Goal: Information Seeking & Learning: Learn about a topic

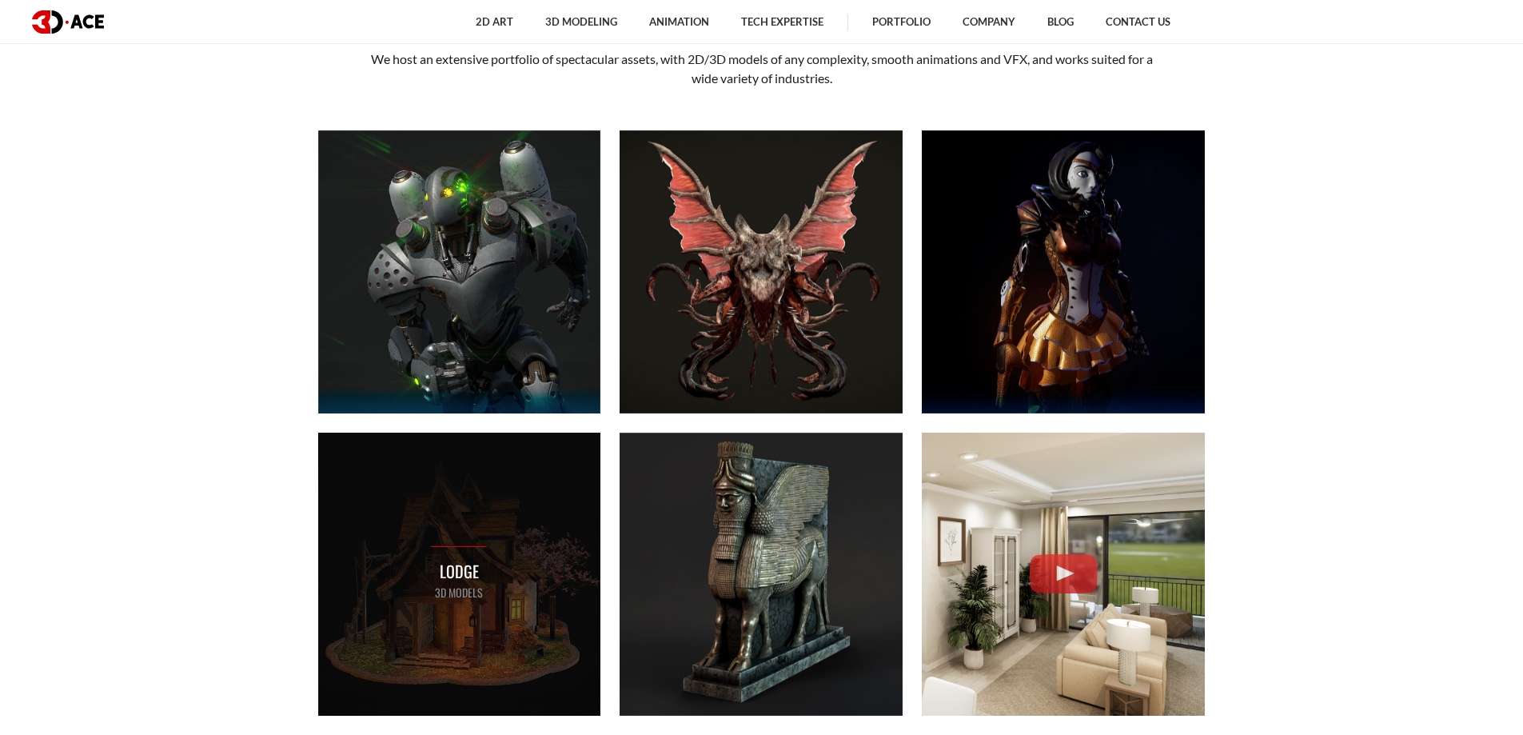
scroll to position [640, 0]
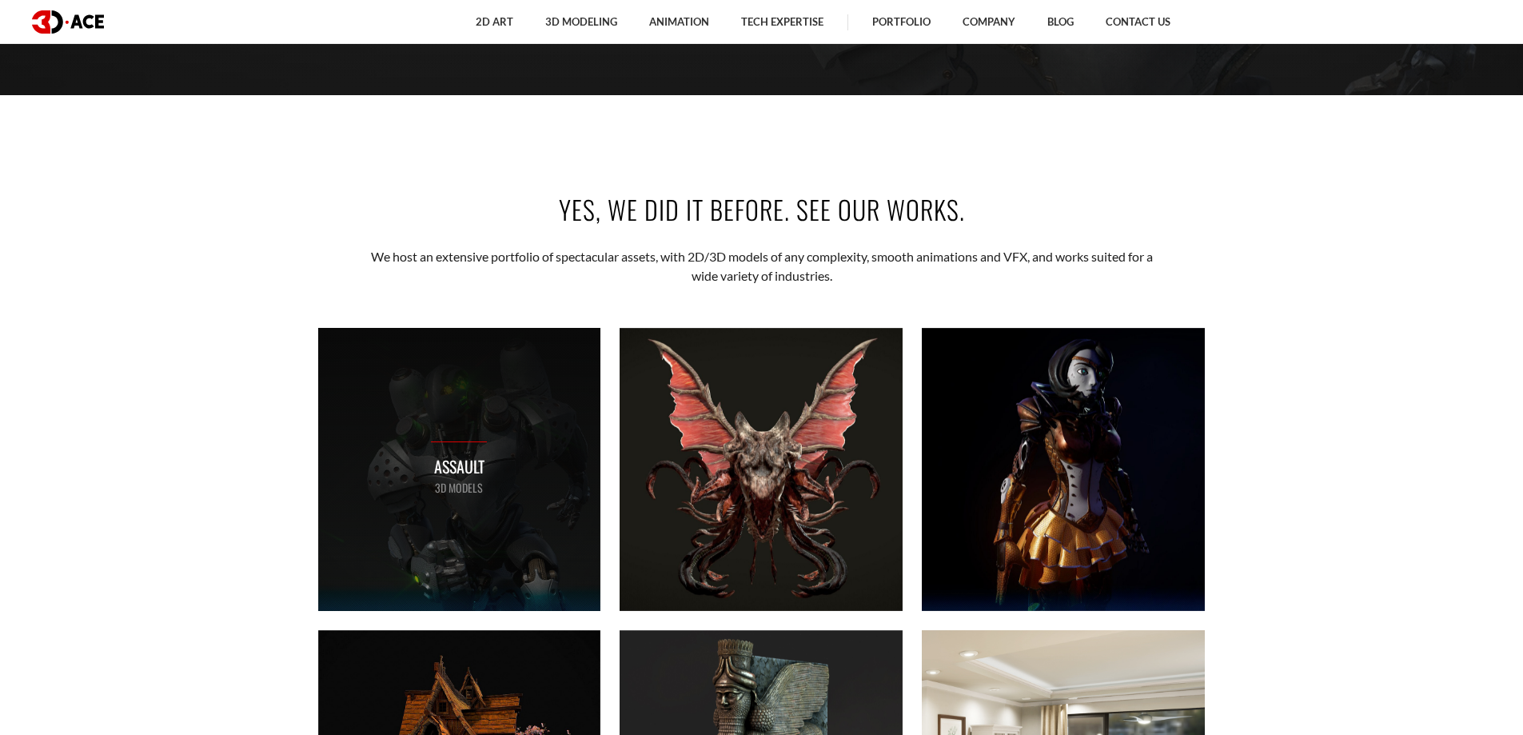
click at [545, 528] on div "Assault 3D MODELS" at bounding box center [459, 469] width 283 height 283
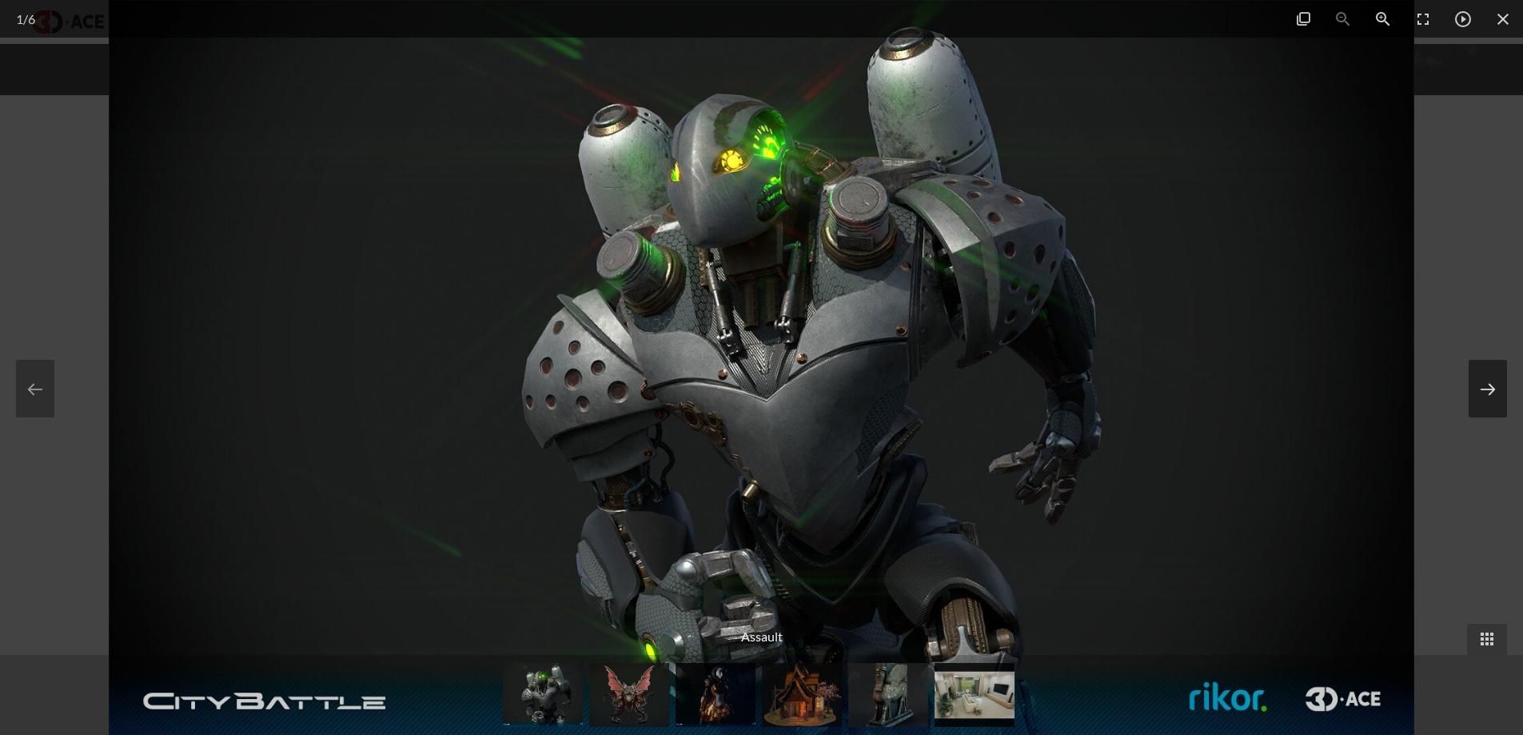
click at [1478, 377] on button at bounding box center [1488, 389] width 38 height 58
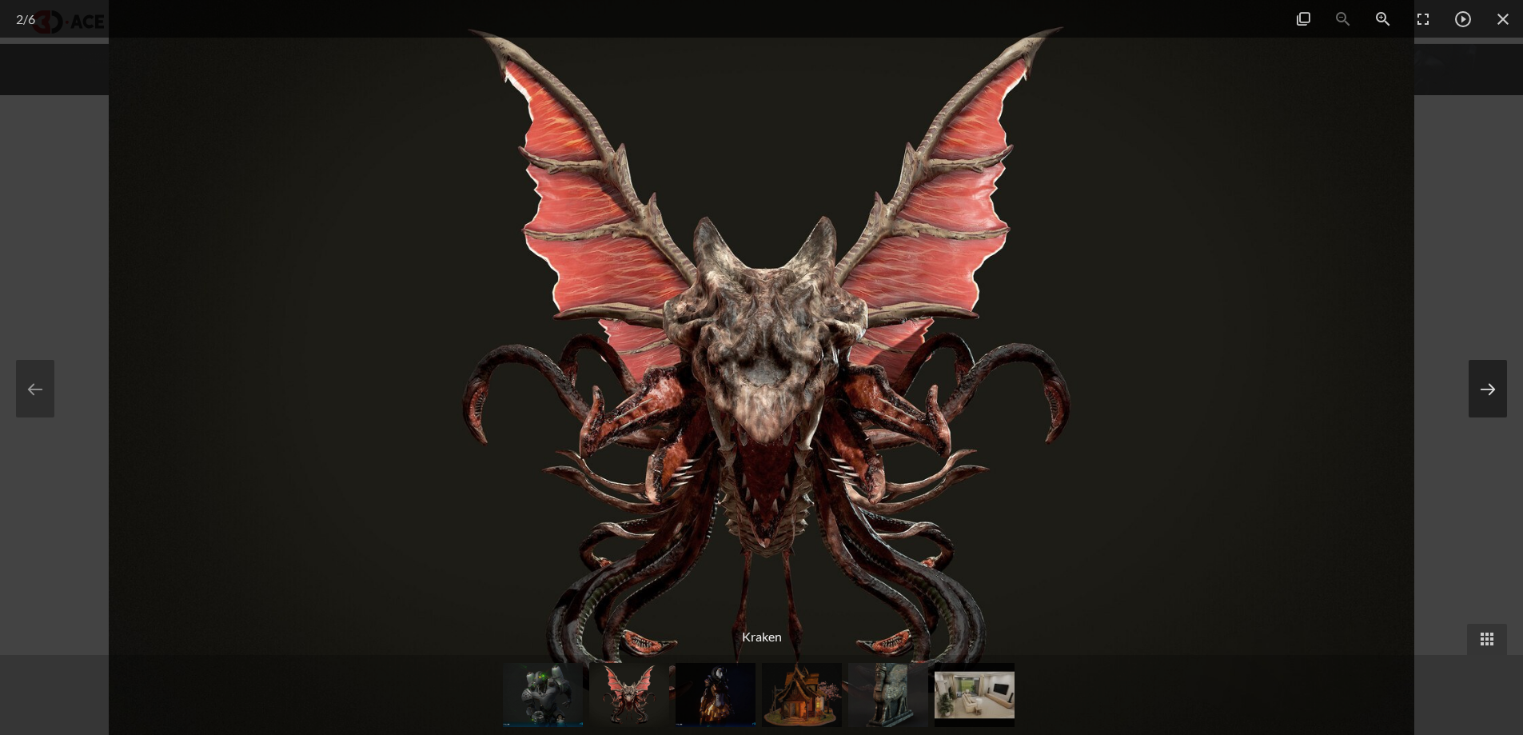
click at [1478, 377] on button at bounding box center [1488, 389] width 38 height 58
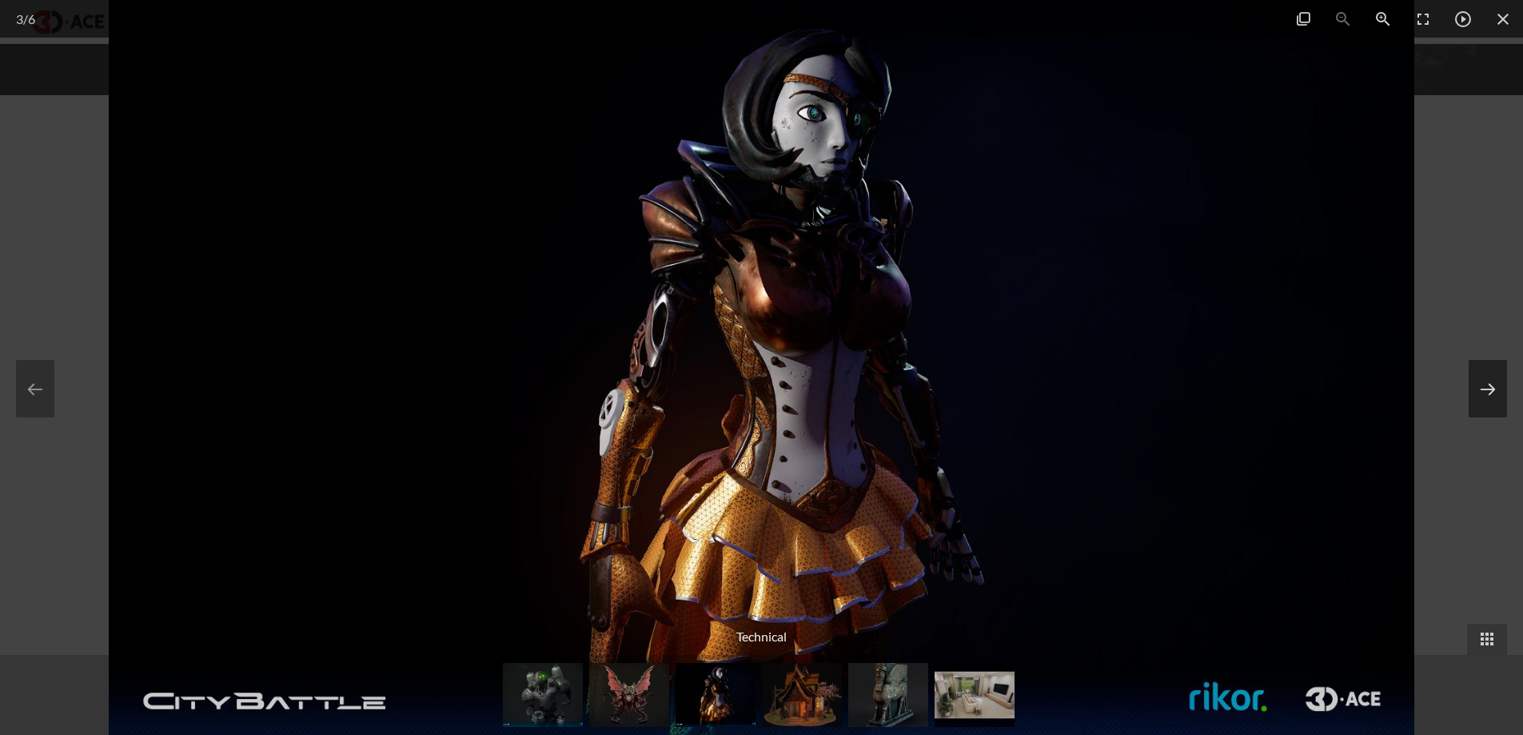
click at [1478, 377] on button at bounding box center [1488, 389] width 38 height 58
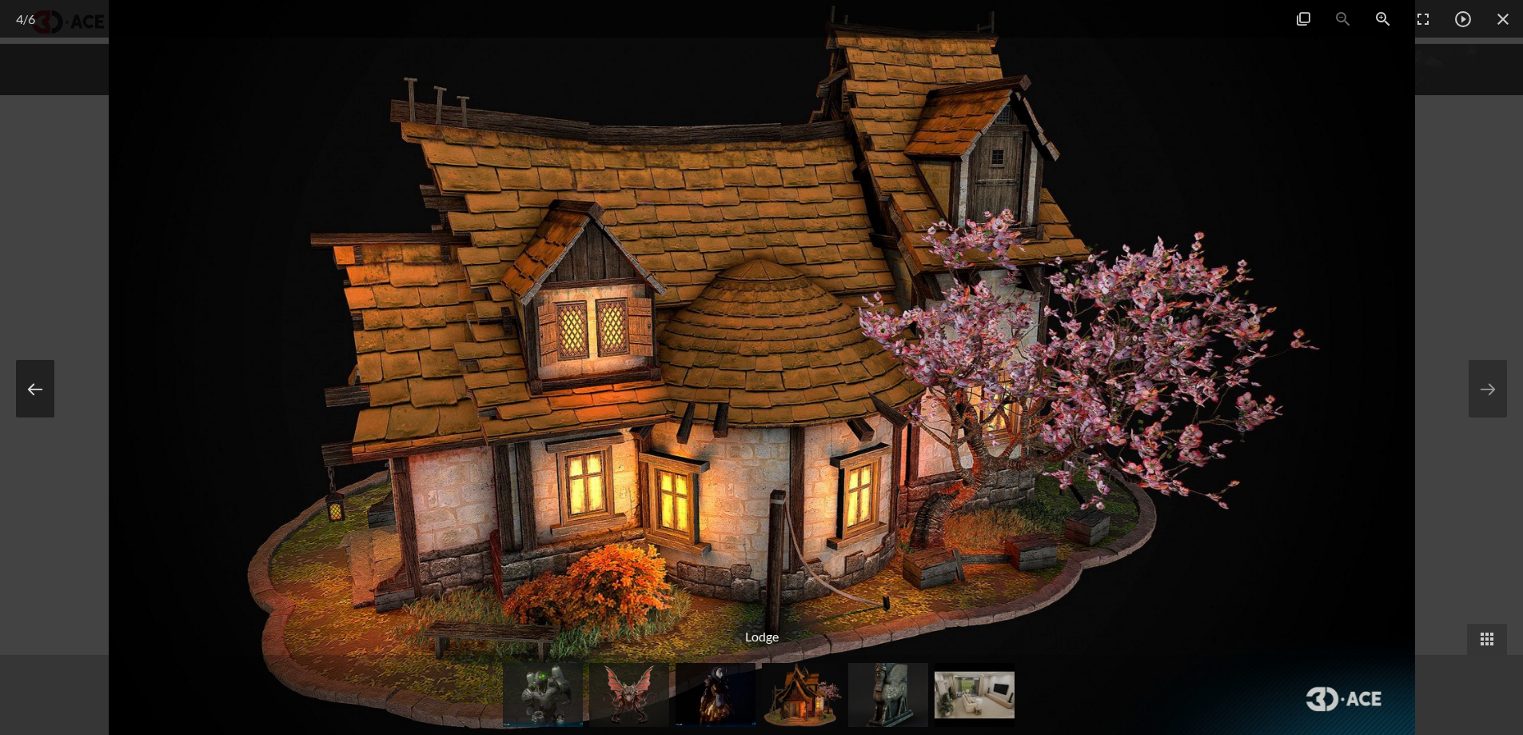
click at [31, 389] on button at bounding box center [35, 389] width 38 height 58
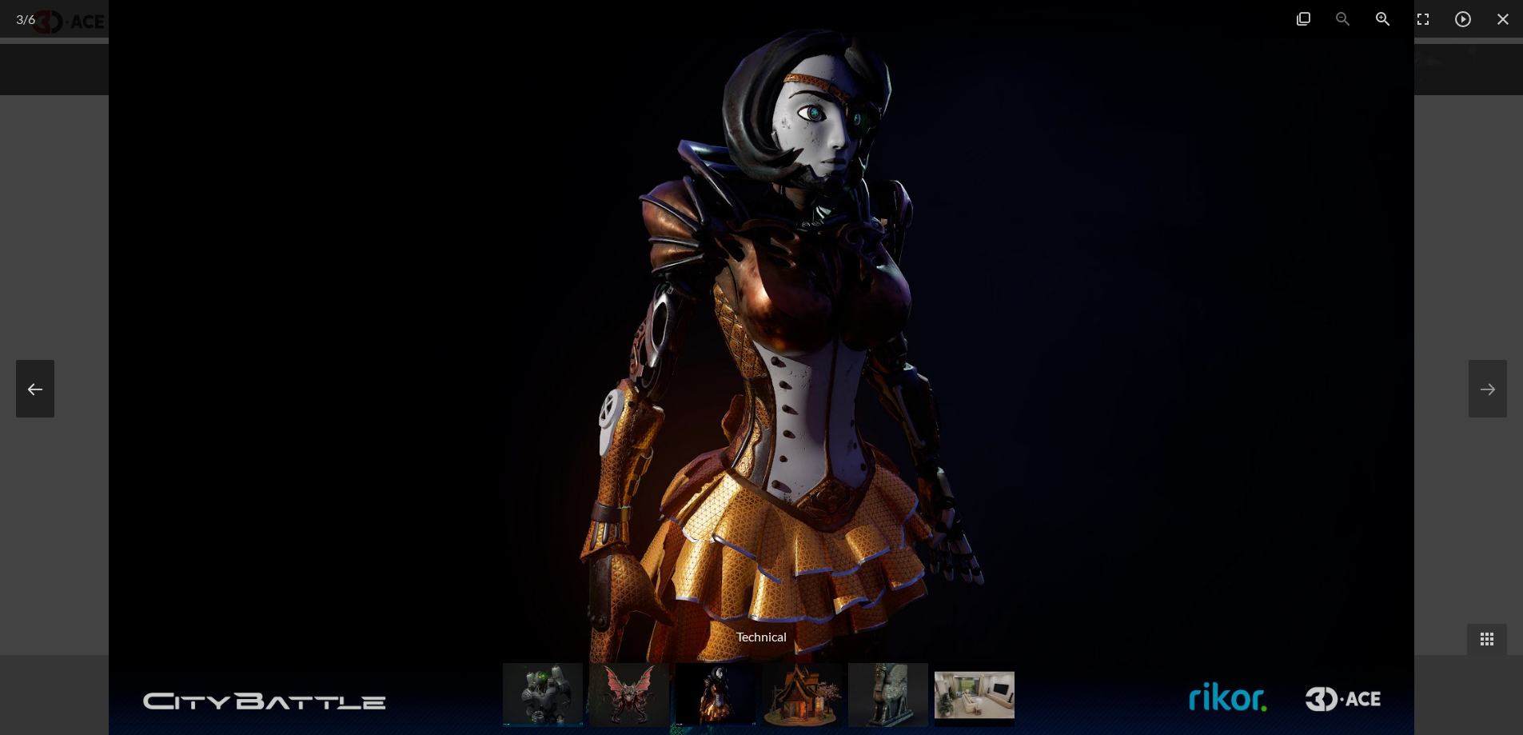
click at [31, 389] on button at bounding box center [35, 389] width 38 height 58
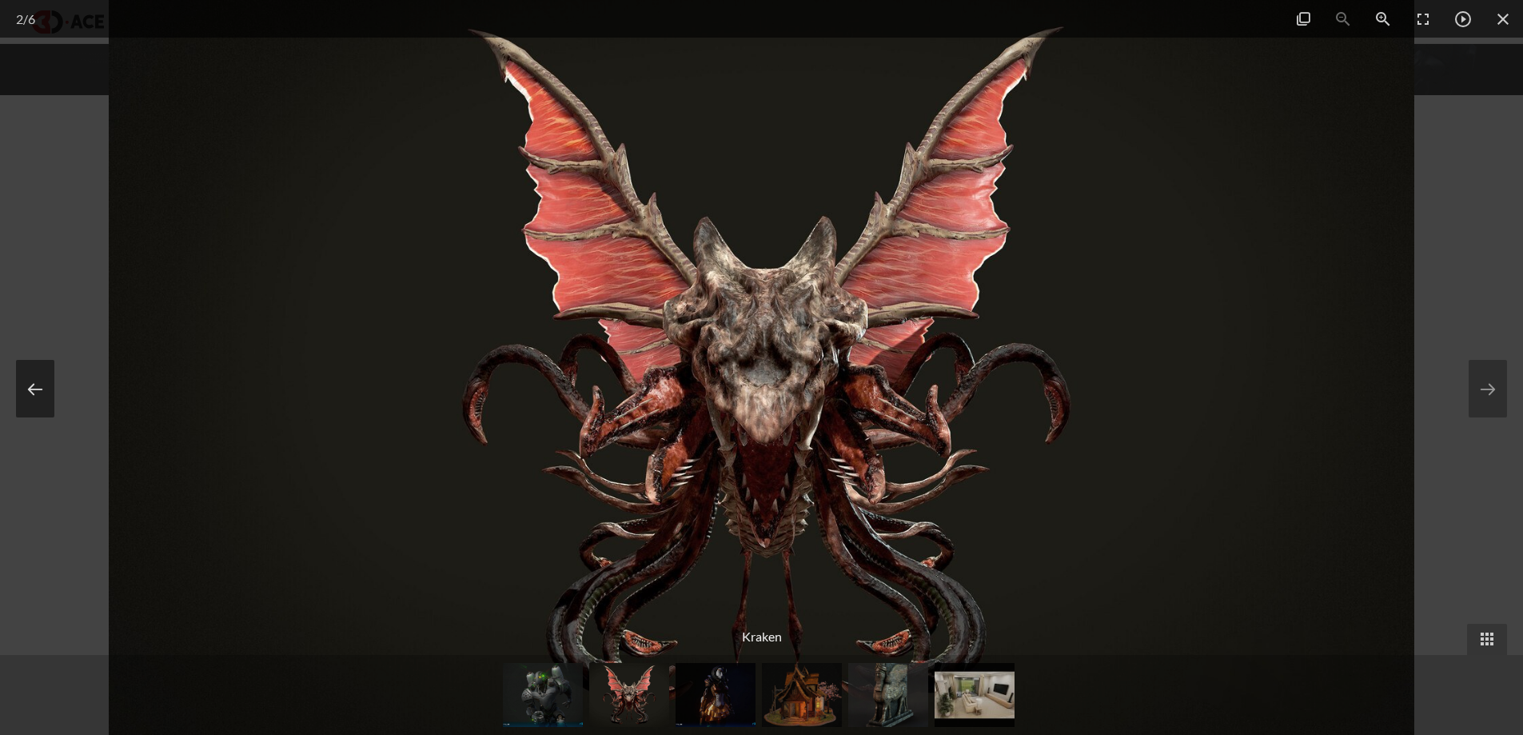
click at [31, 389] on button at bounding box center [35, 389] width 38 height 58
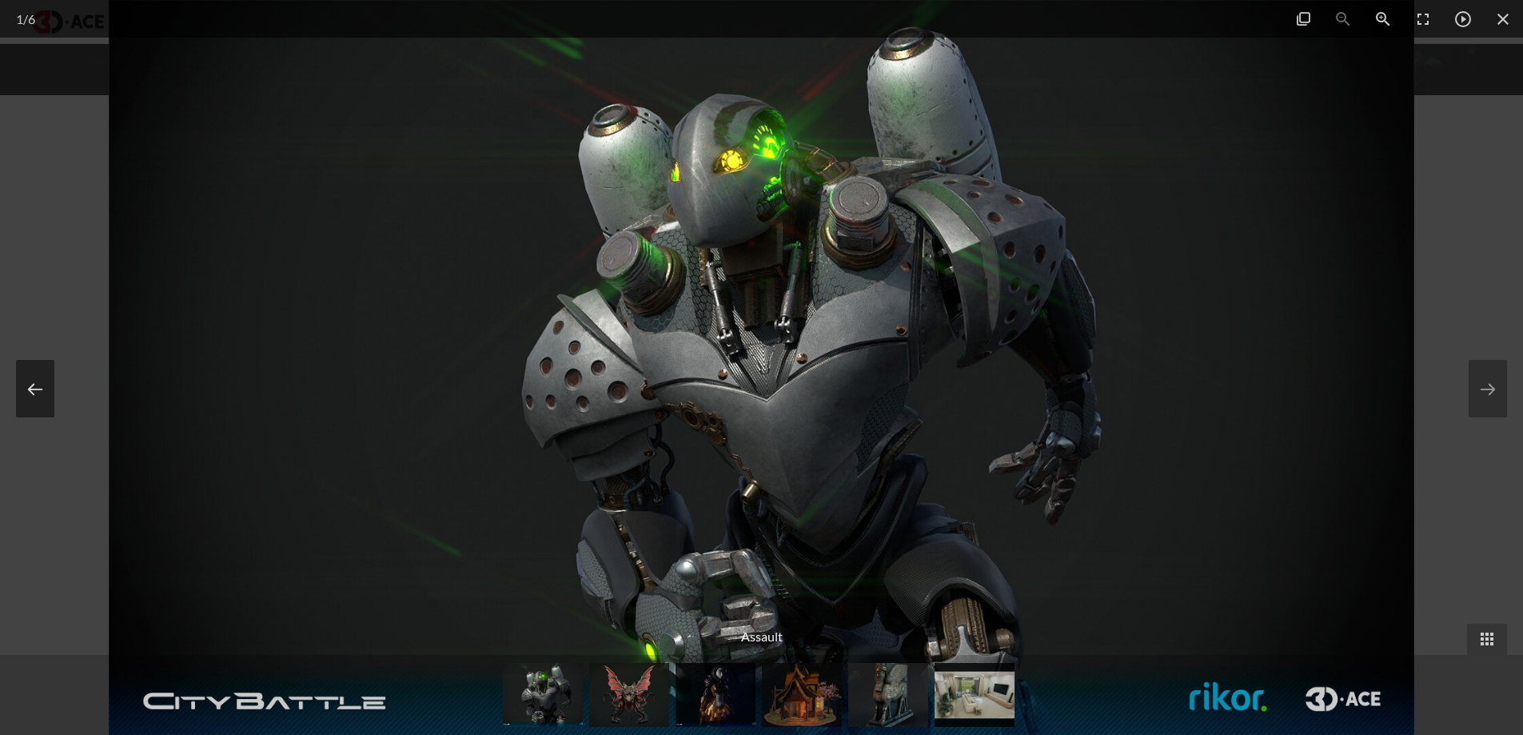
click at [31, 388] on button at bounding box center [35, 389] width 38 height 58
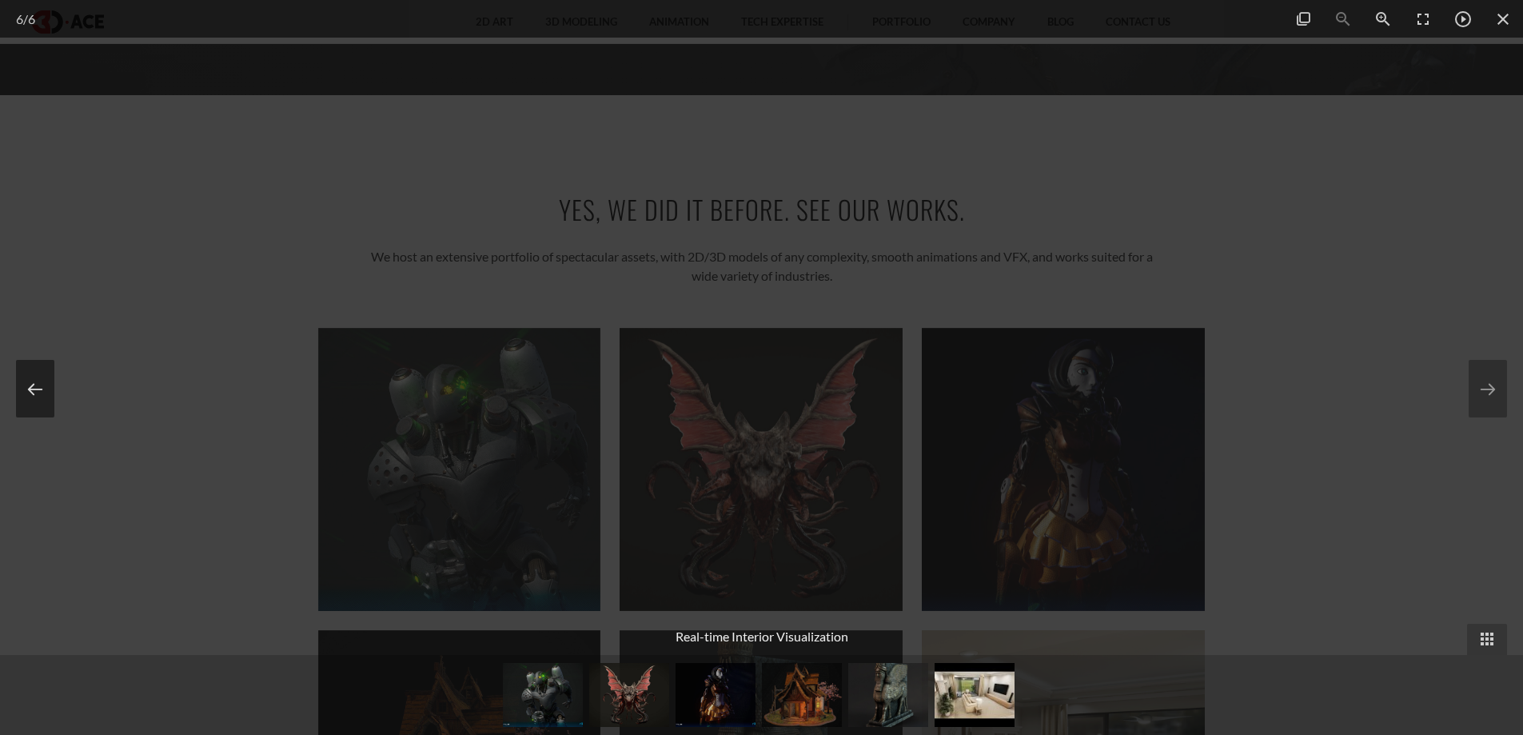
click at [41, 391] on button at bounding box center [35, 389] width 38 height 58
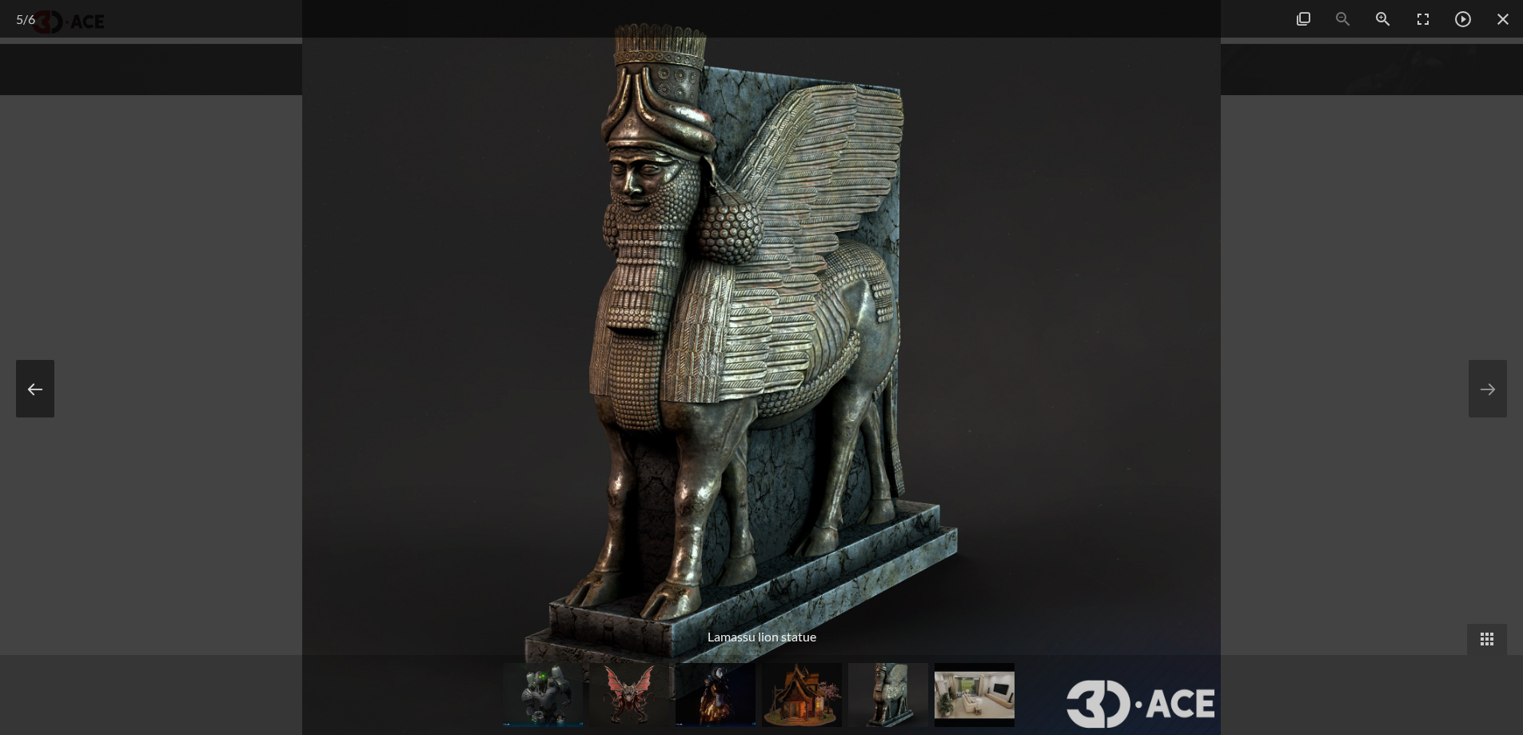
click at [41, 391] on button at bounding box center [35, 389] width 38 height 58
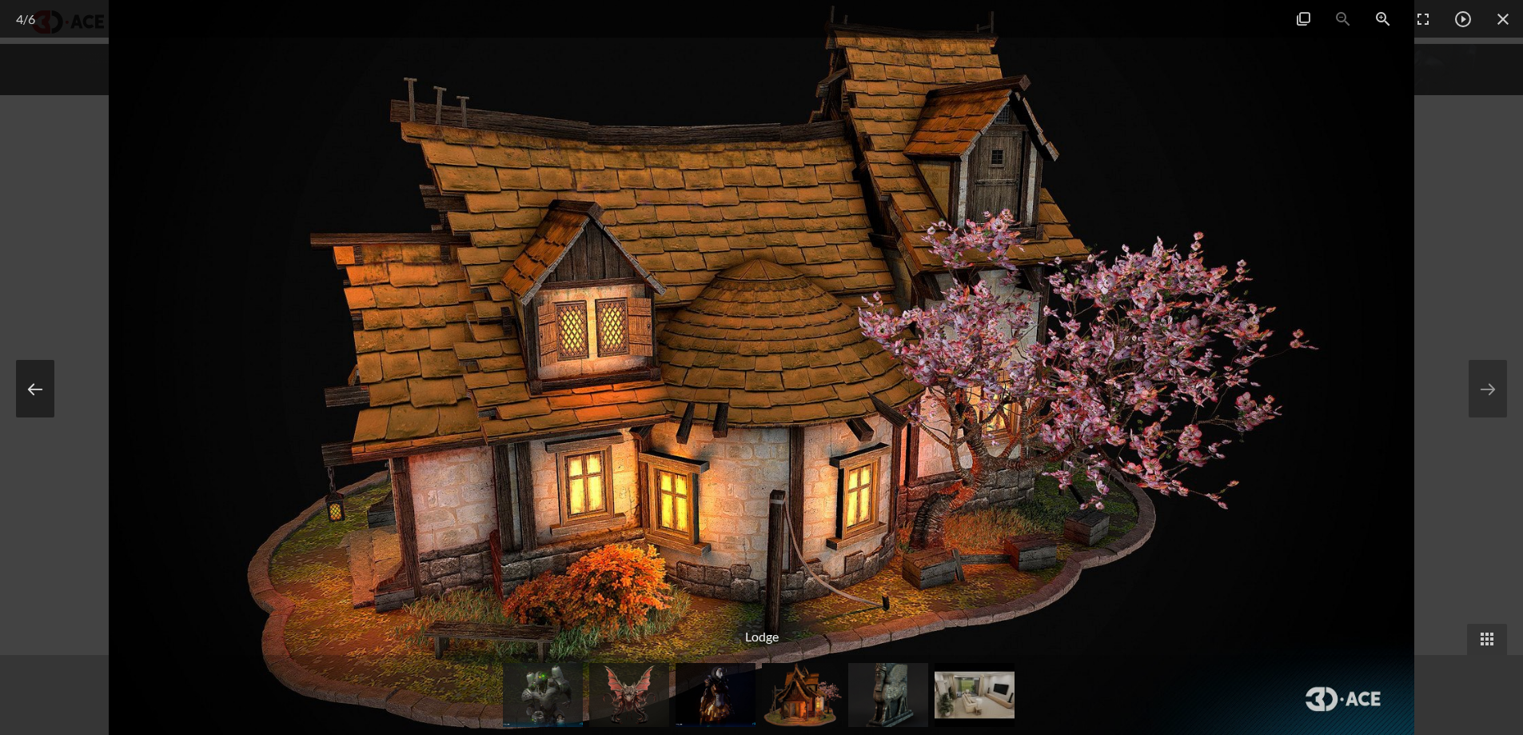
click at [41, 391] on button at bounding box center [35, 389] width 38 height 58
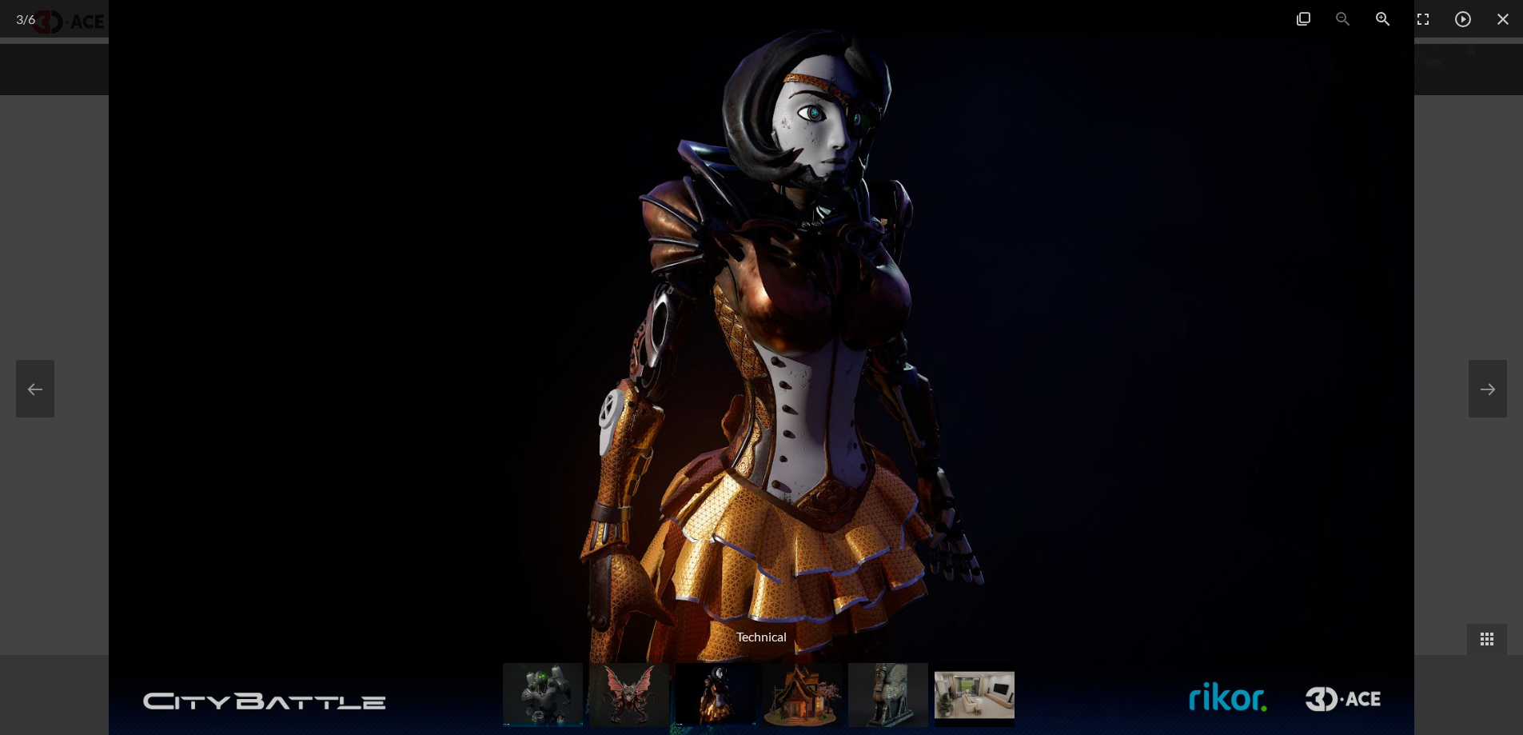
click at [1474, 168] on div at bounding box center [761, 367] width 1523 height 735
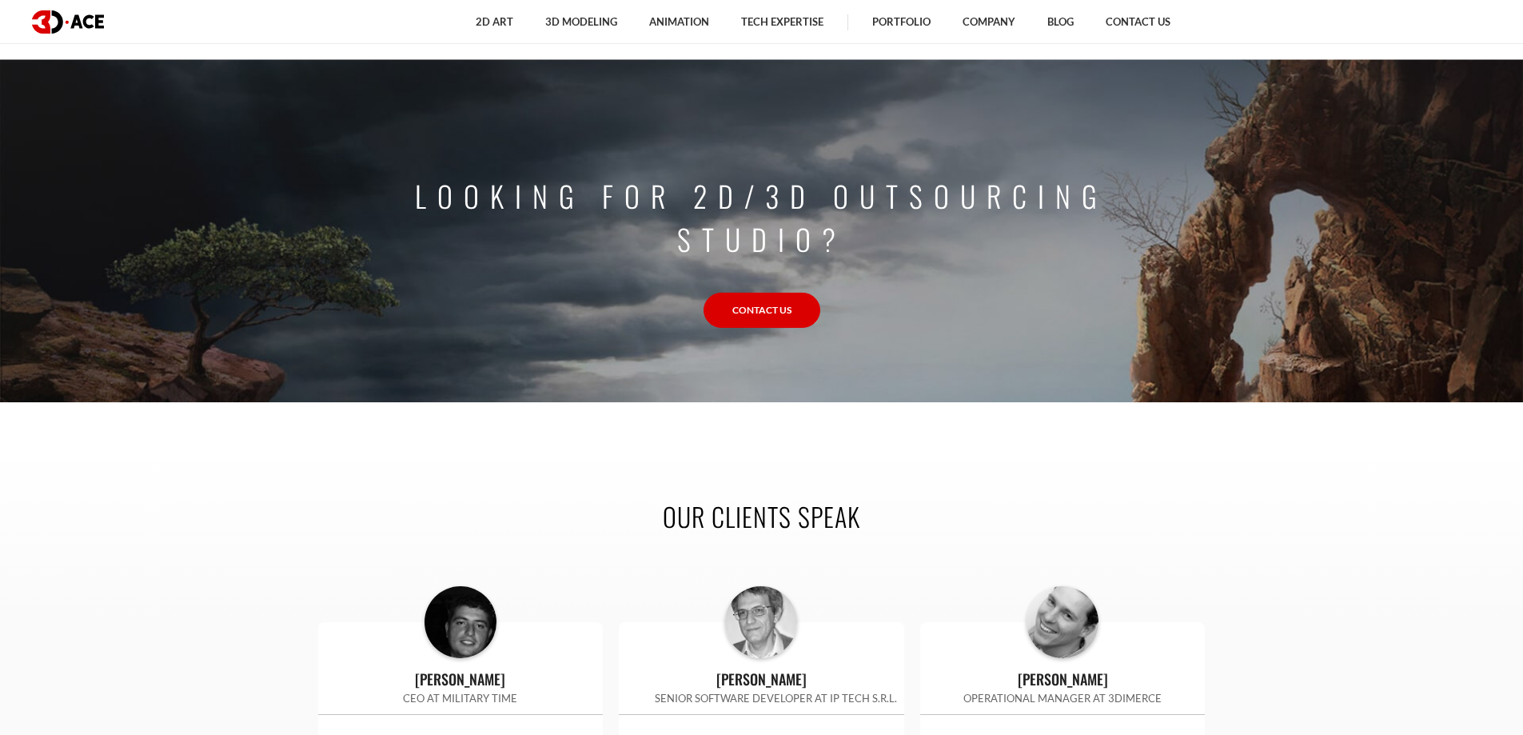
scroll to position [4957, 0]
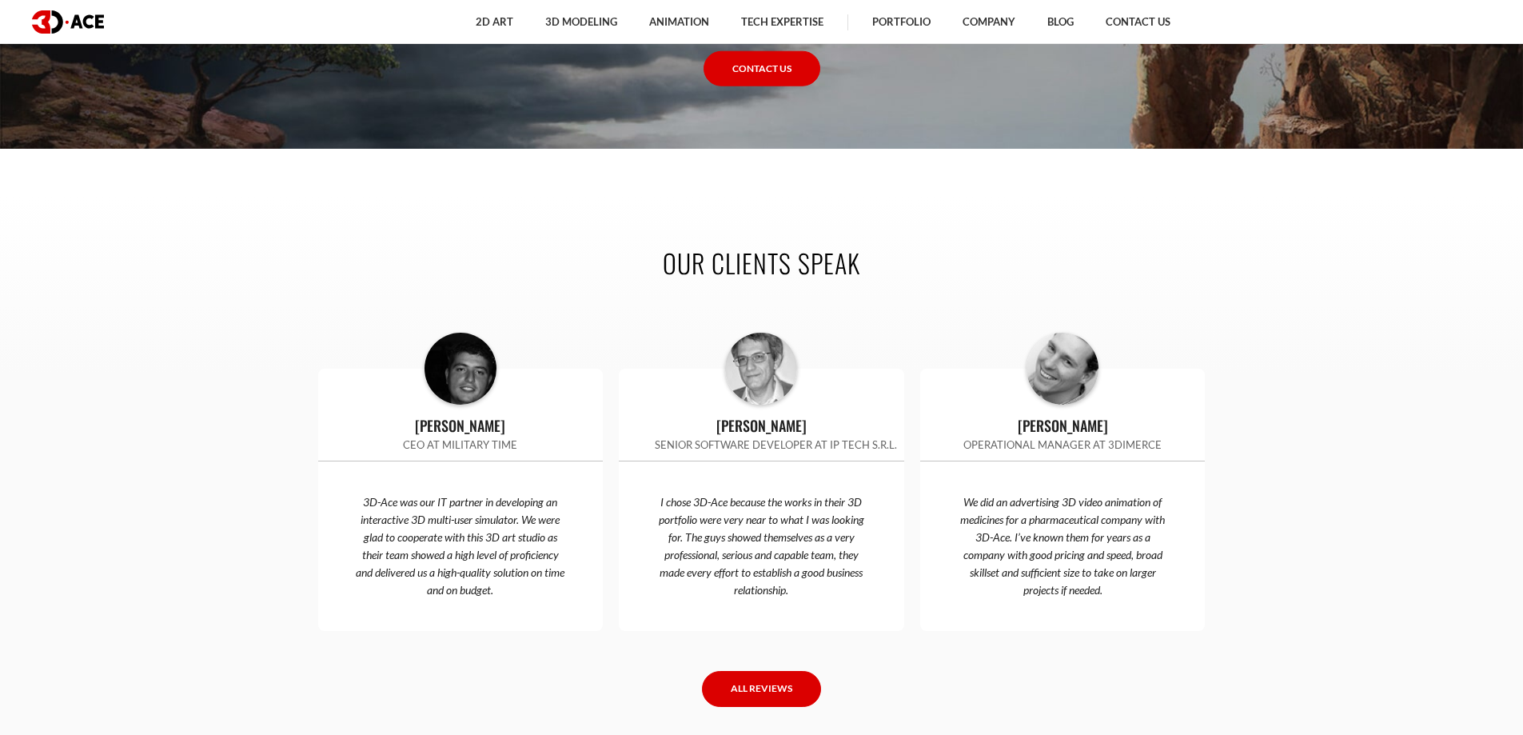
click at [773, 683] on link "All reviews" at bounding box center [761, 689] width 119 height 36
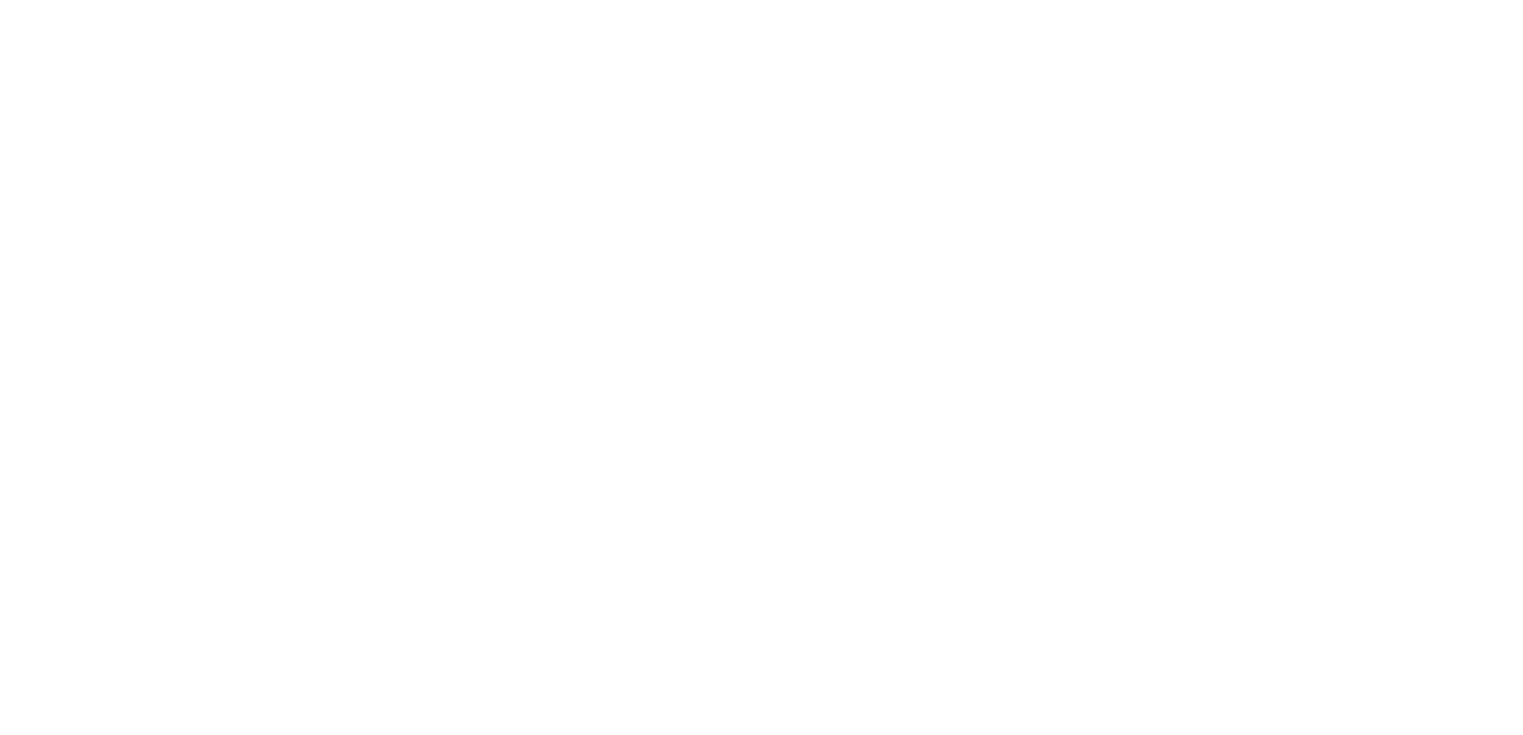
scroll to position [5197, 0]
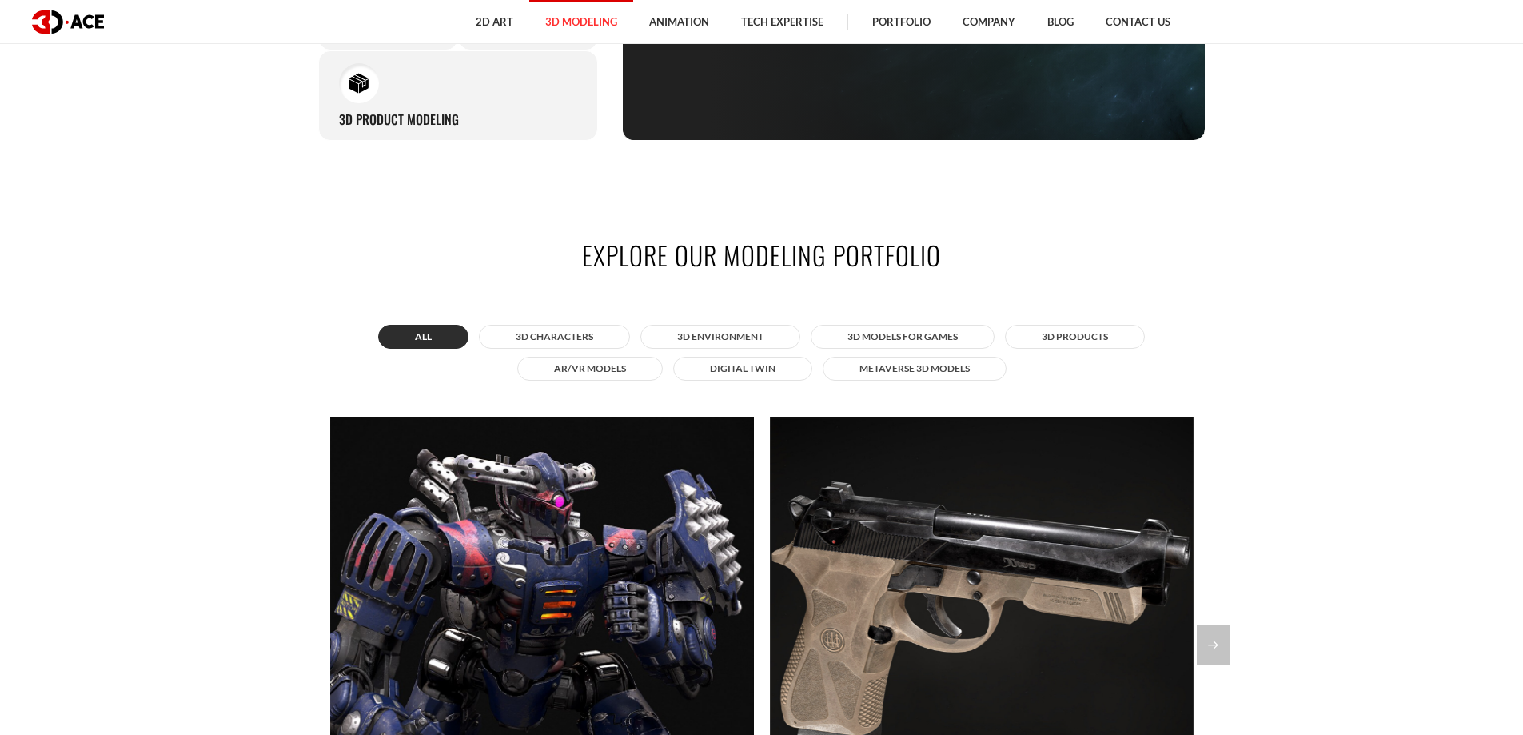
scroll to position [1039, 0]
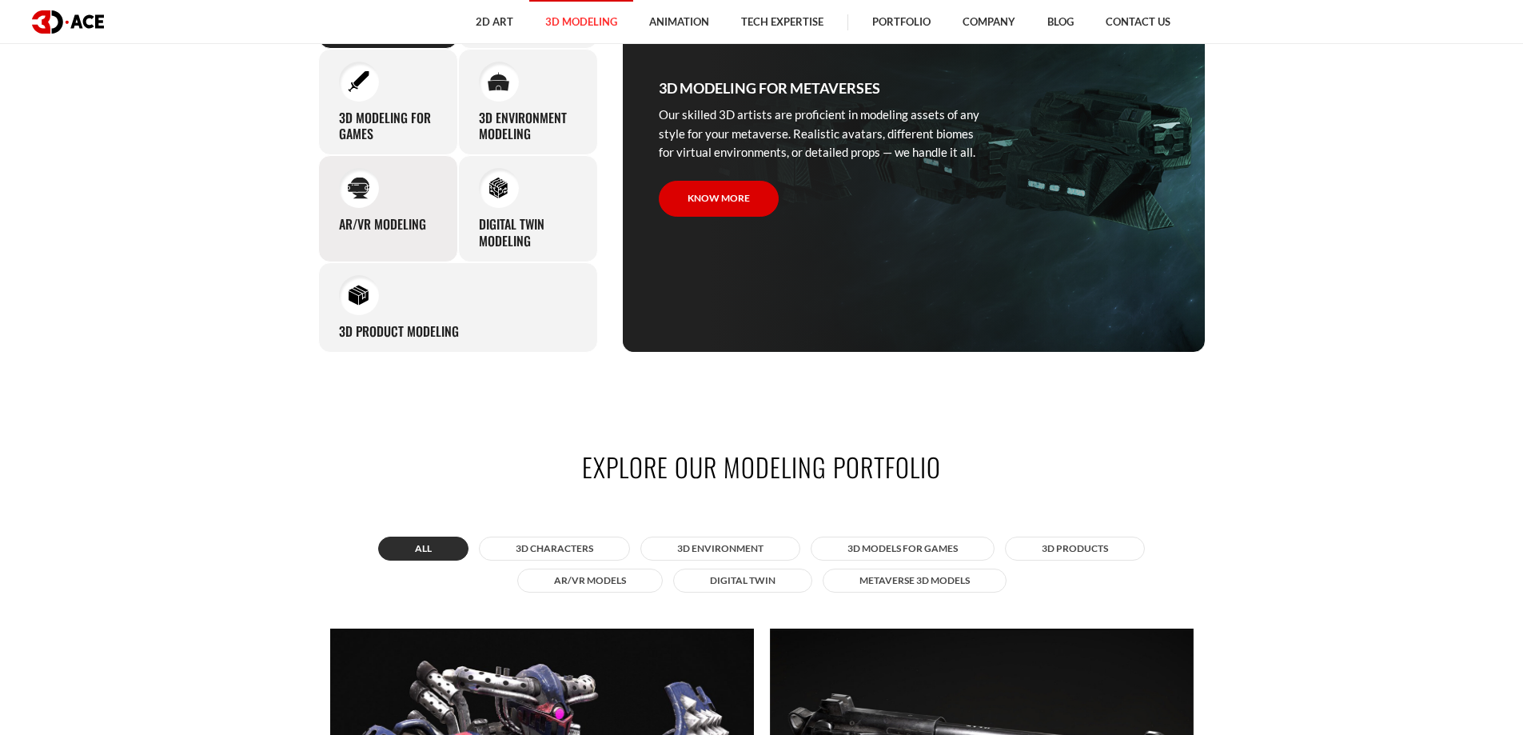
click at [449, 219] on div "AR/VR modeling Our custom 3D modeling company makes use of all the experience a…" at bounding box center [388, 208] width 140 height 107
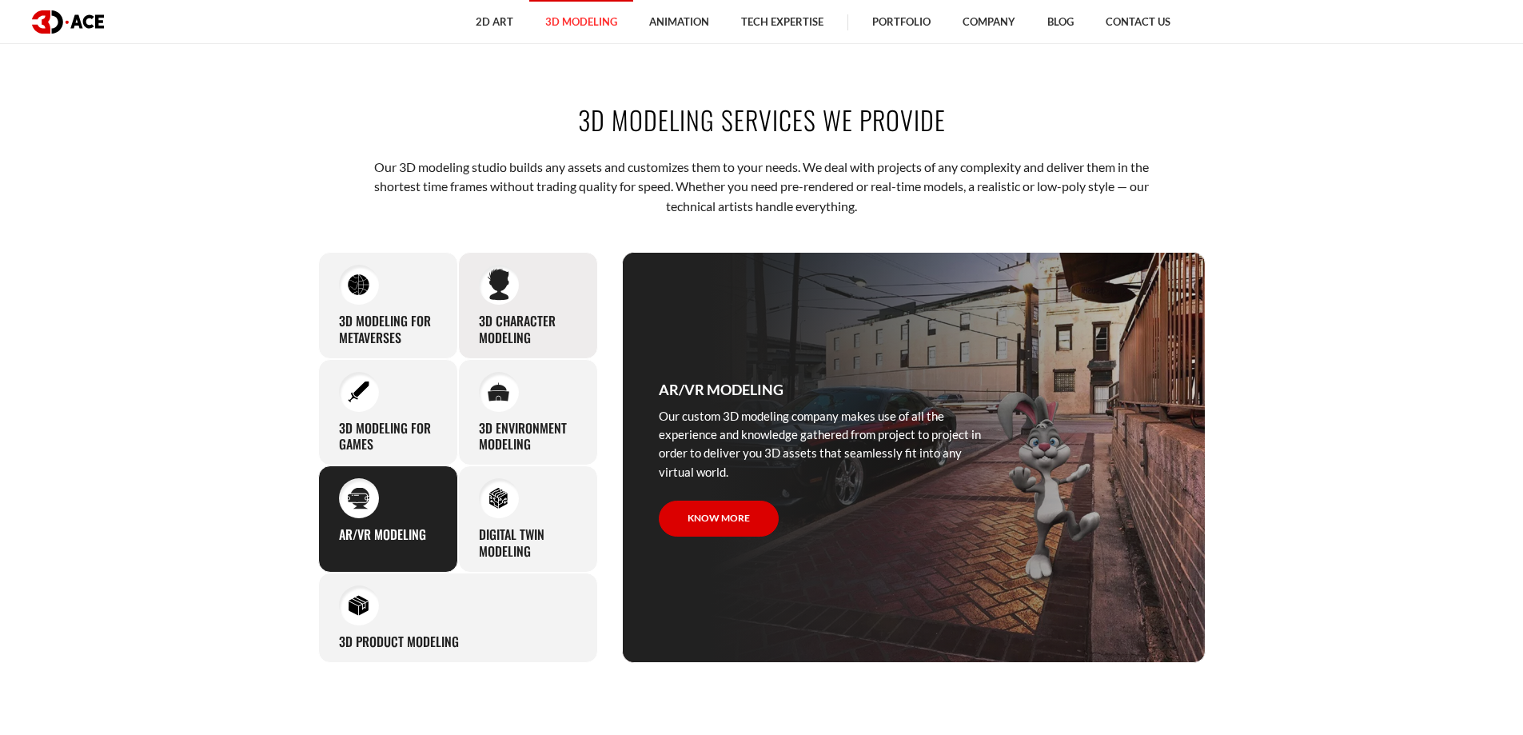
scroll to position [720, 0]
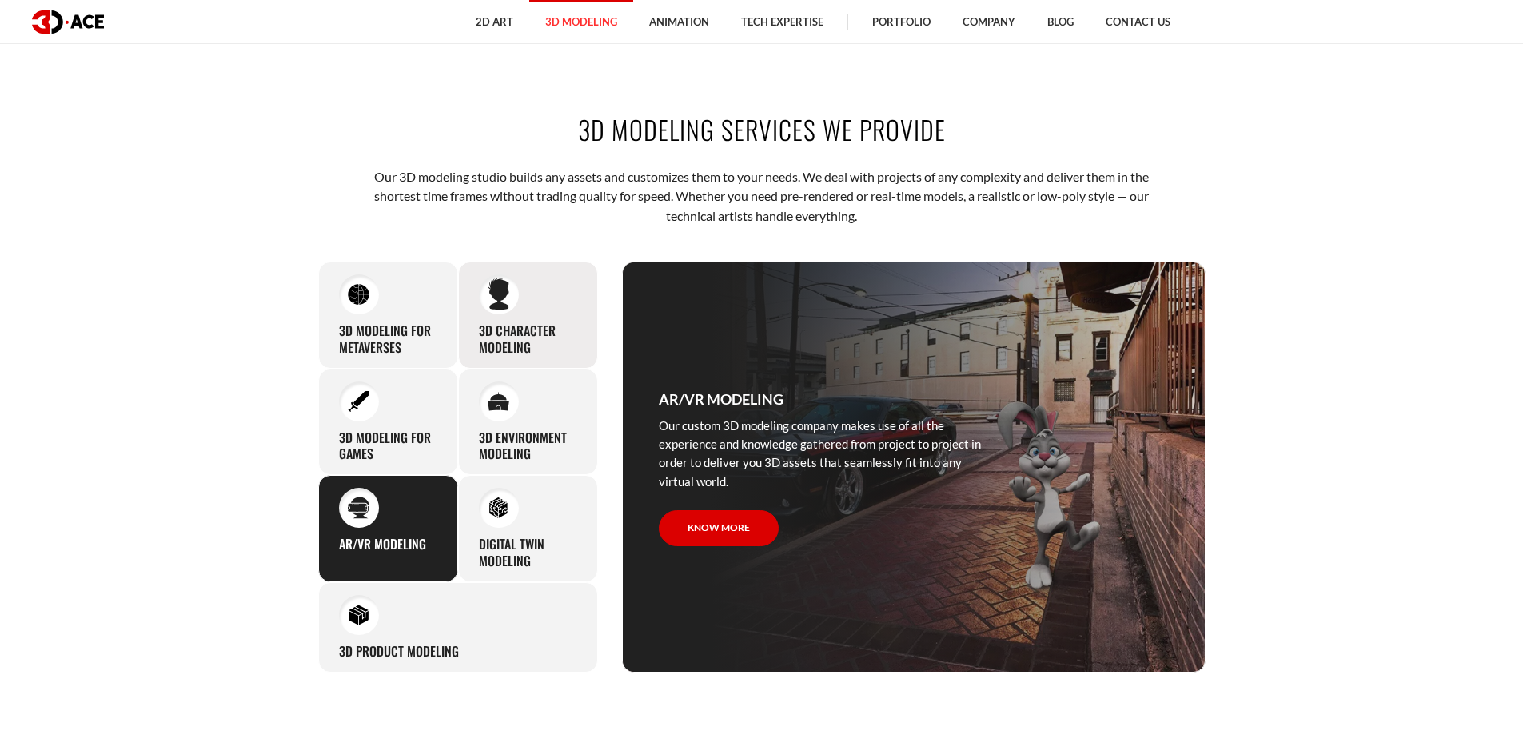
click at [533, 325] on h3 "3D character modeling" at bounding box center [528, 339] width 98 height 34
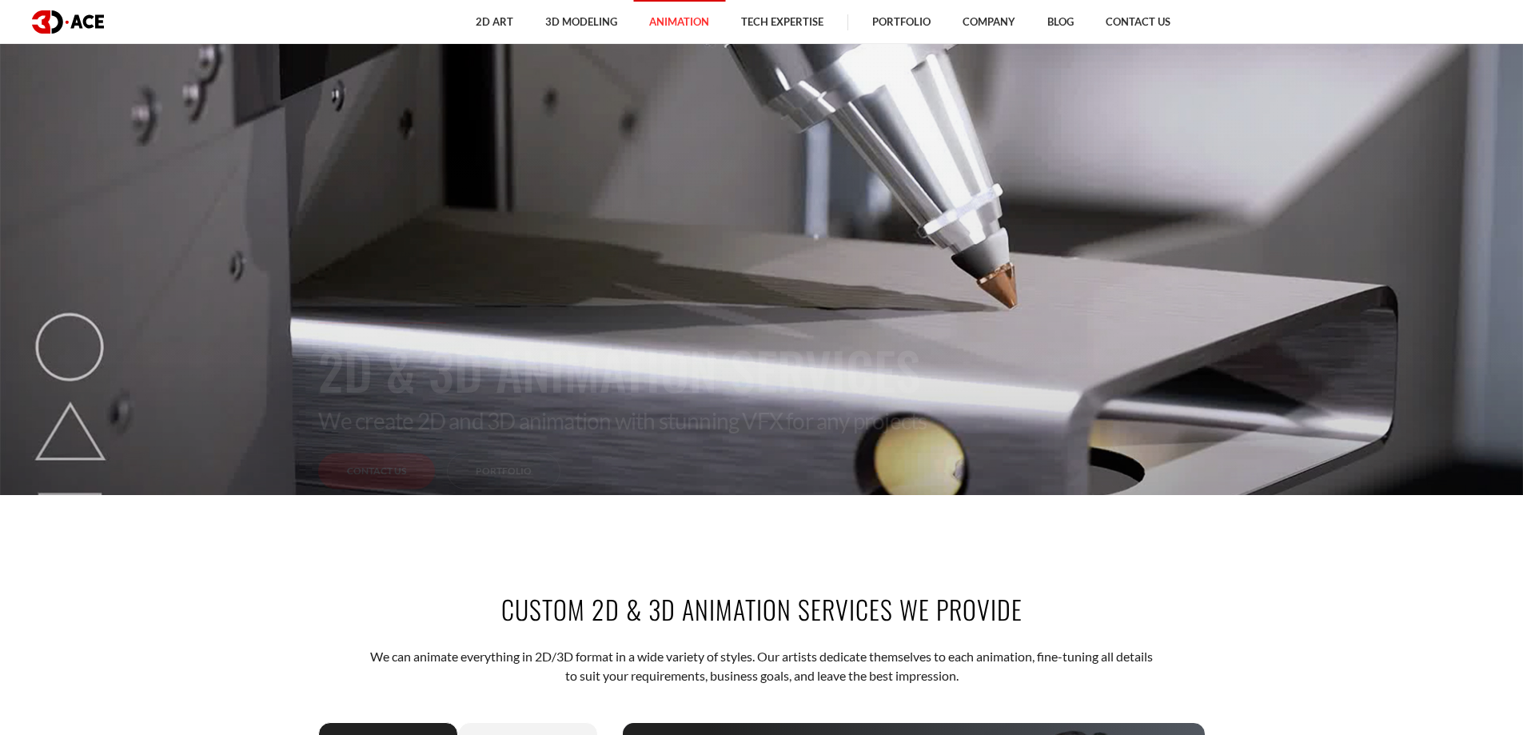
scroll to position [640, 0]
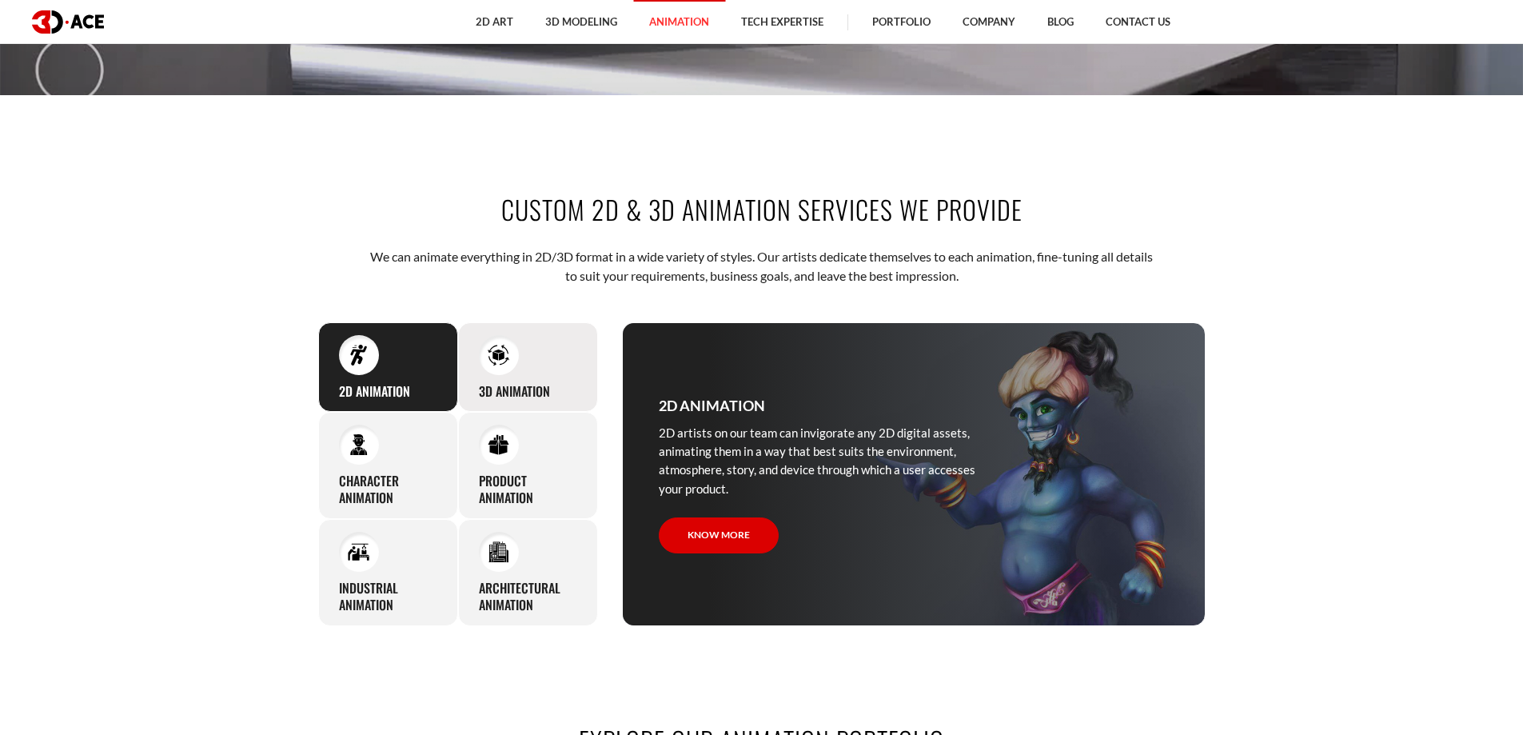
click at [482, 367] on div at bounding box center [499, 355] width 40 height 40
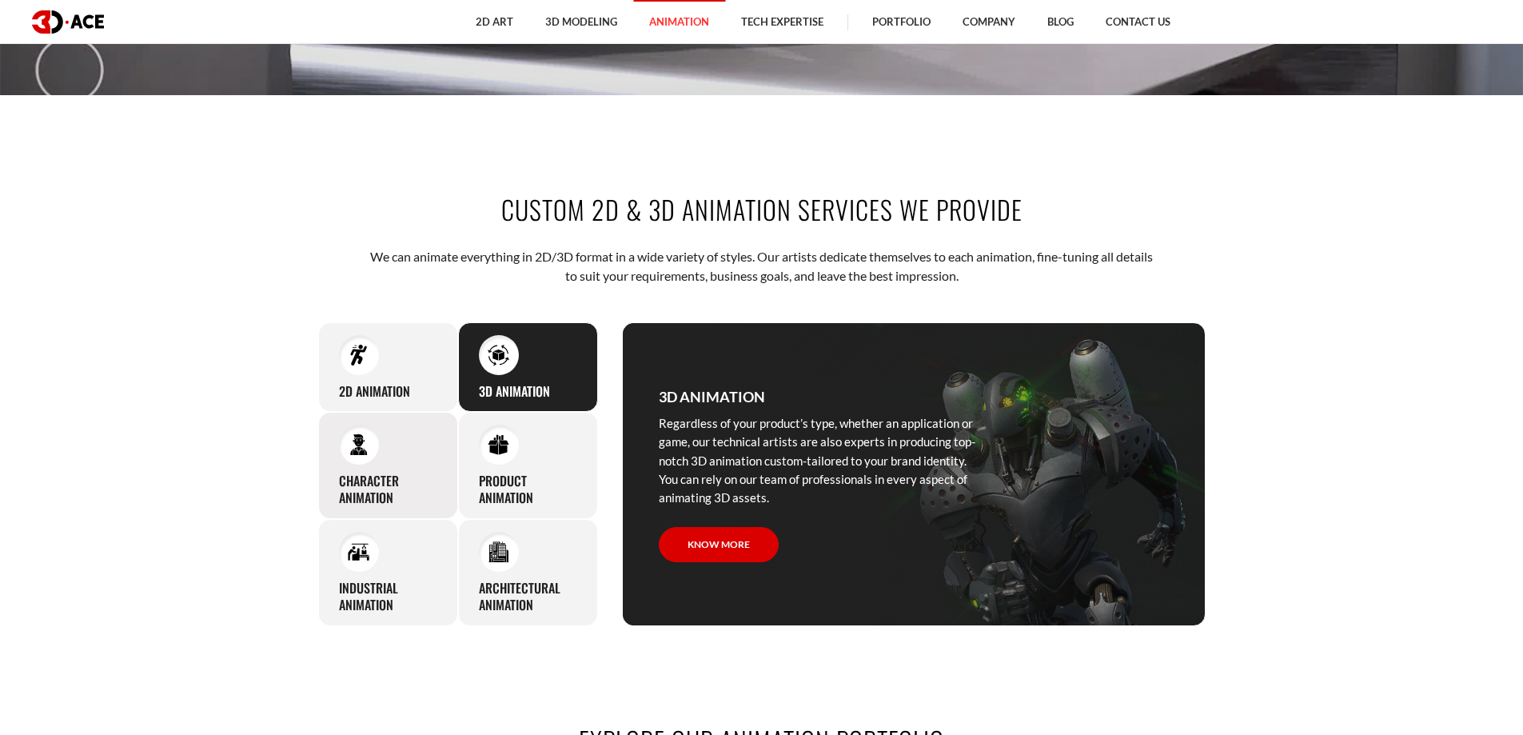
click at [339, 489] on h3 "Character animation" at bounding box center [388, 490] width 98 height 34
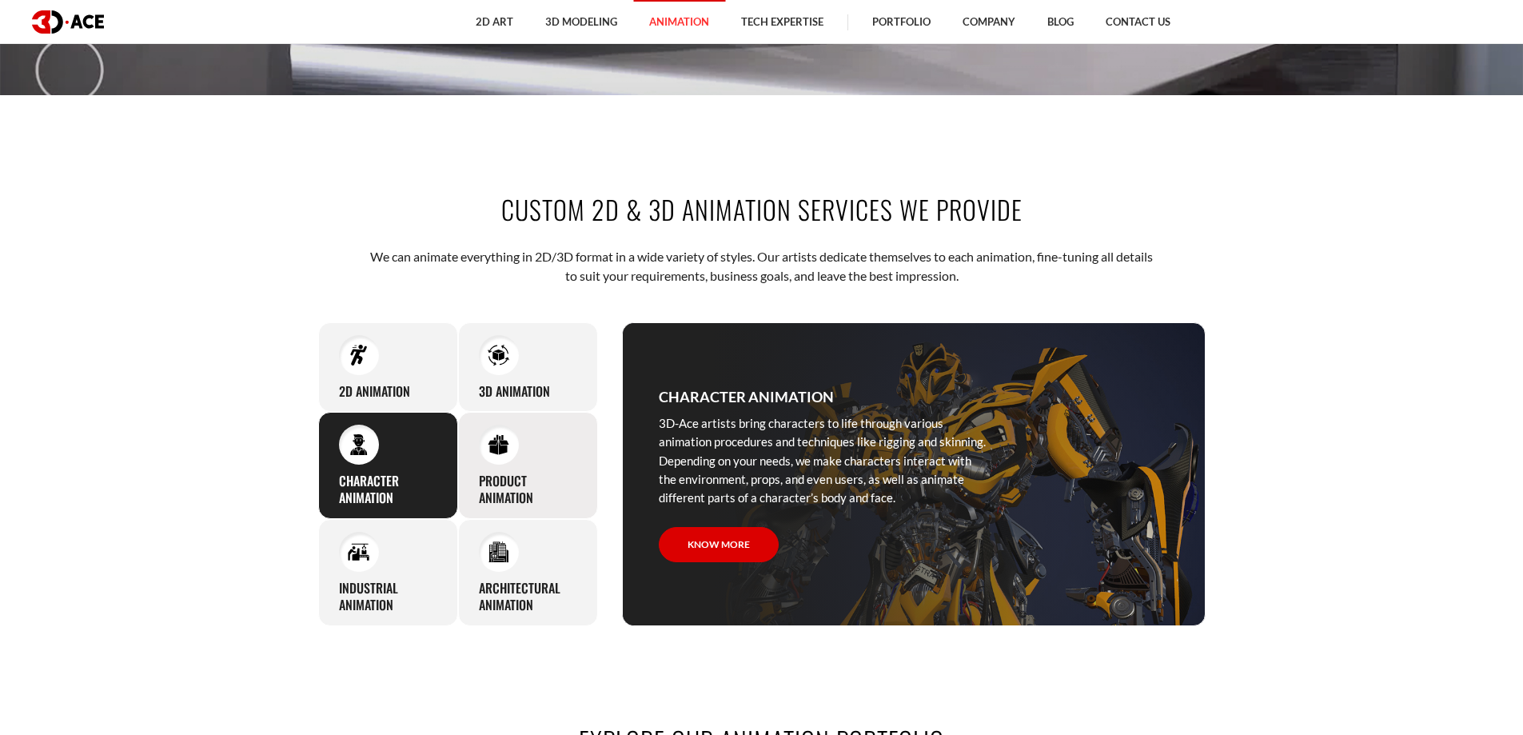
click at [503, 453] on img at bounding box center [499, 445] width 22 height 22
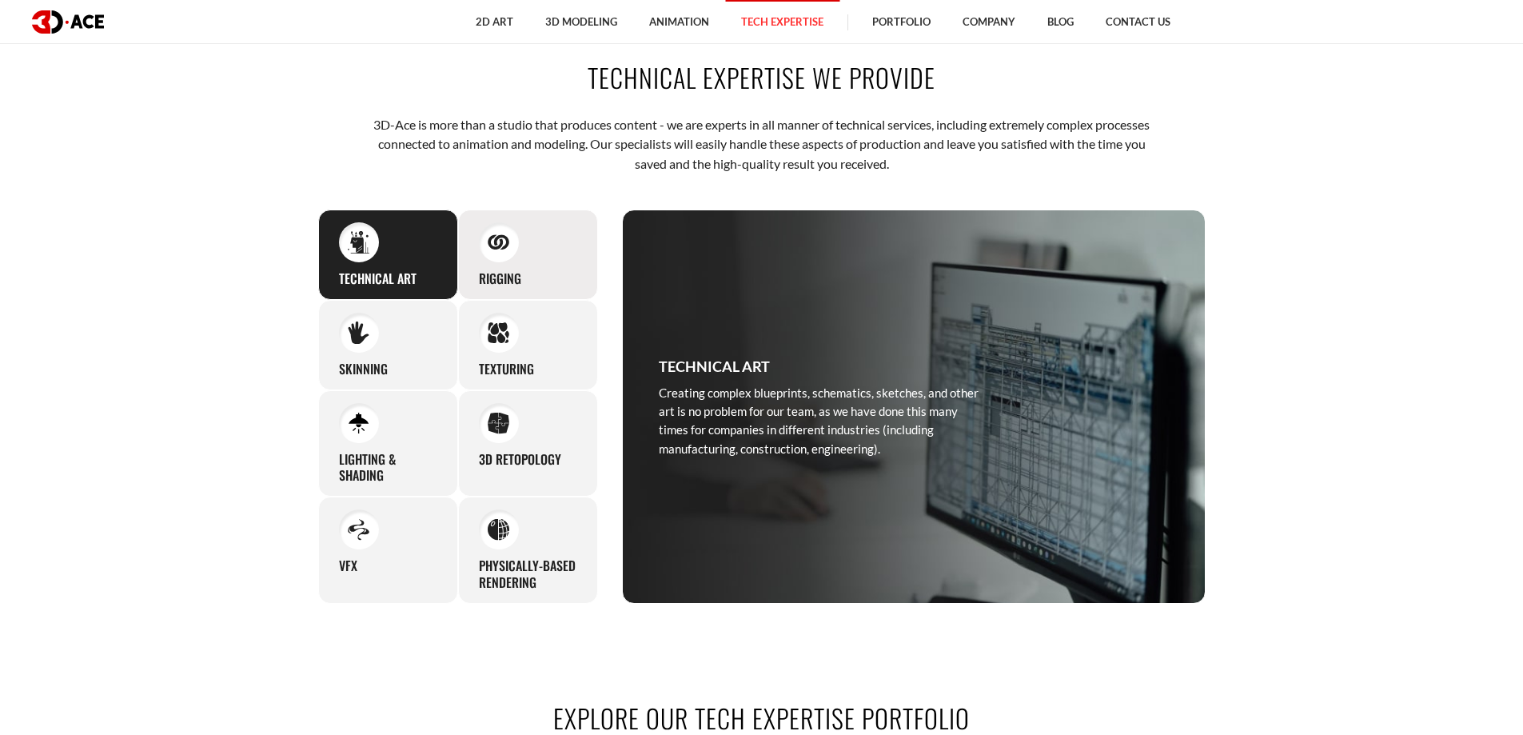
scroll to position [800, 0]
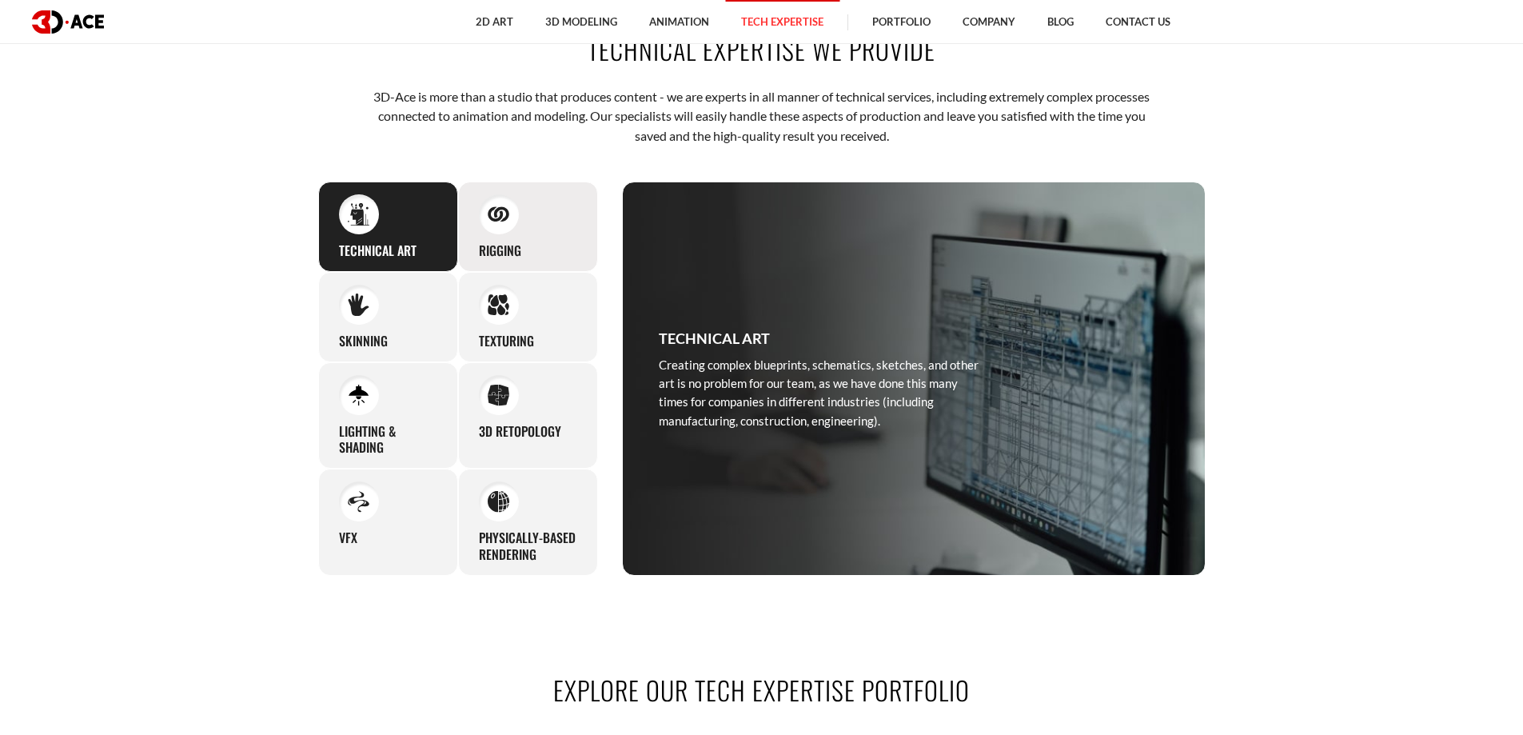
click at [523, 250] on div "Rigging Whether you need to animate human characters or other creatures/beings,…" at bounding box center [528, 226] width 140 height 90
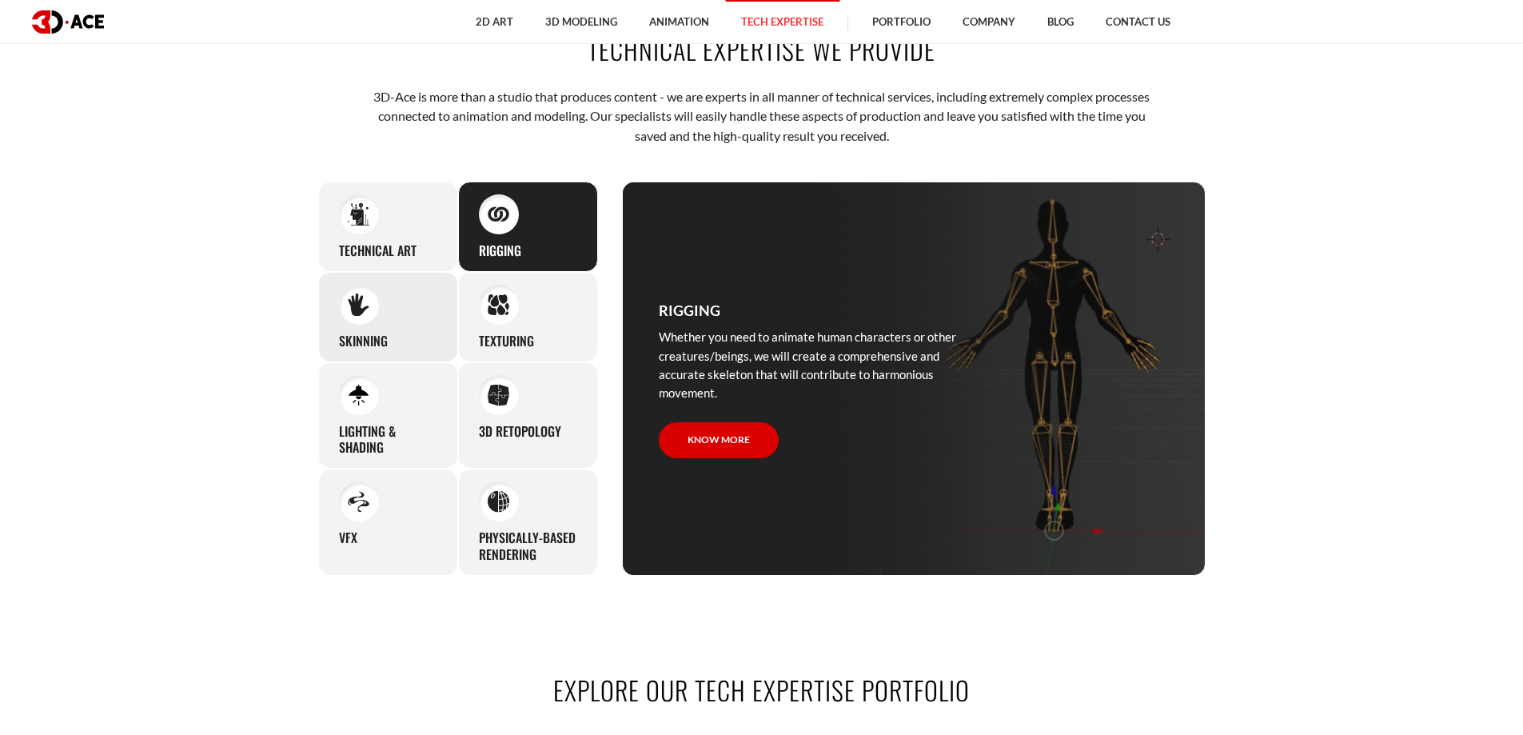
click at [421, 324] on div "Skinning We put great care into skinning even the smallest characters, and the …" at bounding box center [388, 317] width 140 height 90
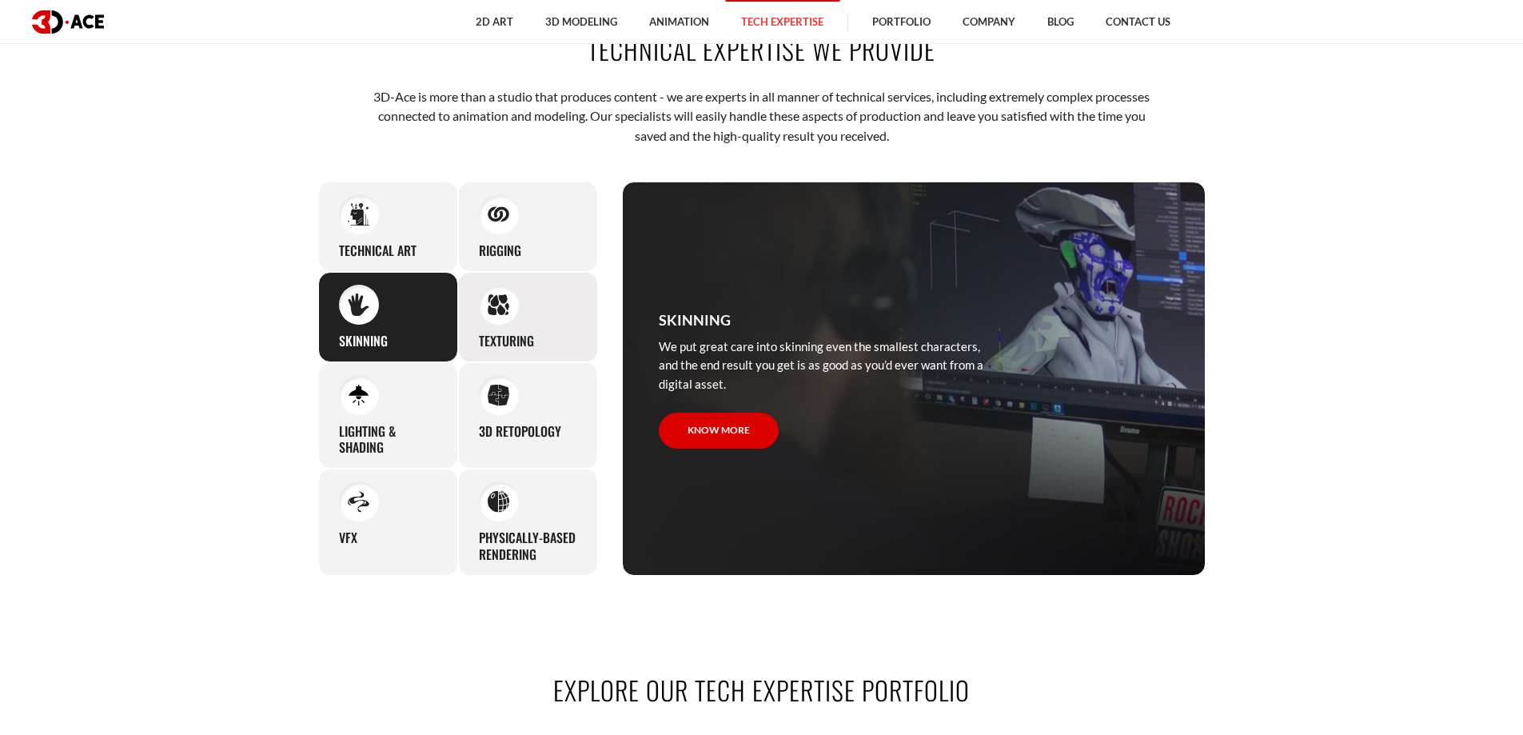
click at [507, 341] on h3 "Texturing" at bounding box center [506, 341] width 55 height 17
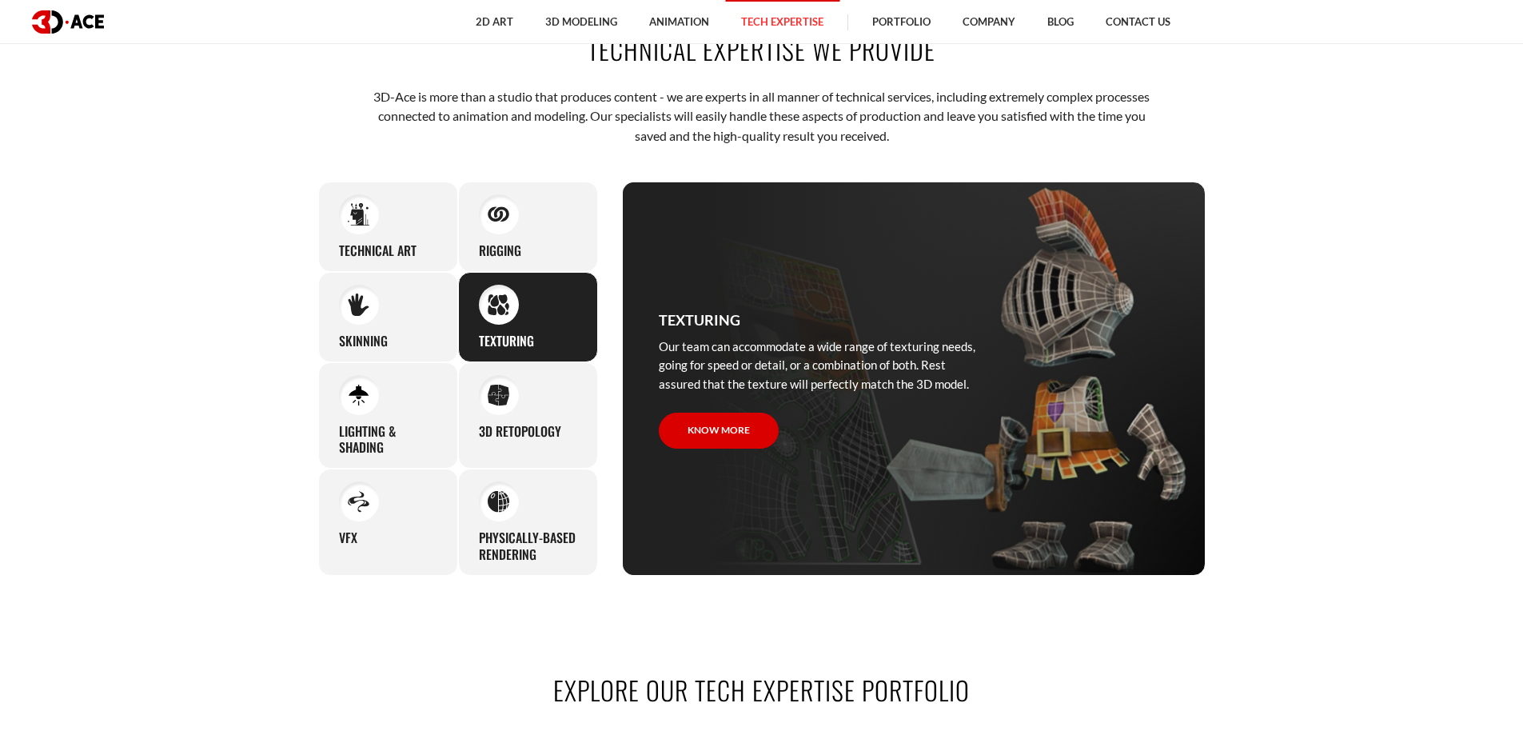
click at [197, 534] on section "Technical expertise we provide 3D-Ace is more than a studio that produces conte…" at bounding box center [761, 303] width 1523 height 640
click at [361, 407] on div at bounding box center [359, 395] width 40 height 40
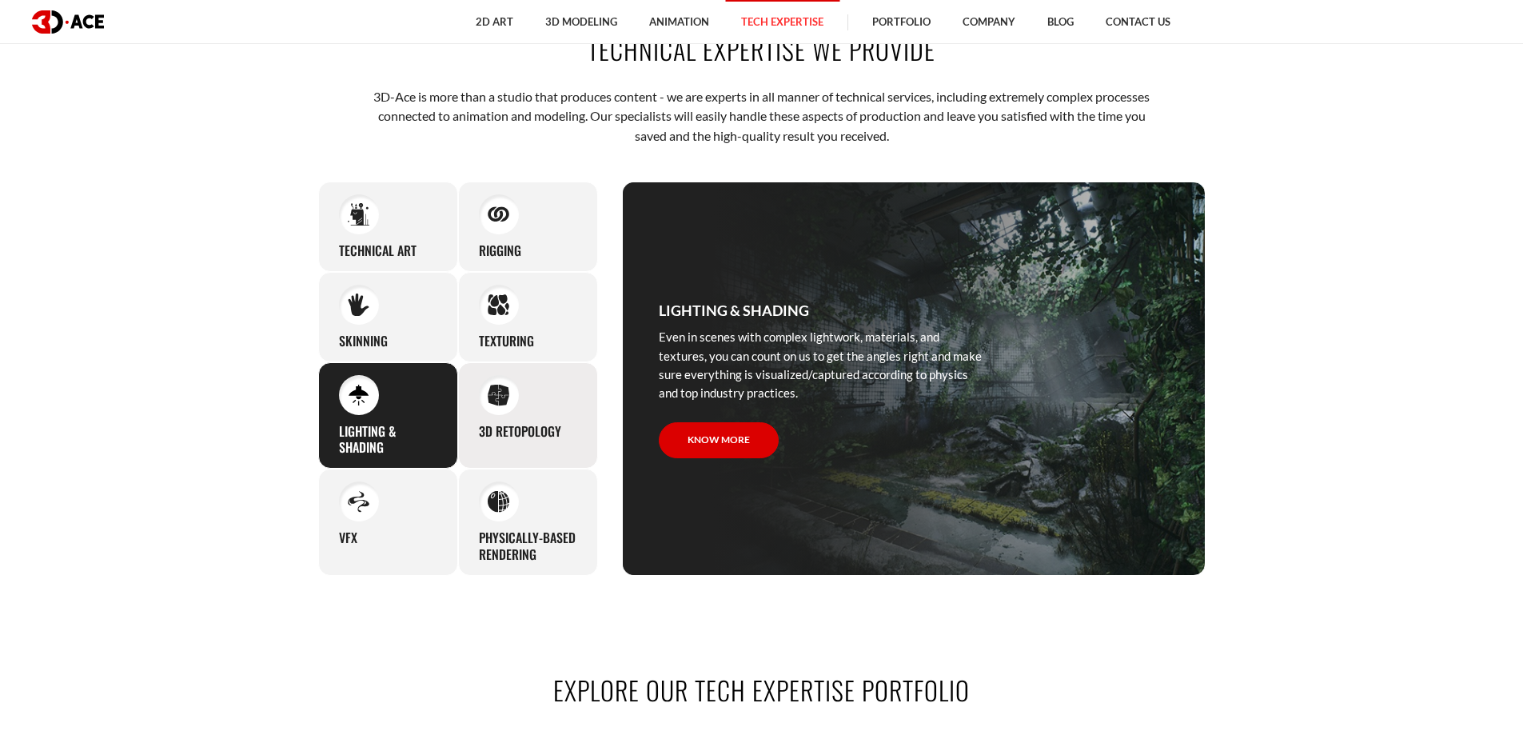
click at [556, 397] on div "3D Retopology No 3D model is beyond help, and we will be happy to clean up even…" at bounding box center [528, 415] width 140 height 107
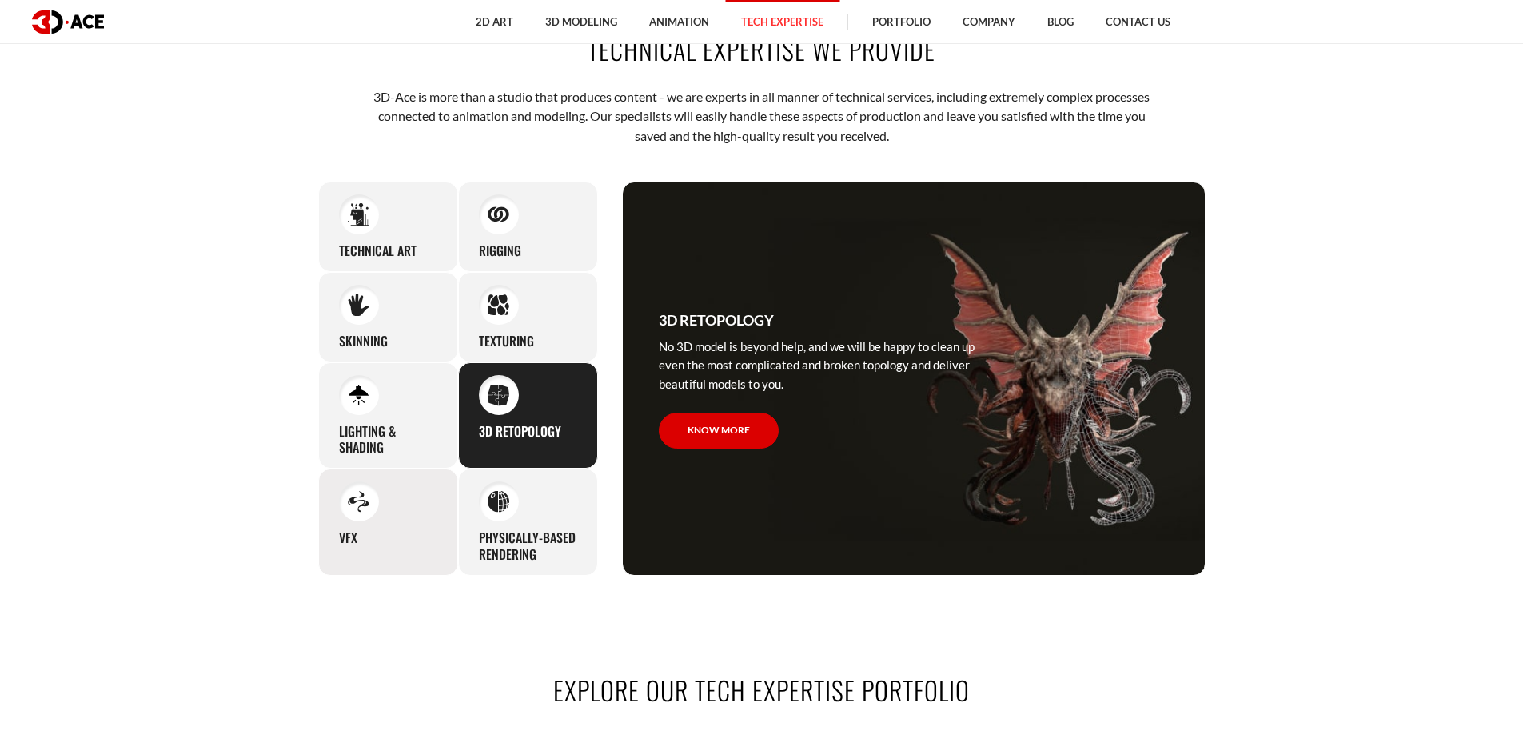
click at [387, 540] on div "VFX Being oriented on creating outstanding content for our clients, we offer vi…" at bounding box center [388, 522] width 140 height 107
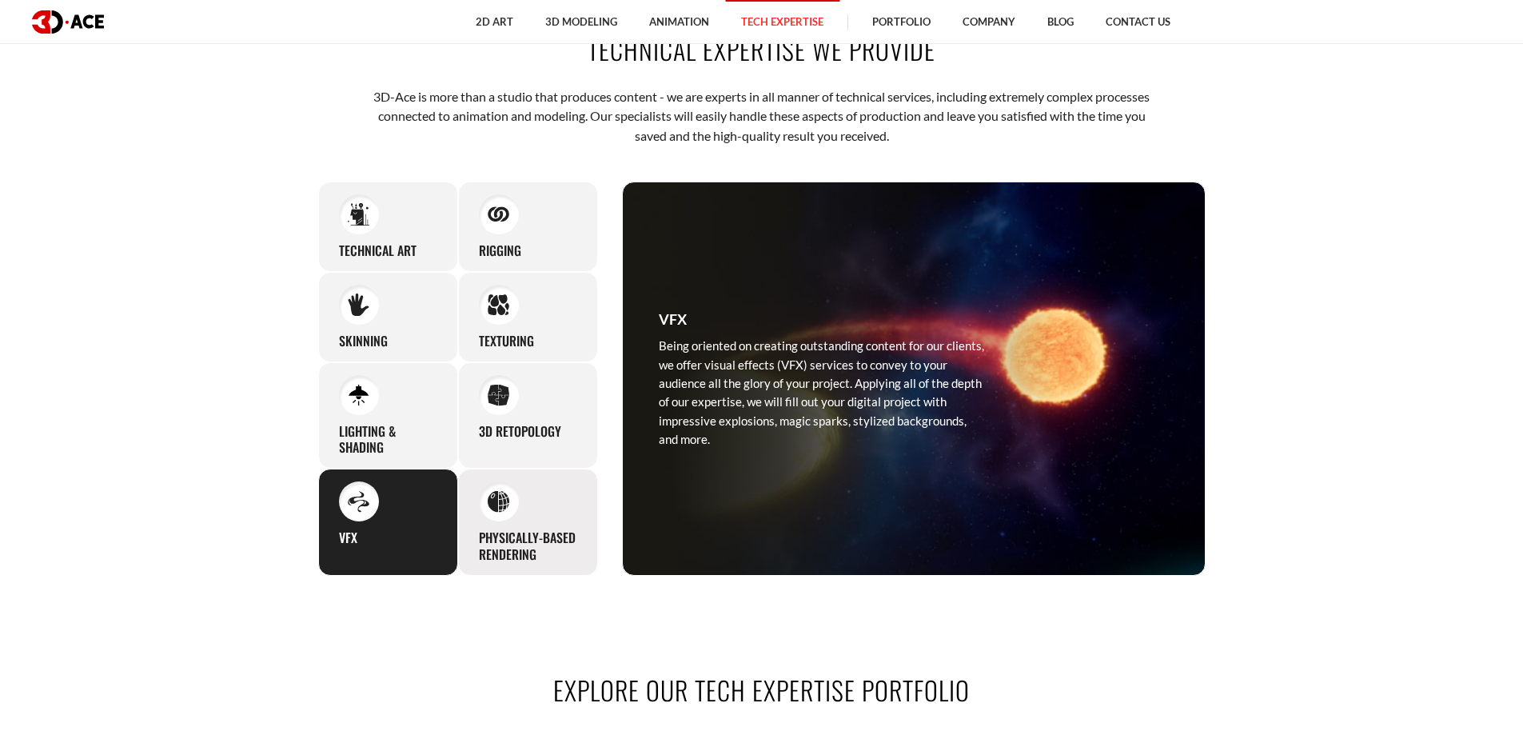
click at [507, 505] on img at bounding box center [499, 502] width 22 height 22
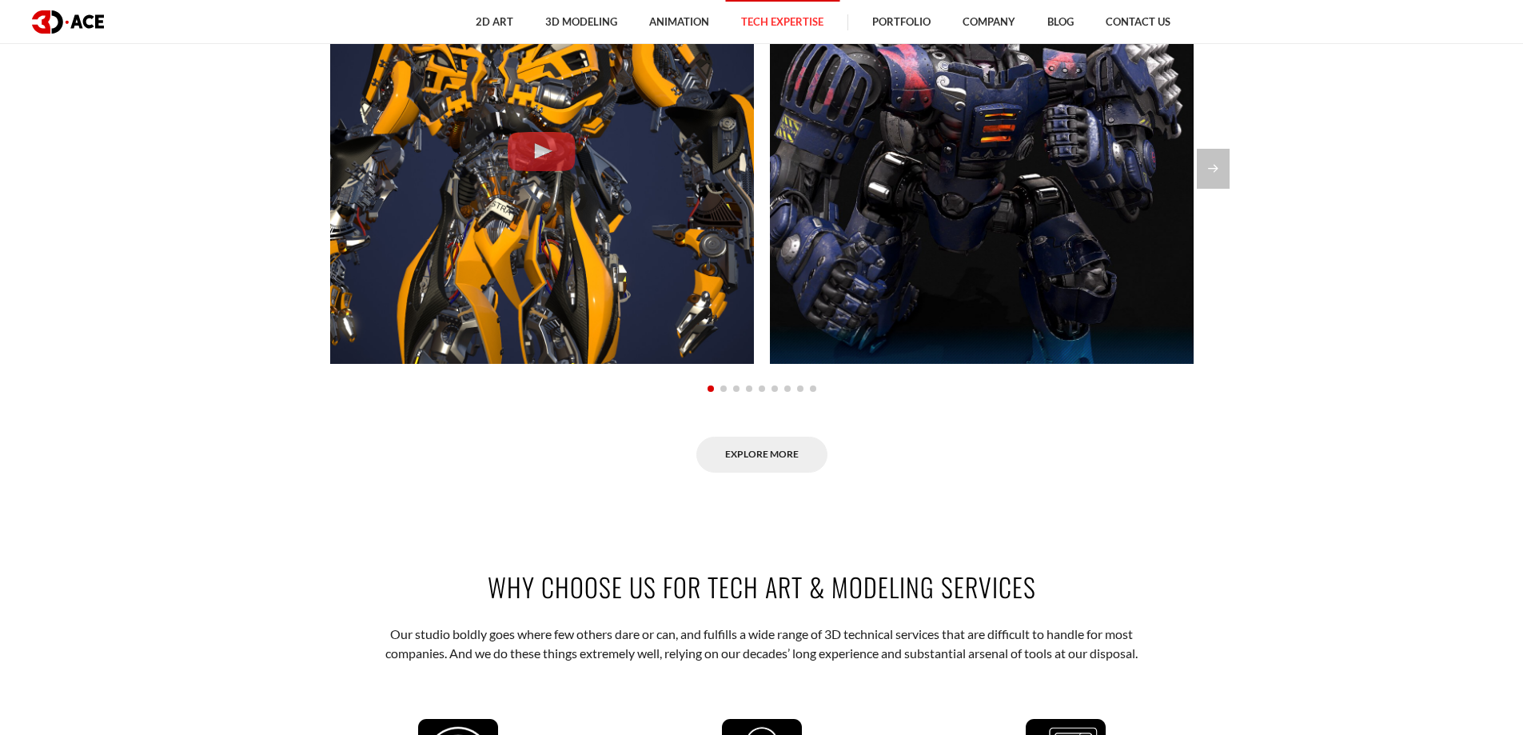
scroll to position [1519, 0]
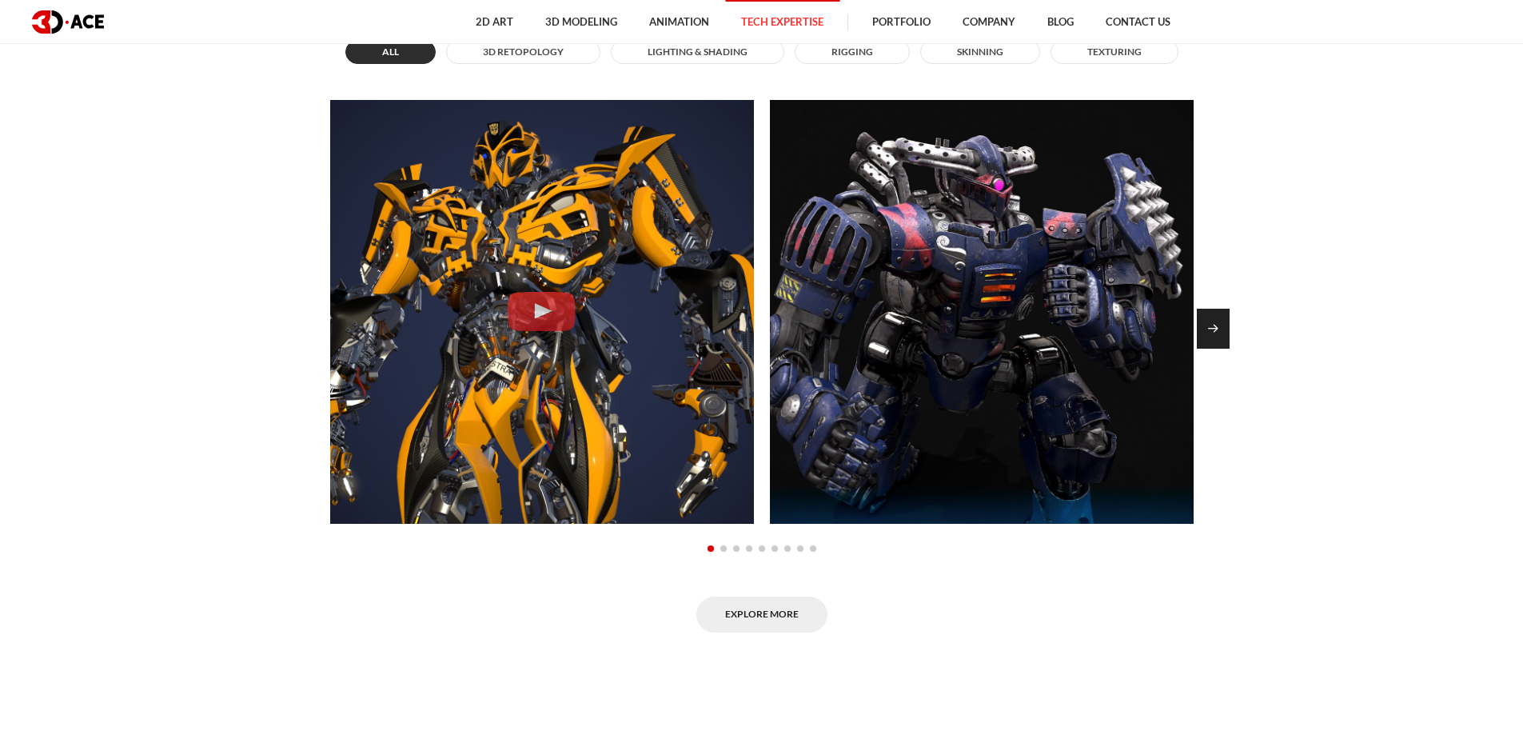
click at [1216, 333] on div "Next slide" at bounding box center [1213, 329] width 33 height 40
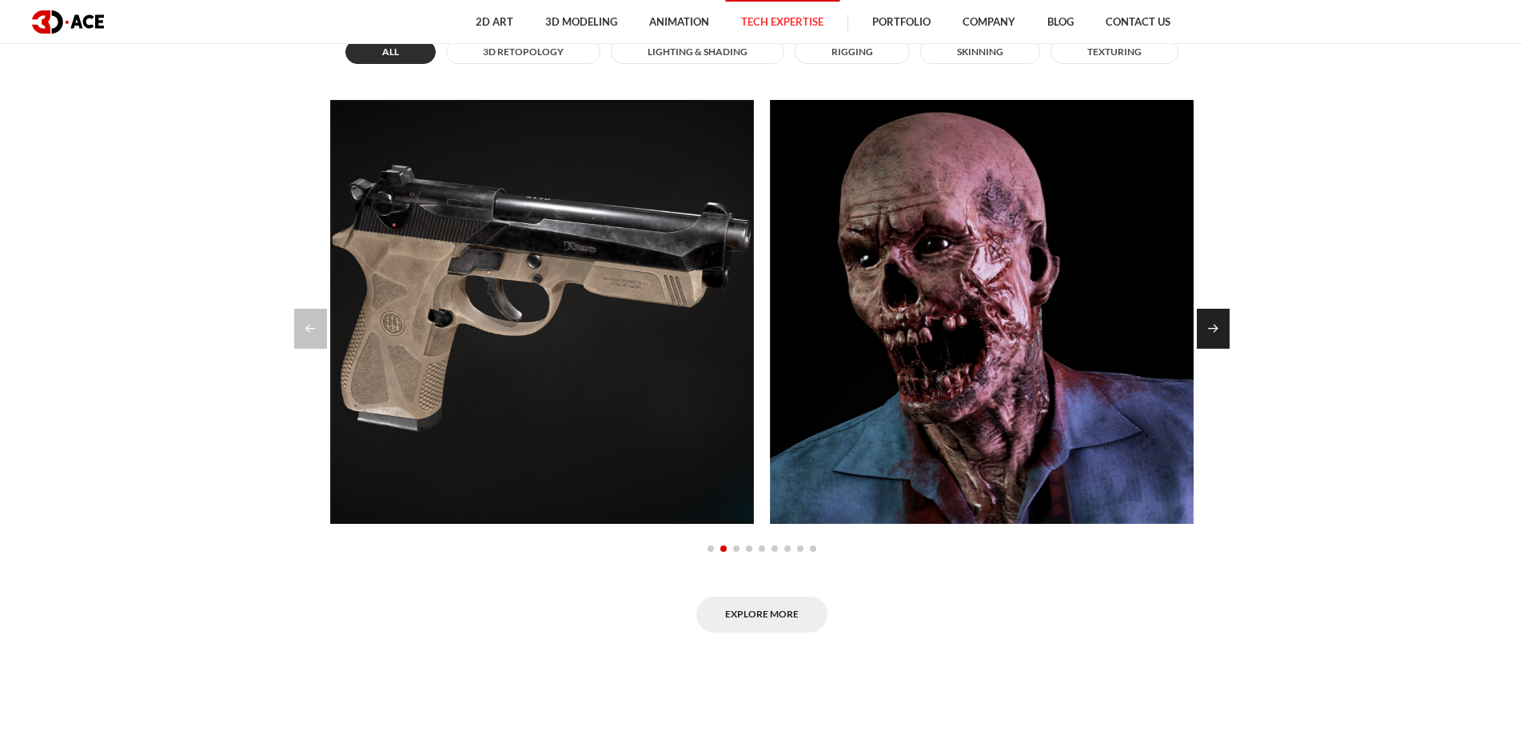
click at [1216, 333] on div "Next slide" at bounding box center [1213, 329] width 33 height 40
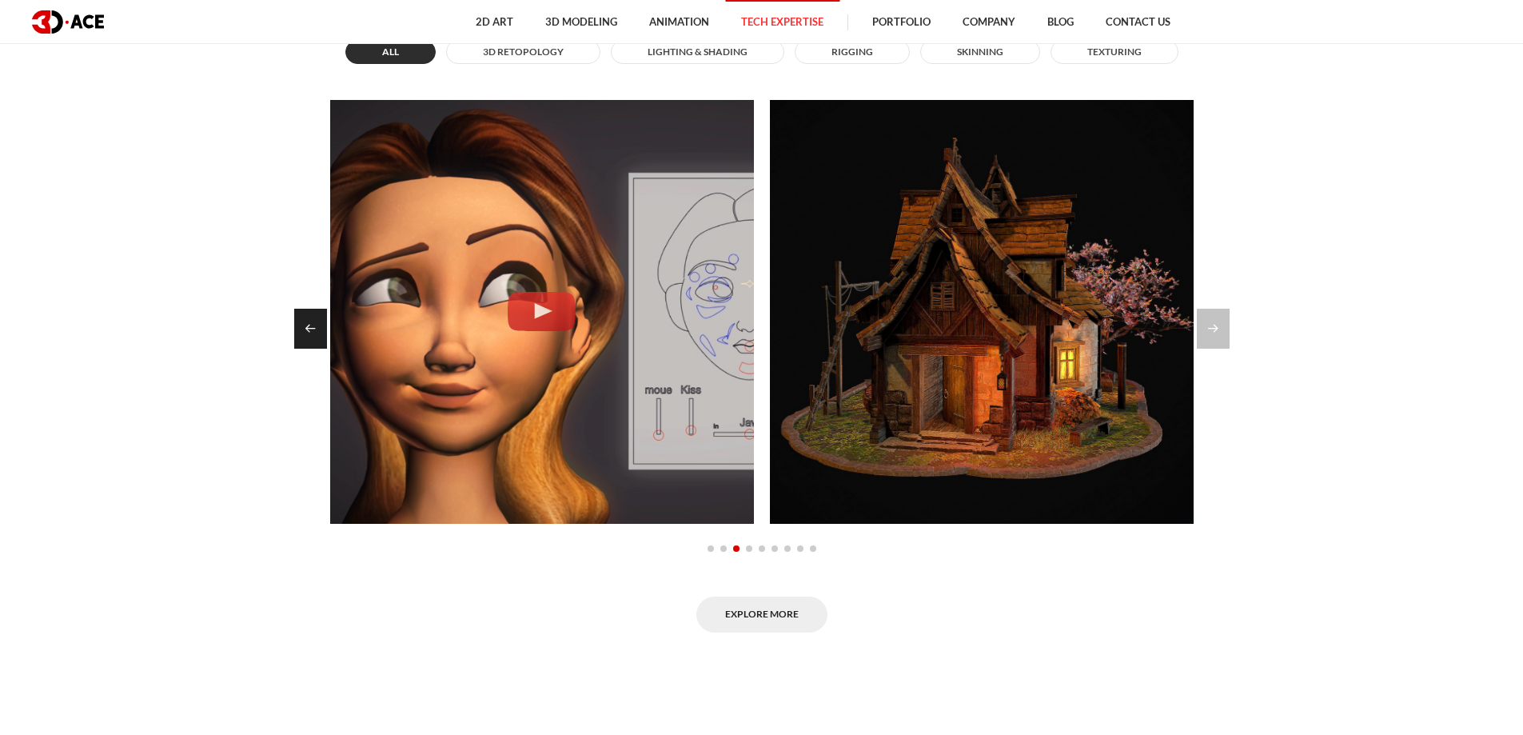
click at [303, 337] on div "Previous slide" at bounding box center [310, 329] width 33 height 40
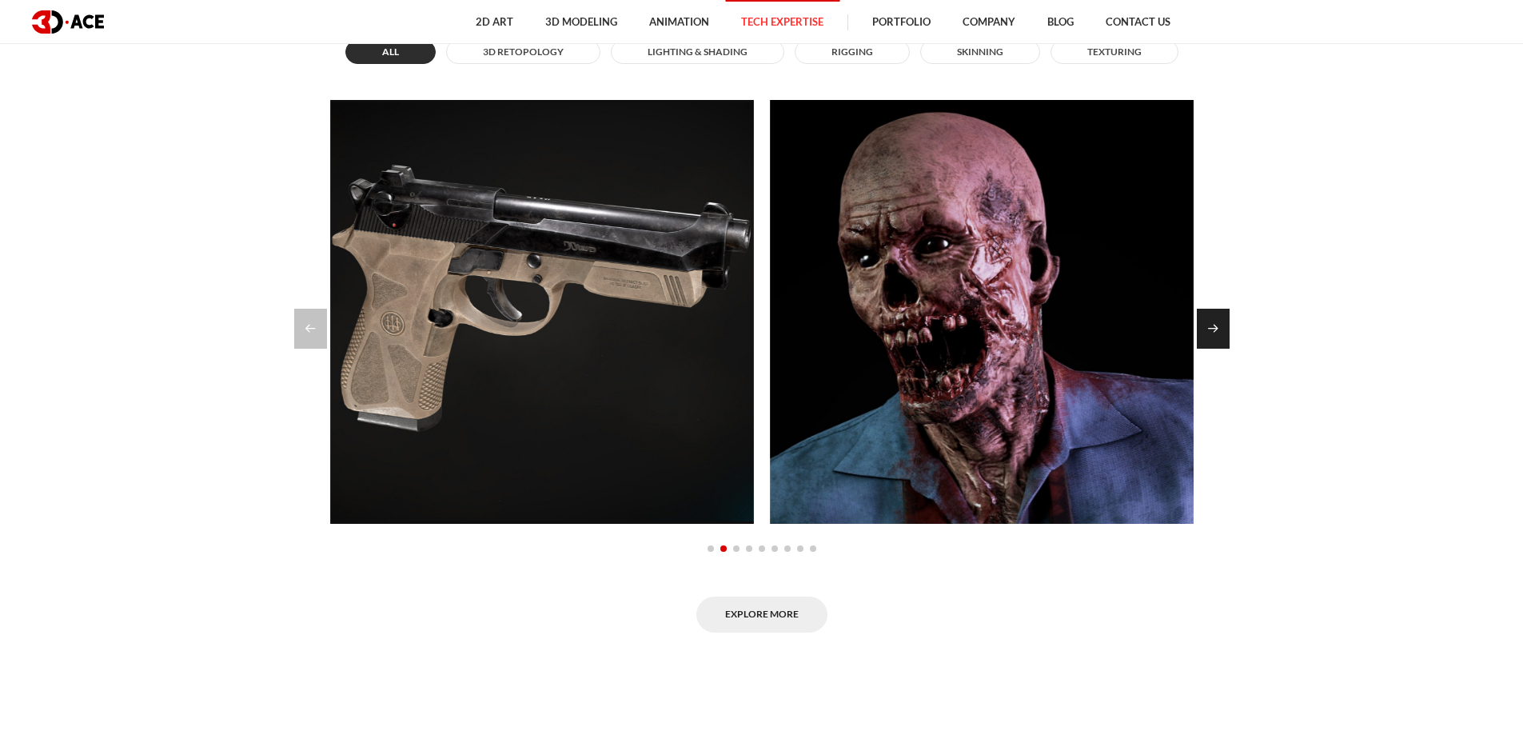
click at [1218, 323] on div "Next slide" at bounding box center [1213, 329] width 33 height 40
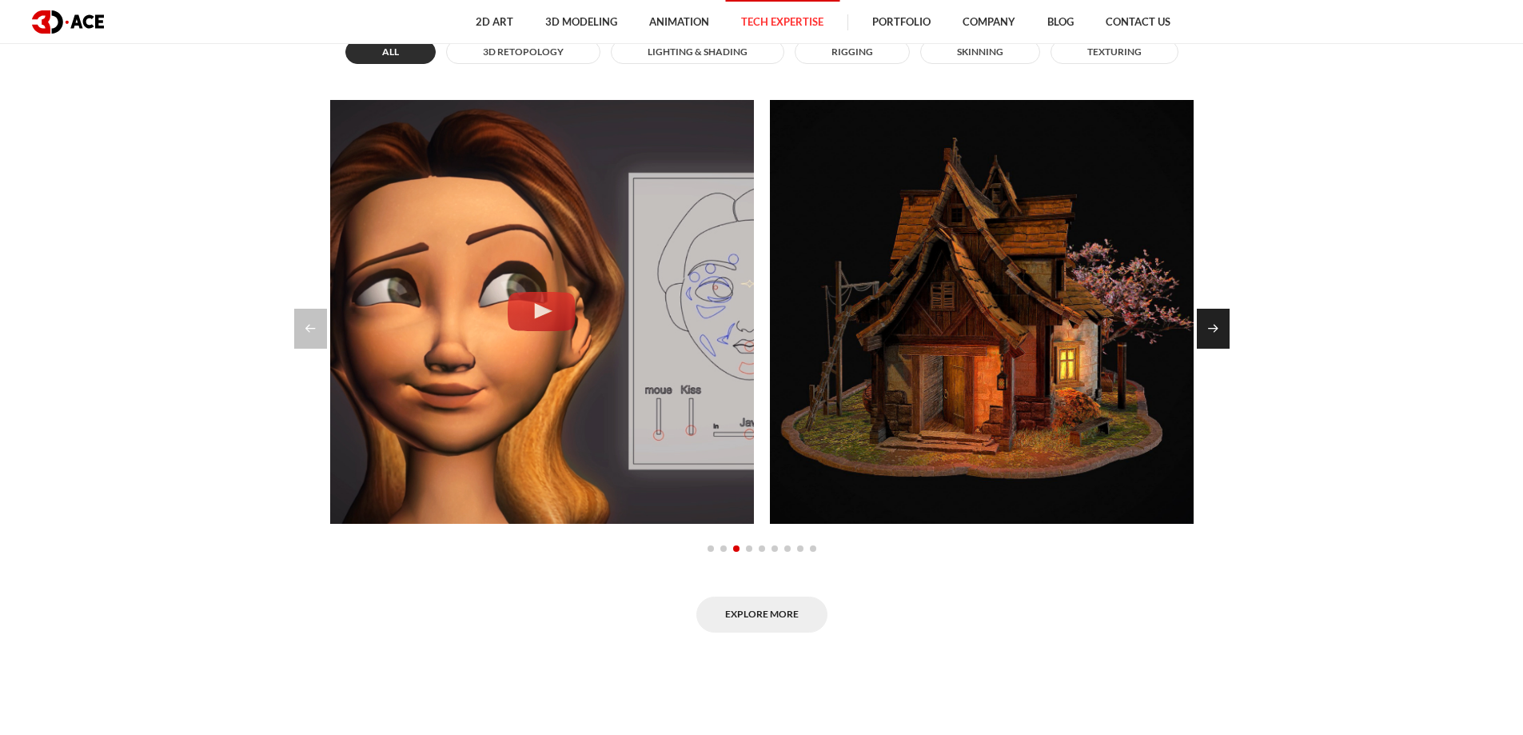
click at [1218, 323] on div "Next slide" at bounding box center [1213, 329] width 33 height 40
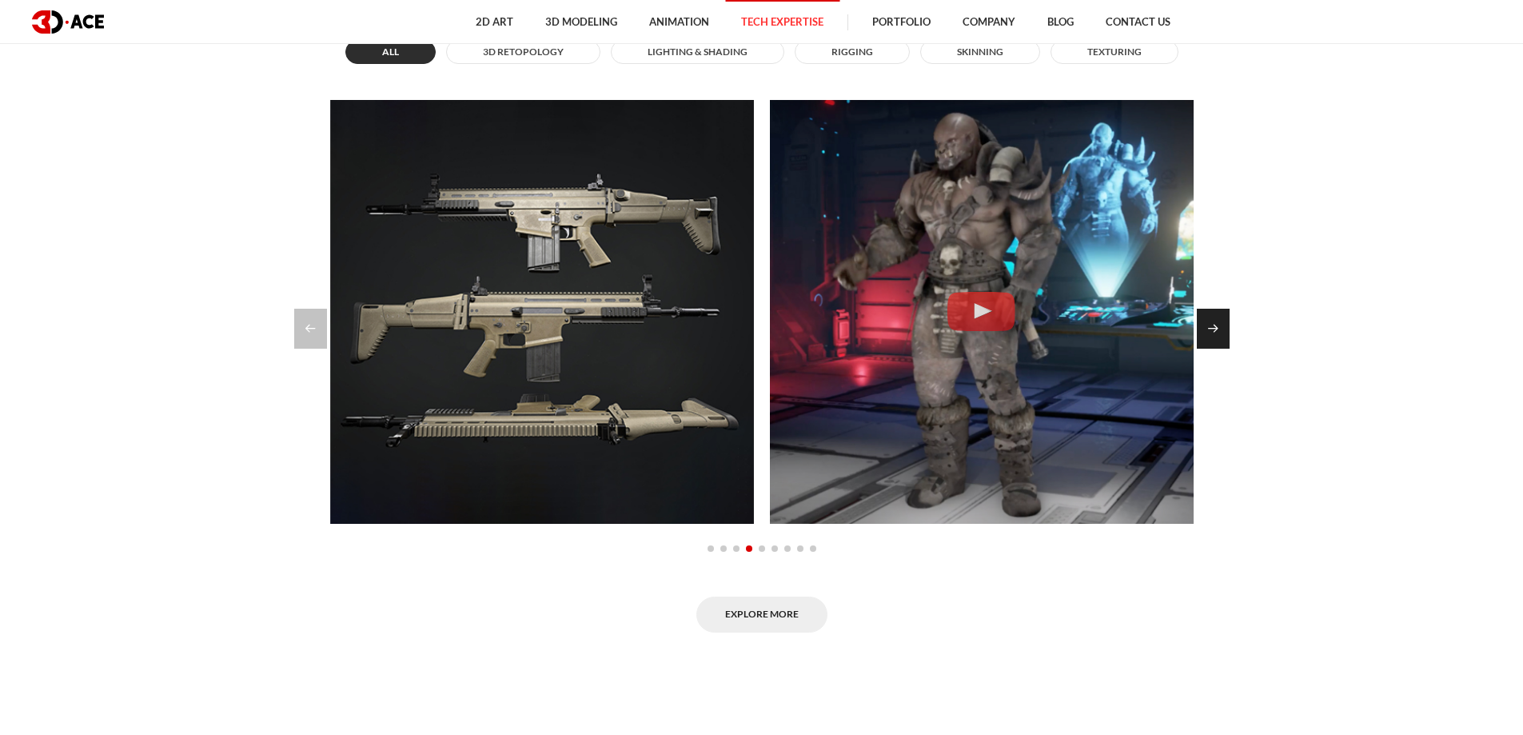
click at [1218, 323] on div "Next slide" at bounding box center [1213, 329] width 33 height 40
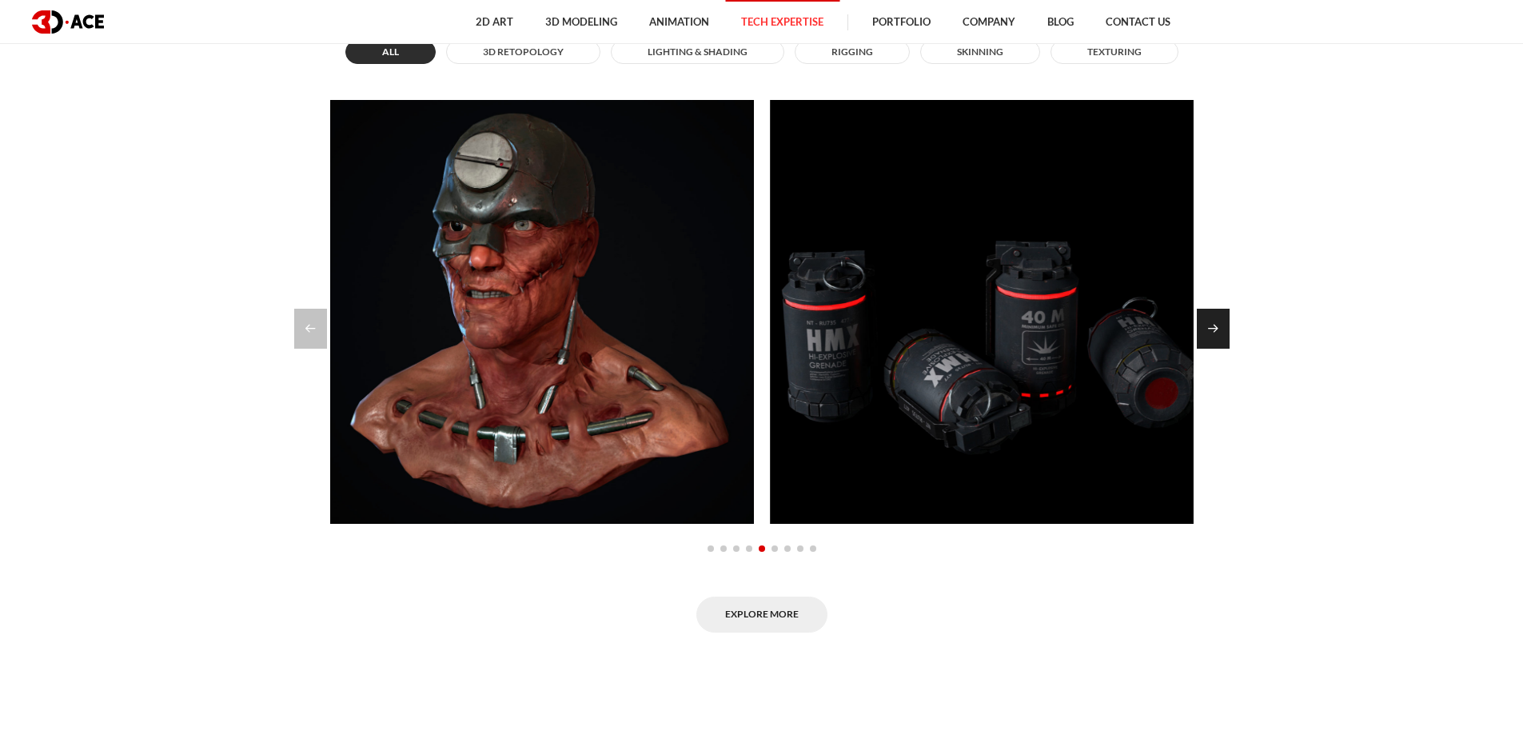
click at [1218, 323] on div "Next slide" at bounding box center [1213, 329] width 33 height 40
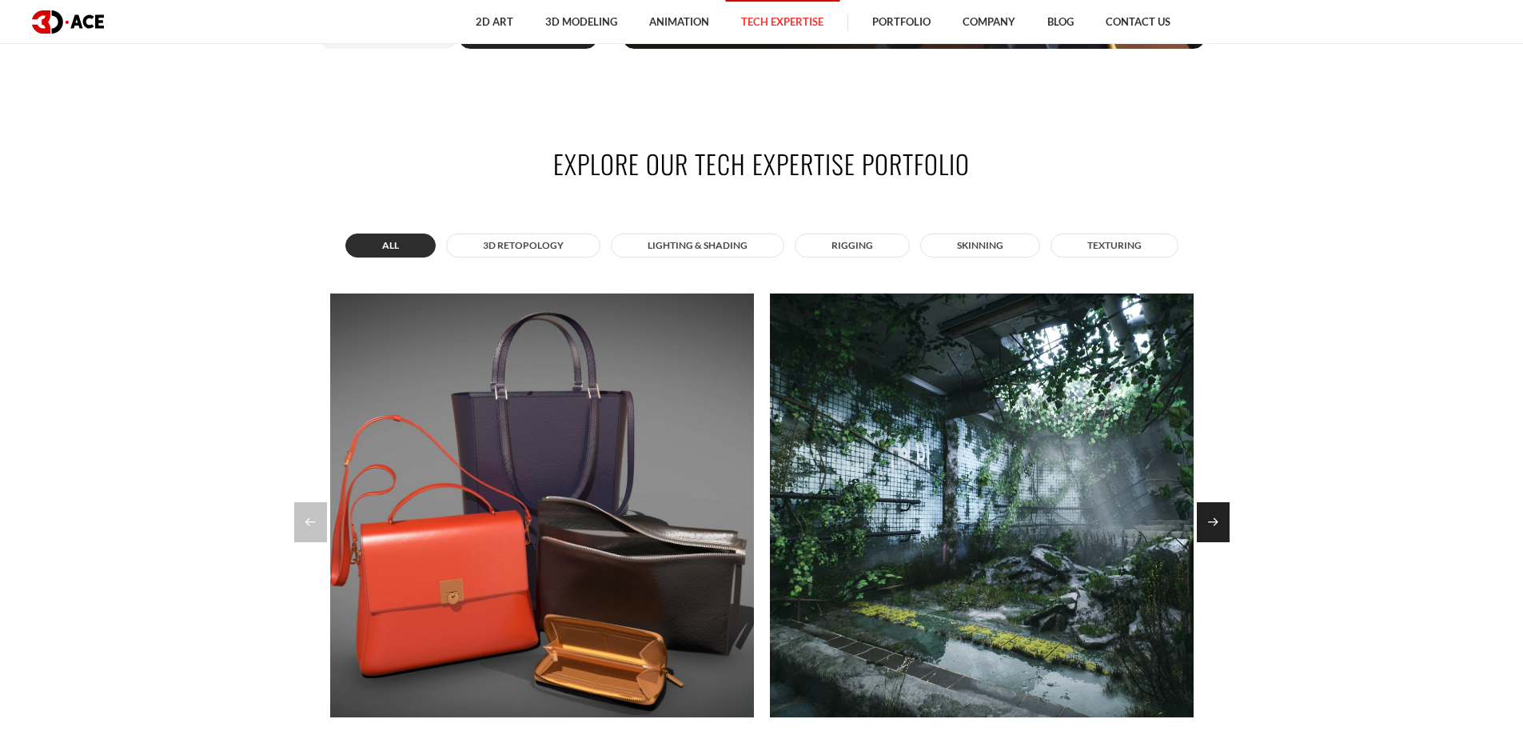
scroll to position [1279, 0]
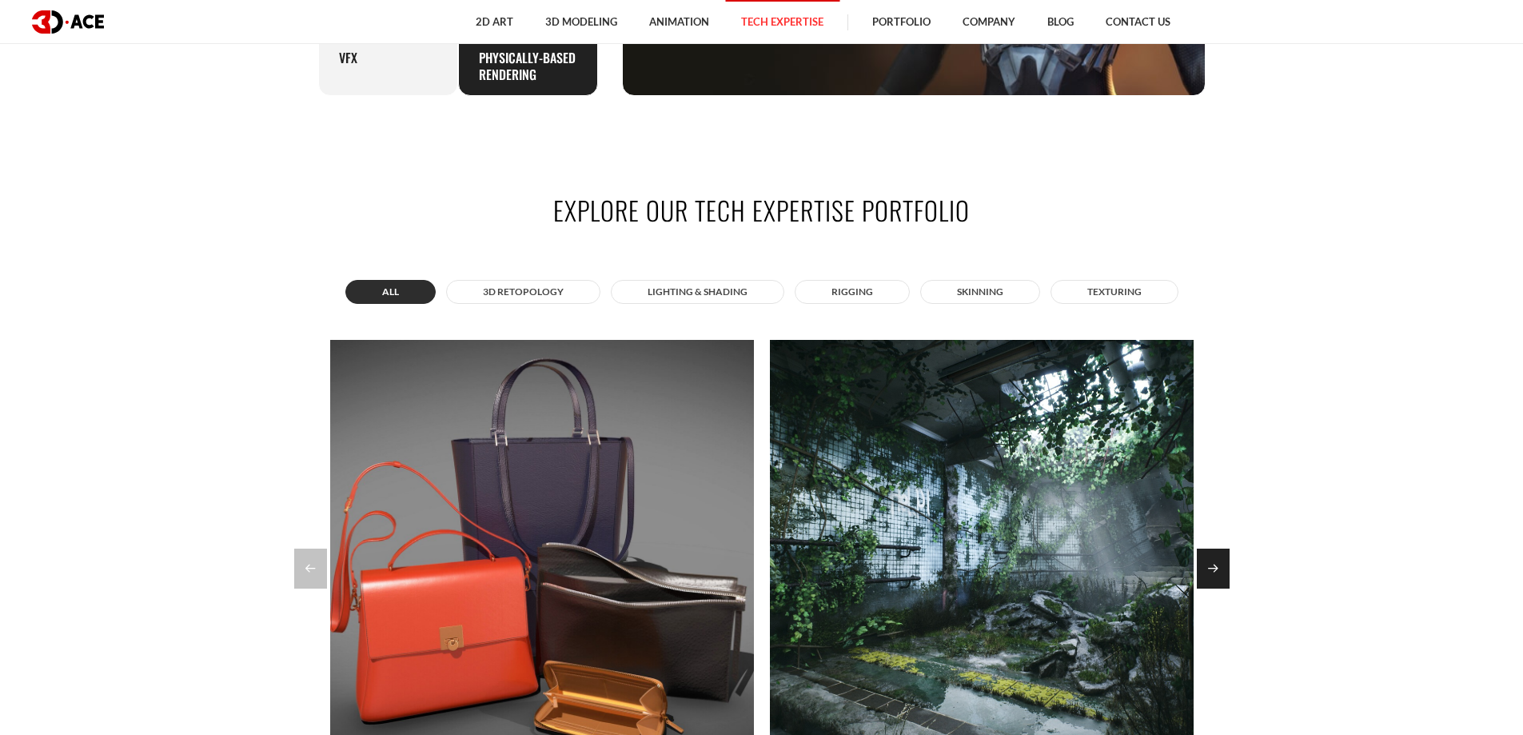
click at [1215, 560] on div "Next slide" at bounding box center [1213, 568] width 33 height 40
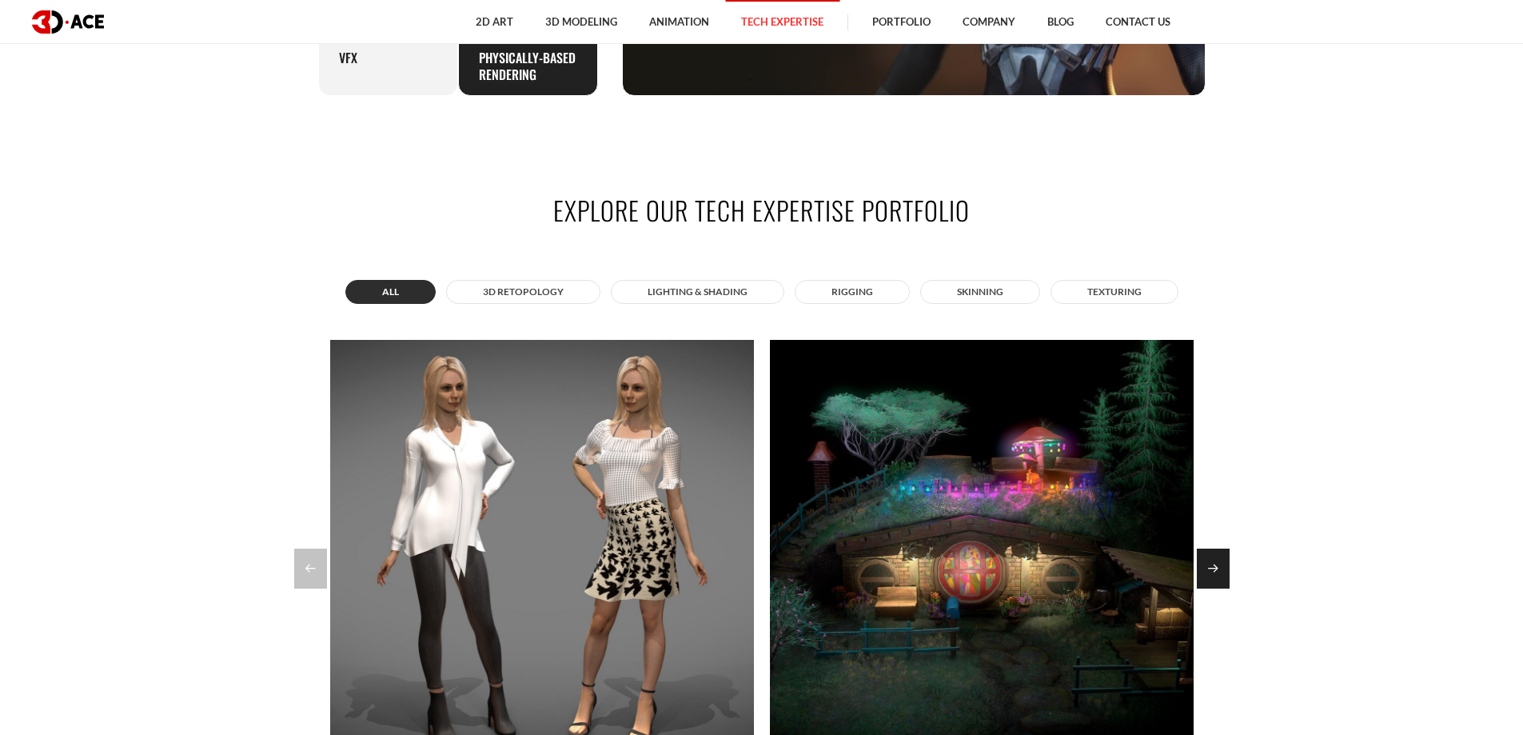
scroll to position [1359, 0]
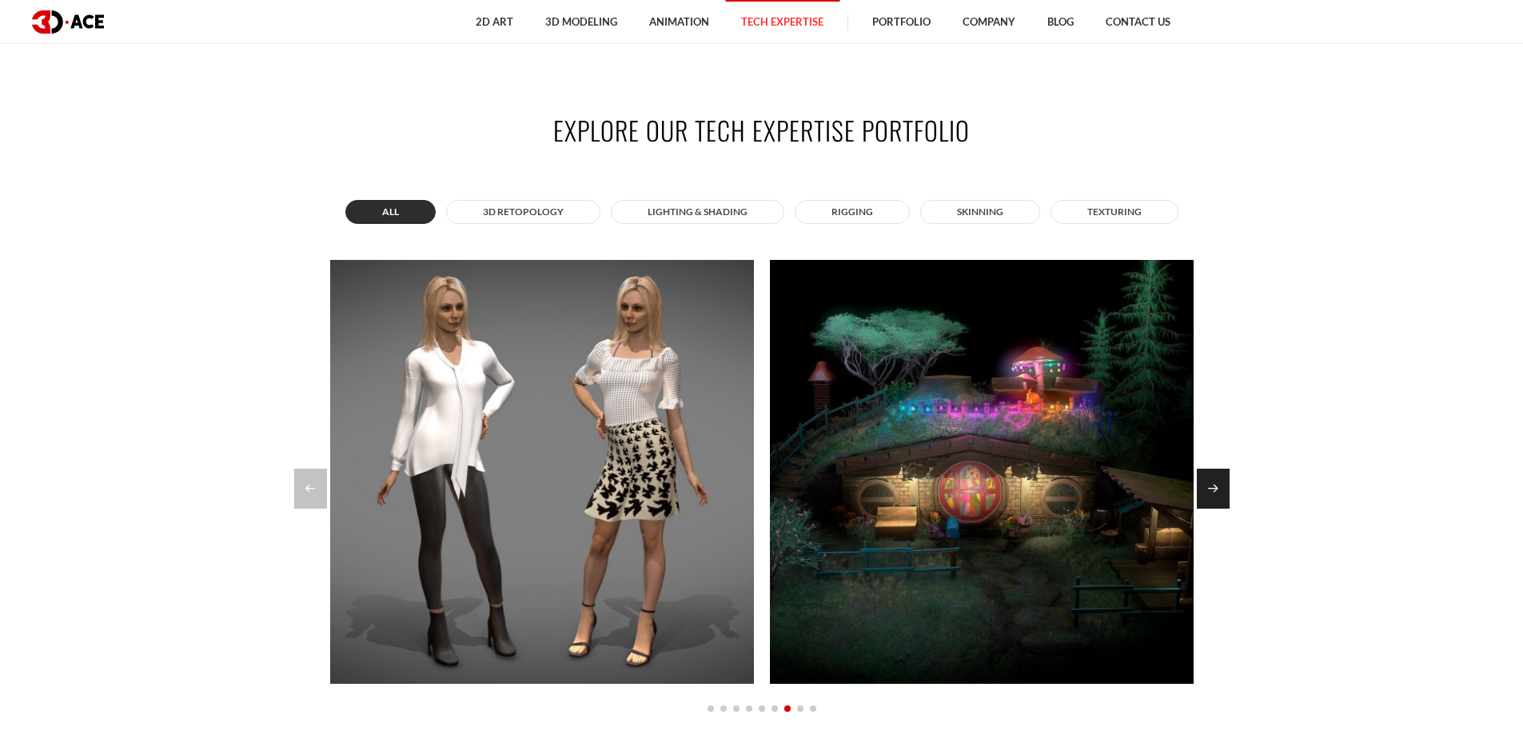
click at [1212, 507] on div "Next slide" at bounding box center [1213, 489] width 33 height 40
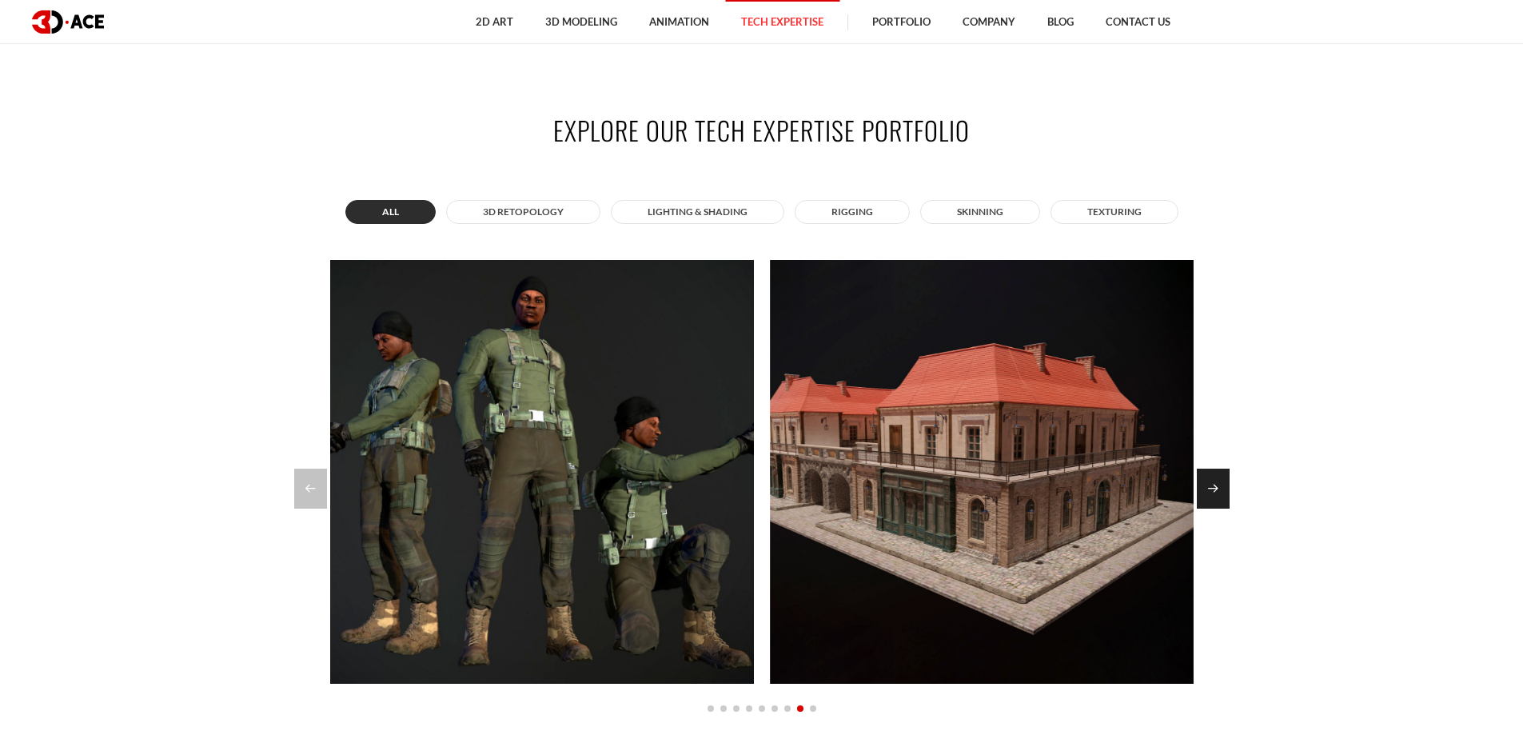
click at [1212, 507] on div "Next slide" at bounding box center [1213, 489] width 33 height 40
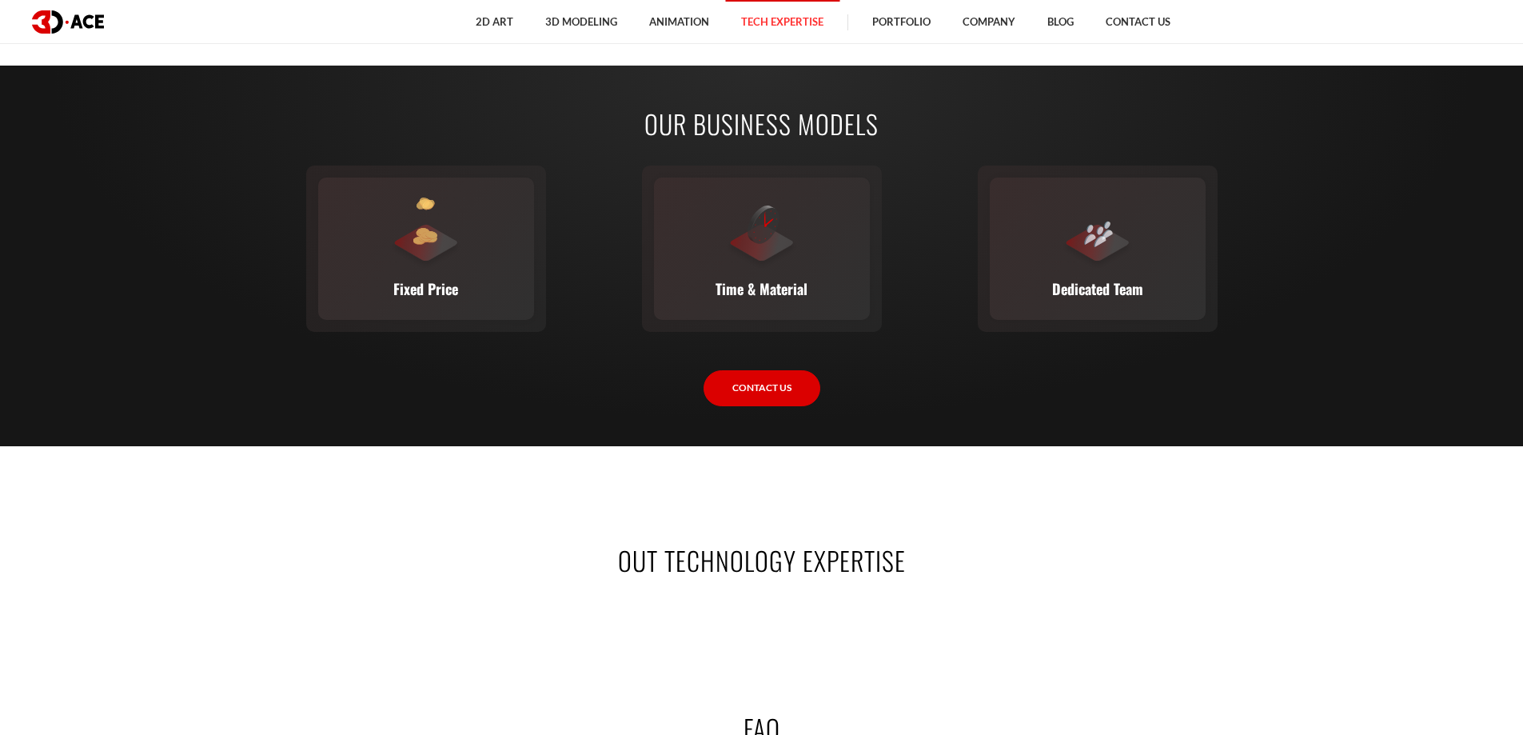
scroll to position [2700, 0]
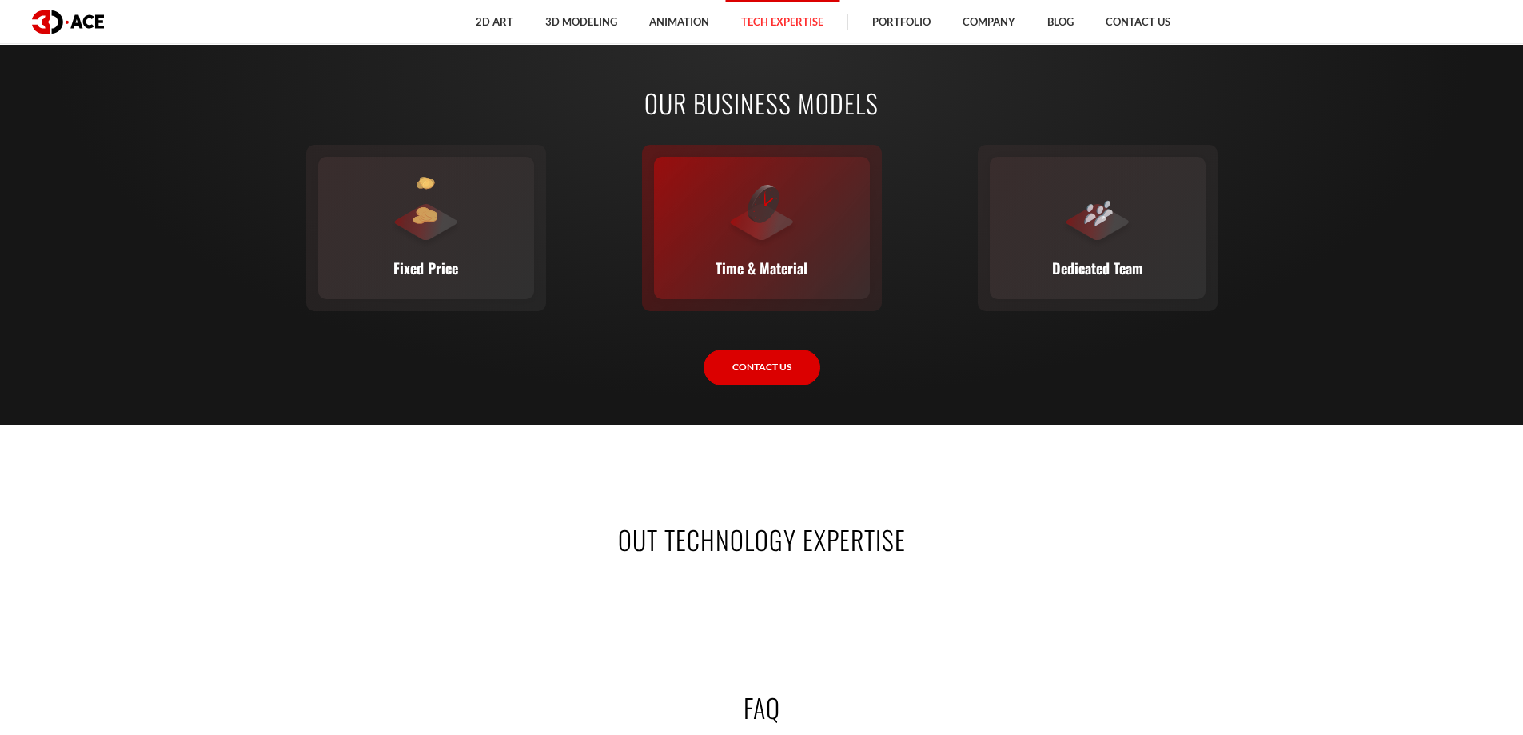
drag, startPoint x: 825, startPoint y: 170, endPoint x: 831, endPoint y: 186, distance: 16.9
click at [831, 186] on div "Time & Material This flexible model calculates cost based on time and material …" at bounding box center [762, 228] width 216 height 142
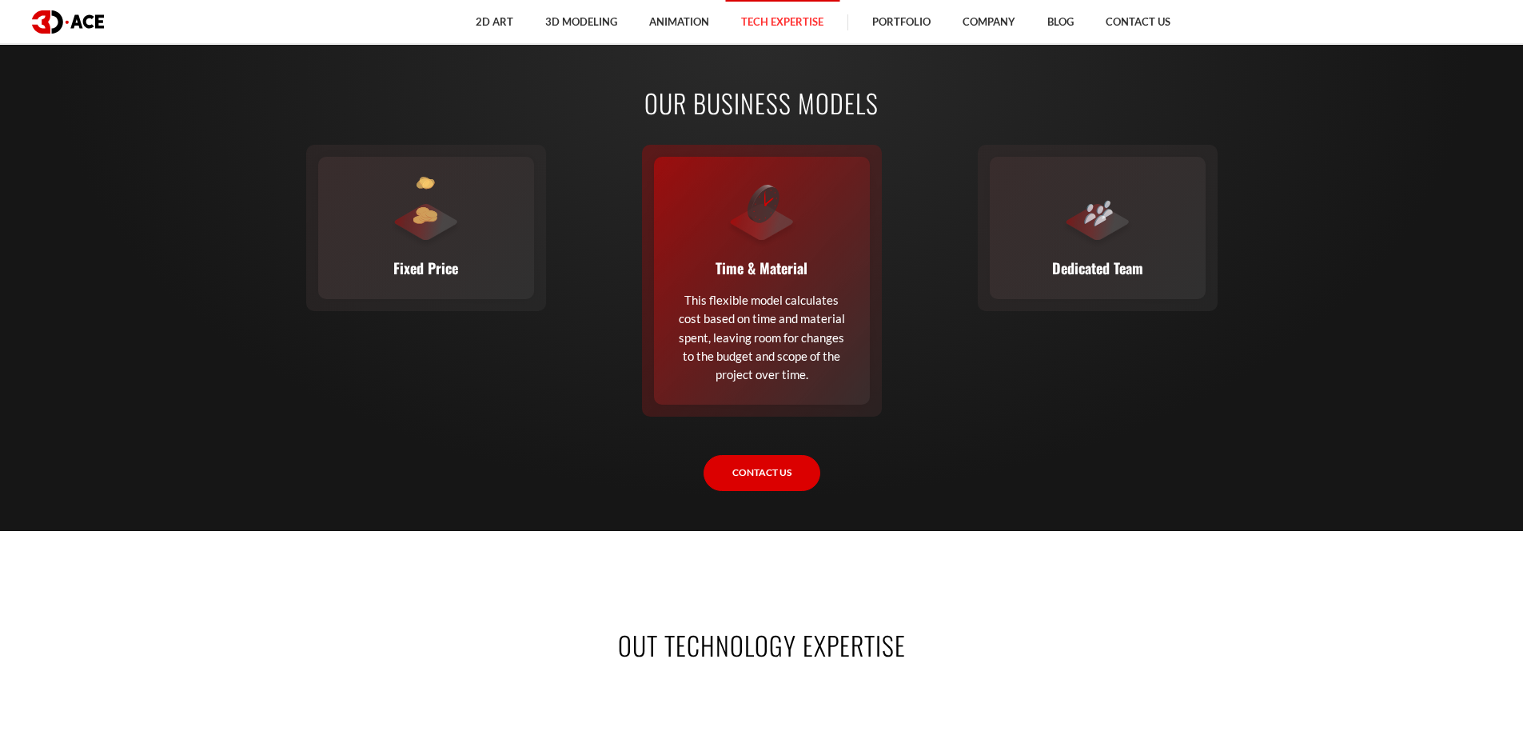
click at [831, 186] on div "Time & Material This flexible model calculates cost based on time and material …" at bounding box center [762, 281] width 216 height 248
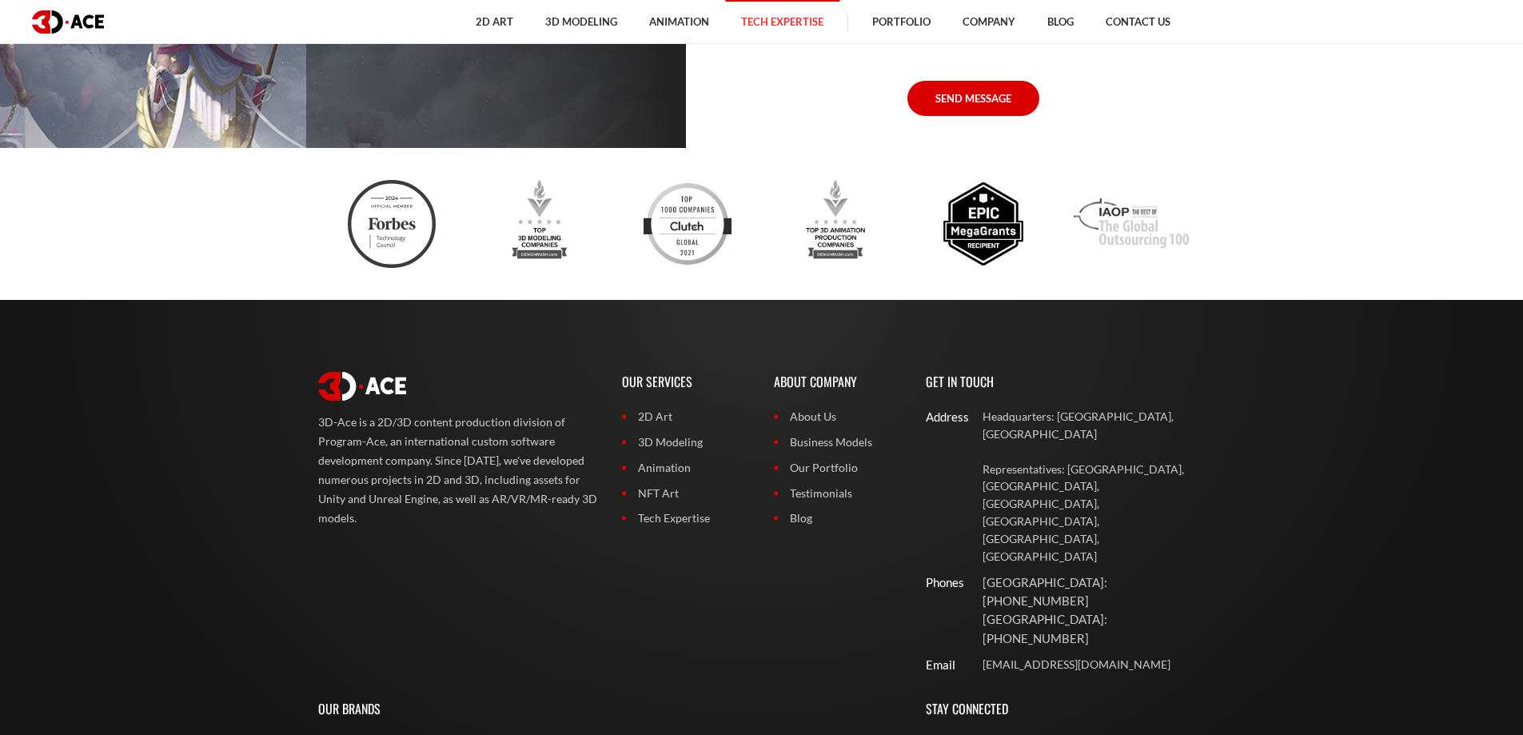
scroll to position [5266, 0]
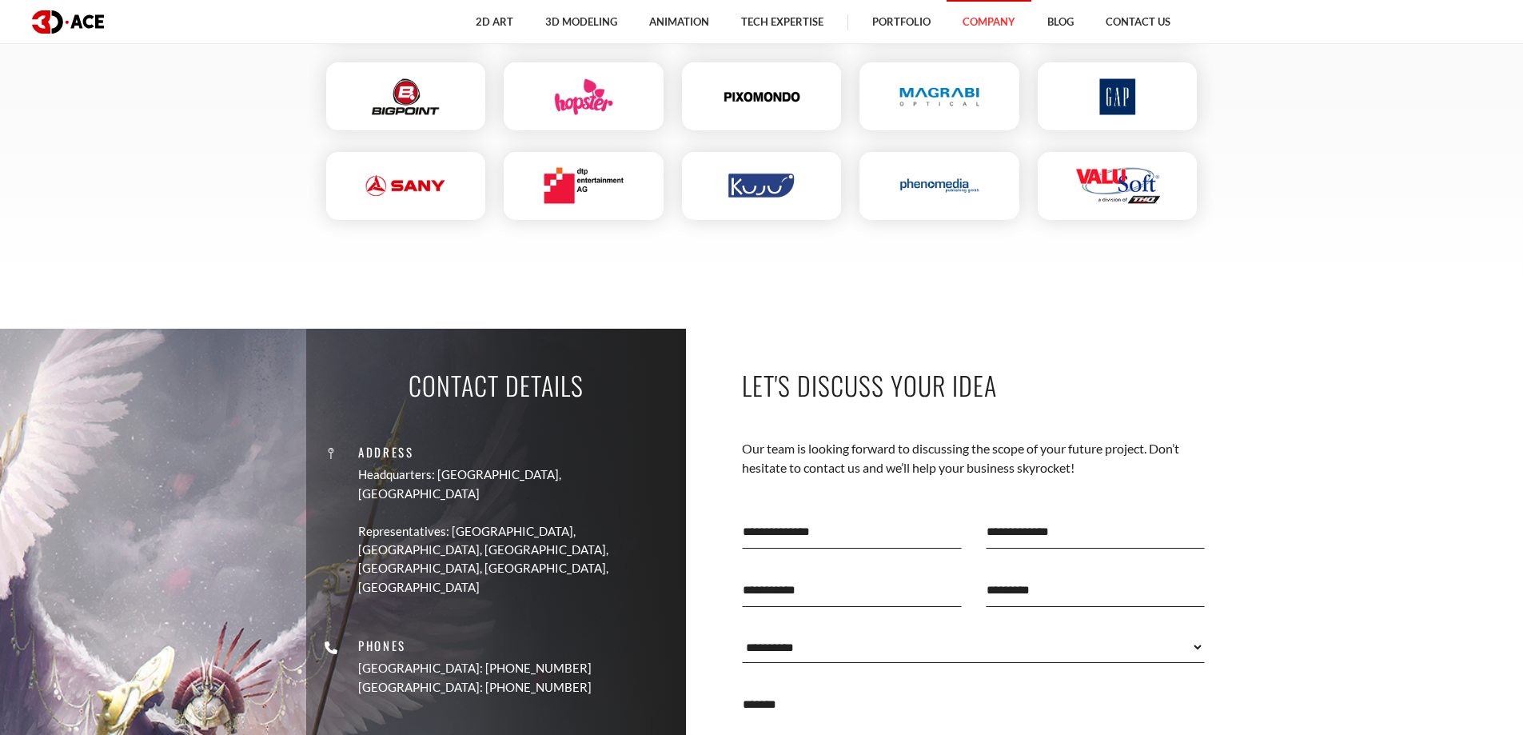
scroll to position [2479, 0]
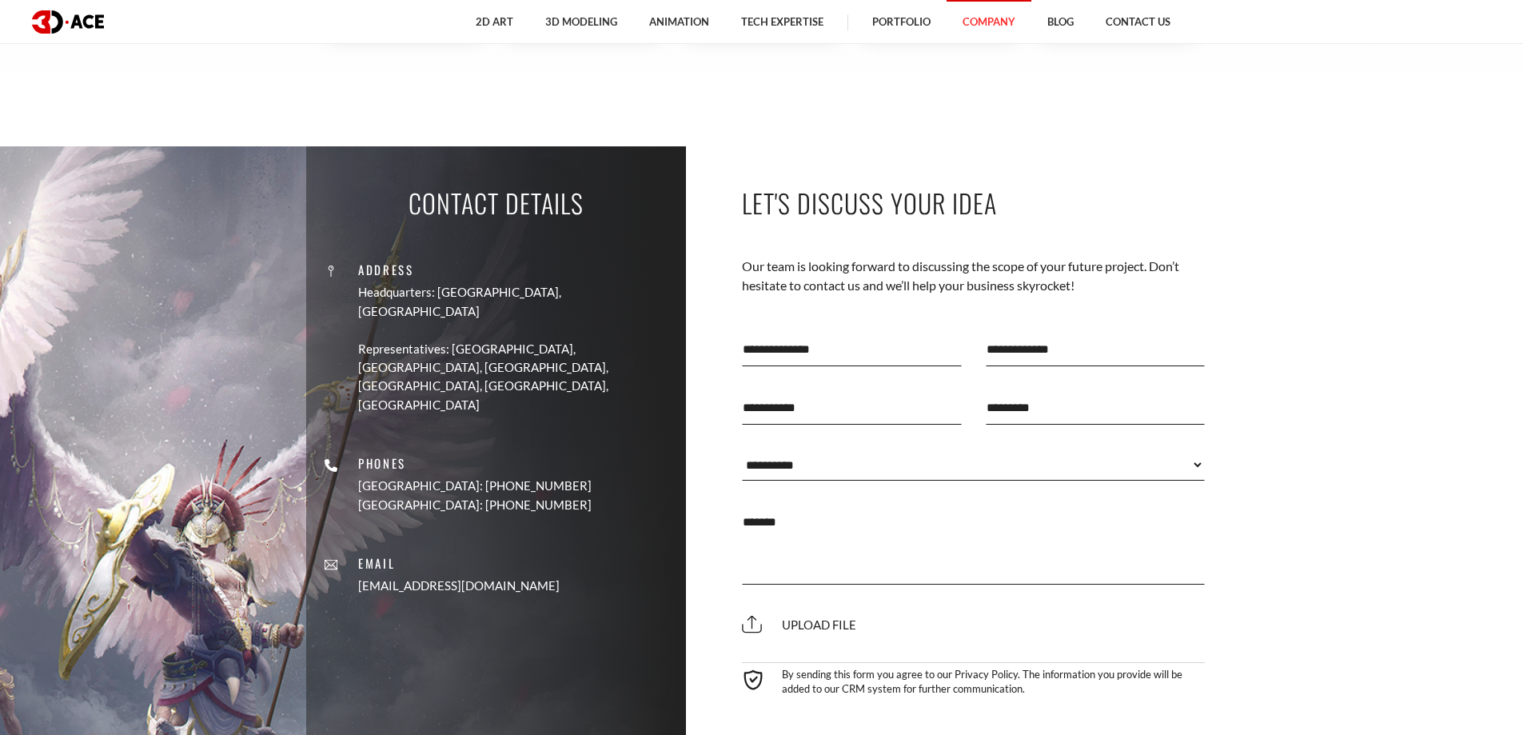
click at [892, 462] on select "**********" at bounding box center [974, 465] width 464 height 32
click at [1428, 401] on section "Contact Details Address Headquarters: [GEOGRAPHIC_DATA], Cyprus Representatives…" at bounding box center [761, 472] width 1523 height 653
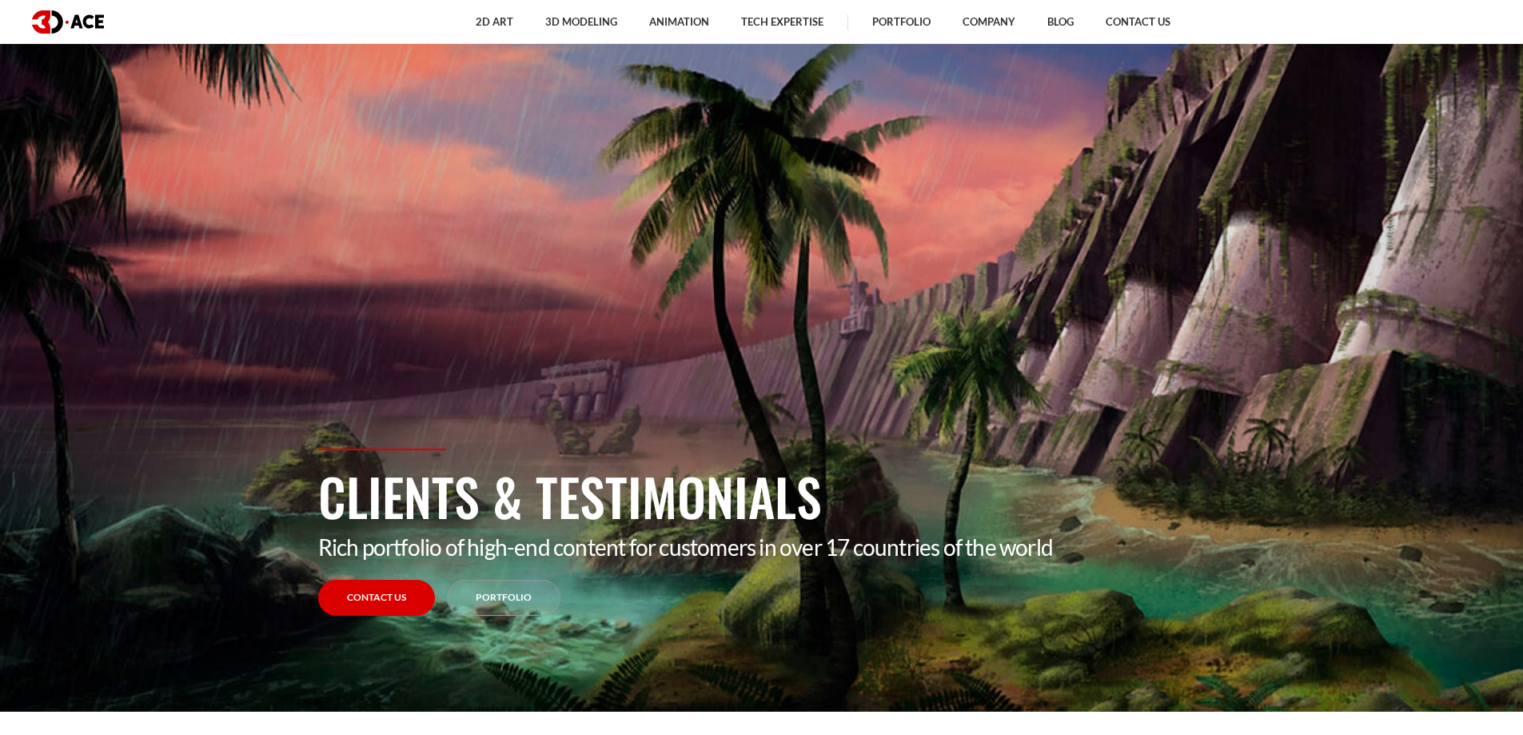
scroll to position [0, 0]
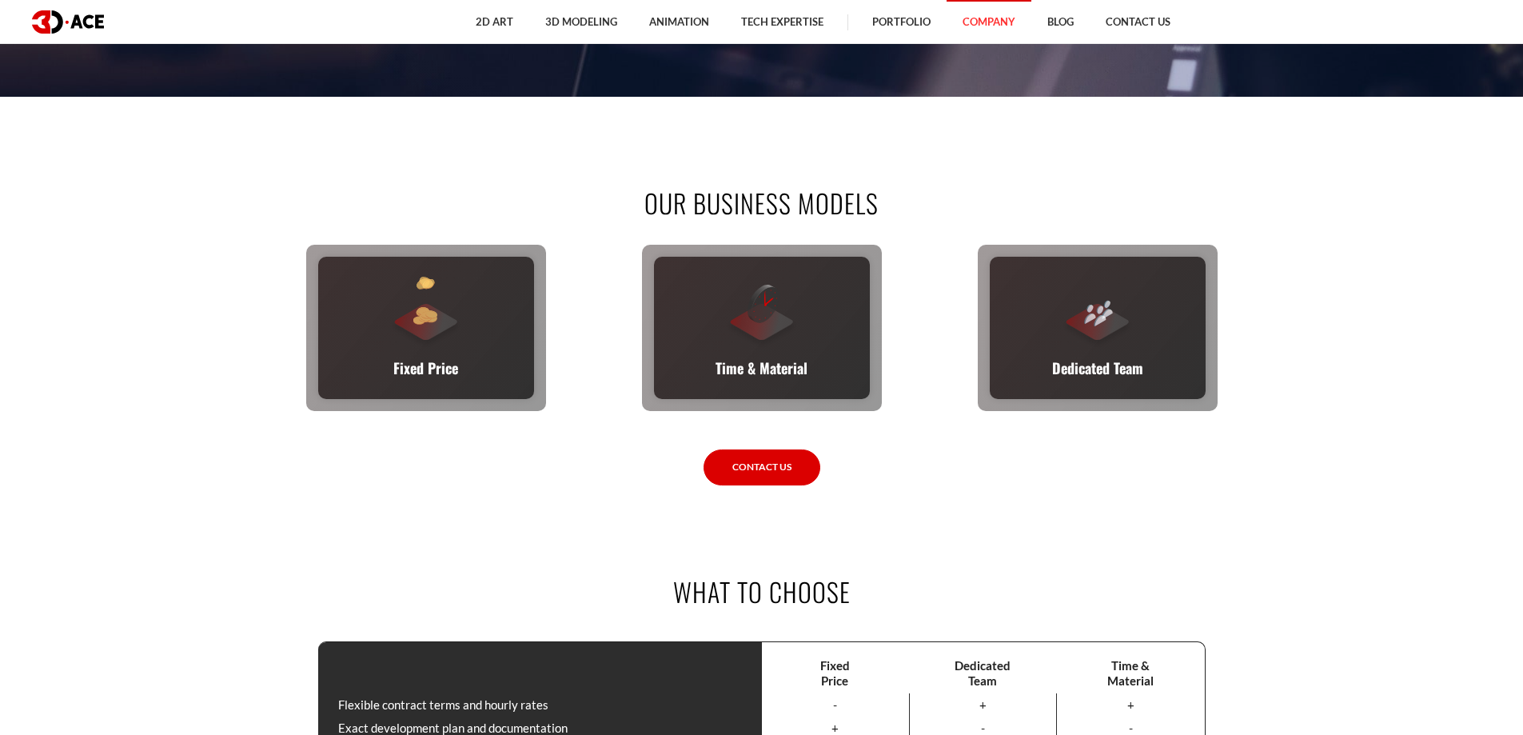
scroll to position [640, 0]
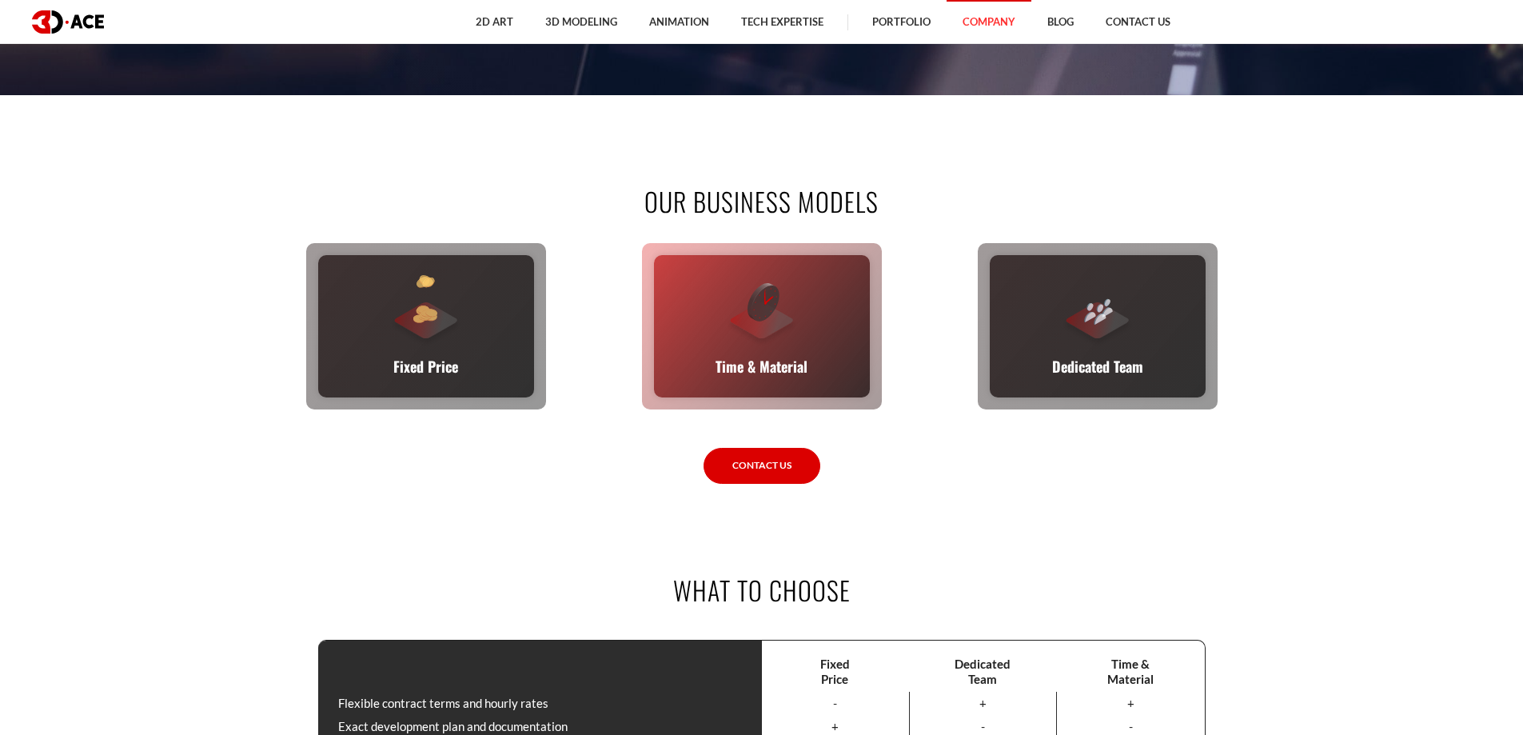
click at [784, 337] on div at bounding box center [762, 311] width 72 height 72
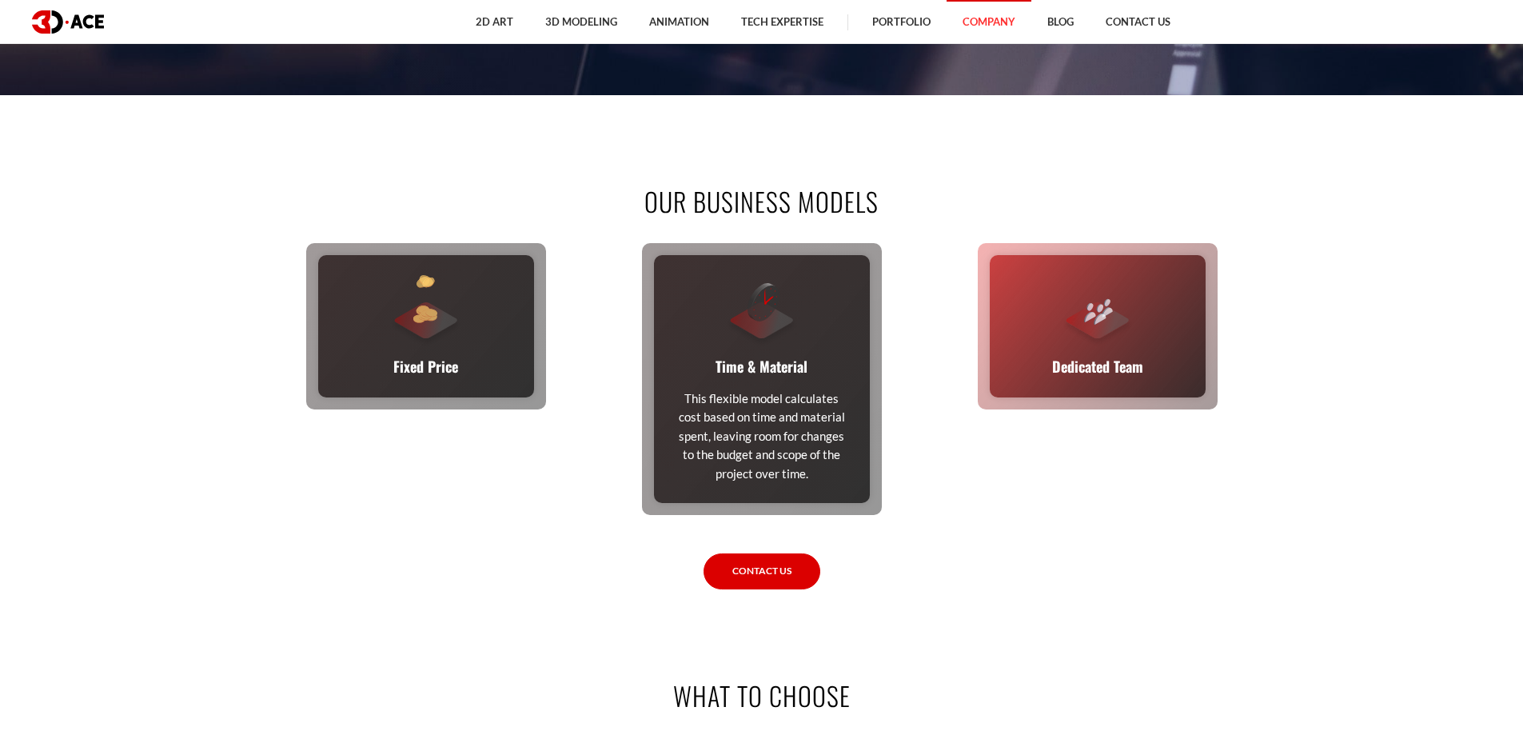
click at [1152, 310] on div "Dedicated Team A complete team (or a single expert from our staff) joins your e…" at bounding box center [1098, 326] width 216 height 142
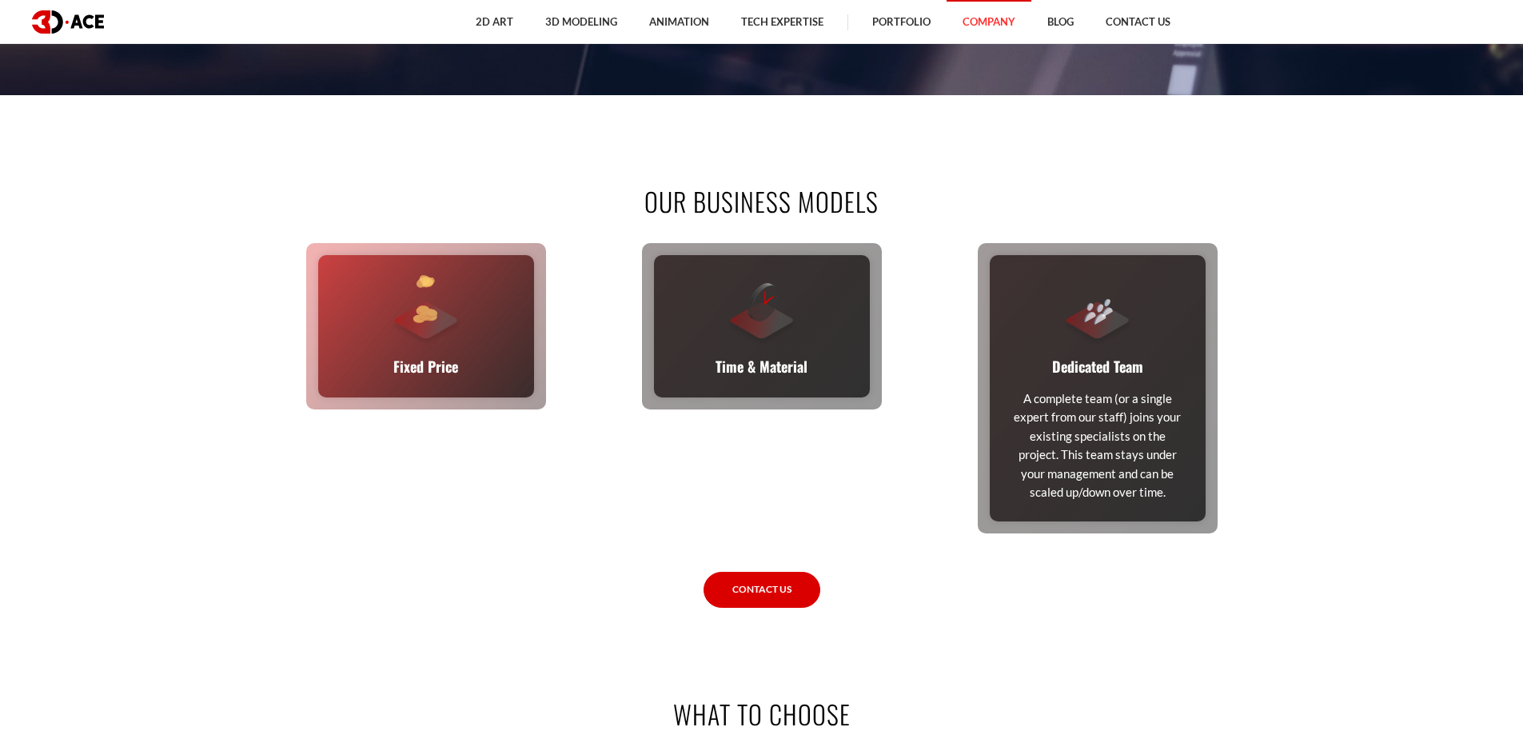
click at [487, 321] on div "Fixed Price You set the budget, we stick to it. The full scope, requirements, t…" at bounding box center [426, 326] width 216 height 142
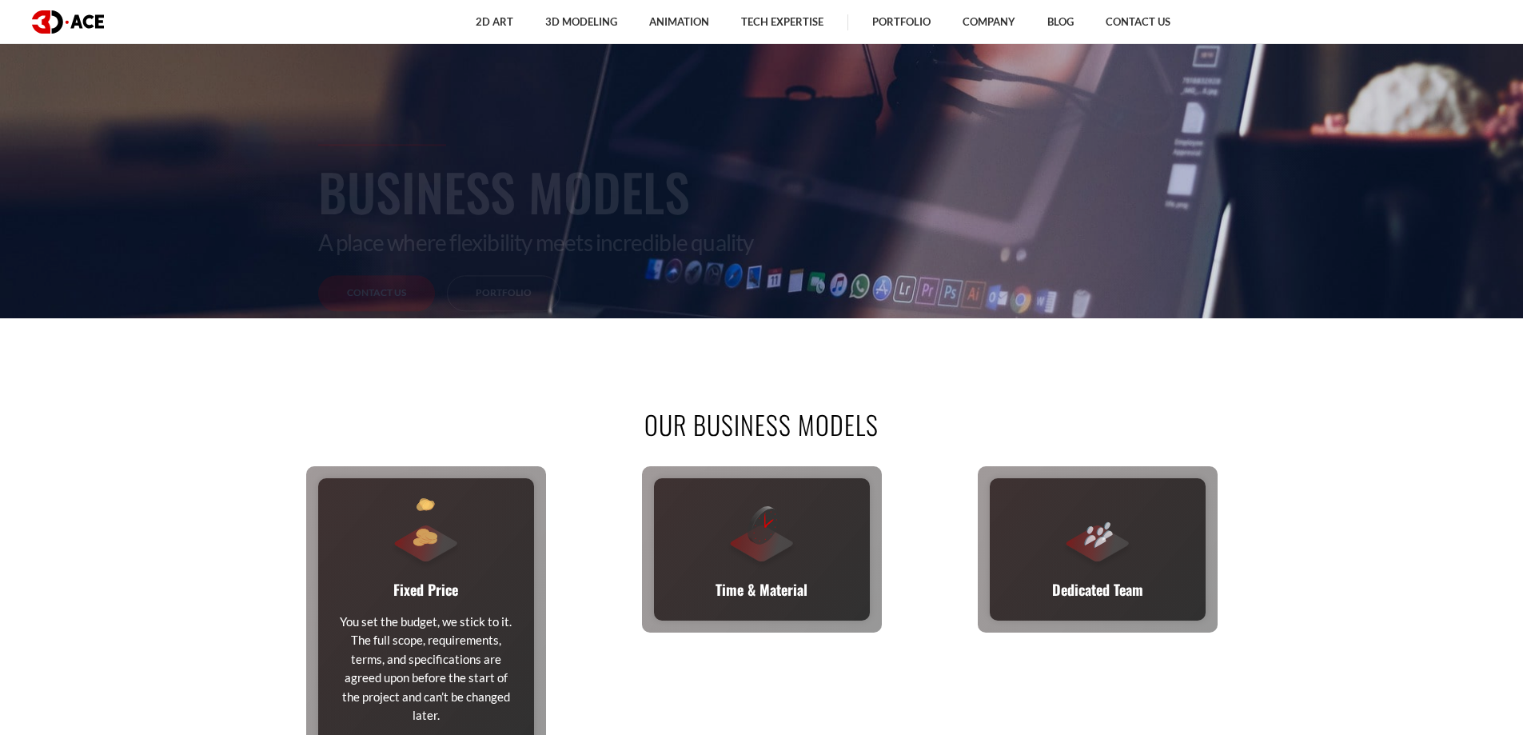
scroll to position [0, 0]
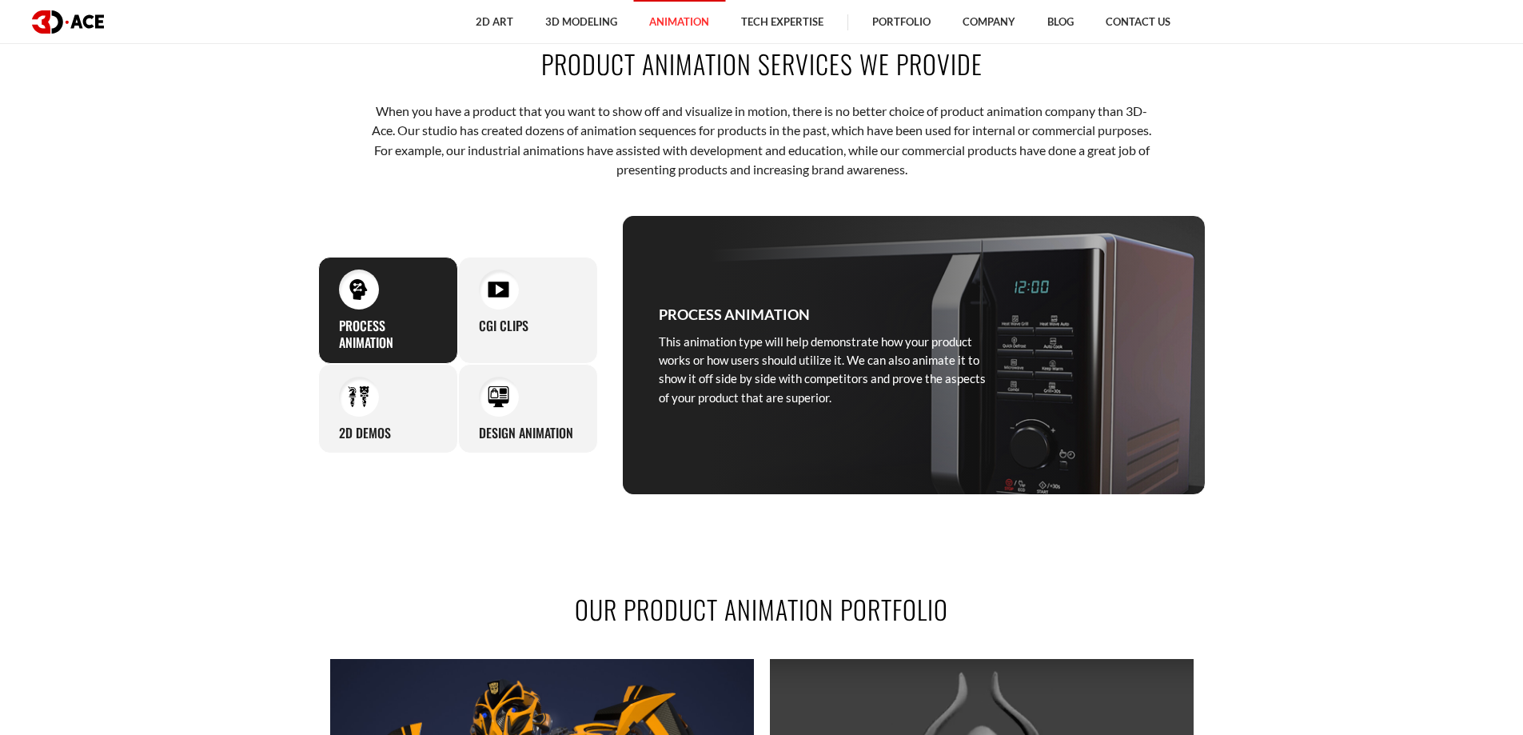
scroll to position [800, 0]
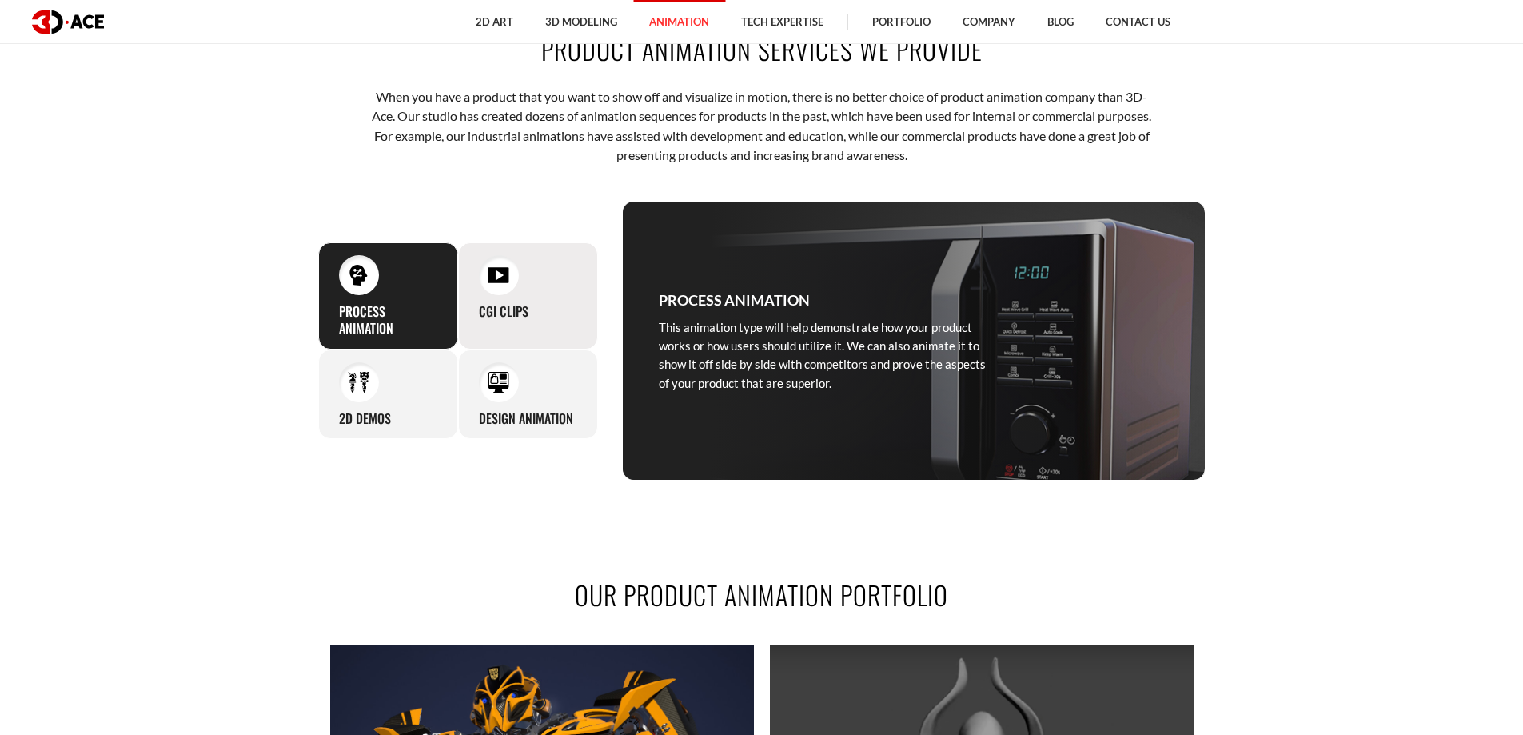
click at [515, 278] on div at bounding box center [499, 275] width 40 height 40
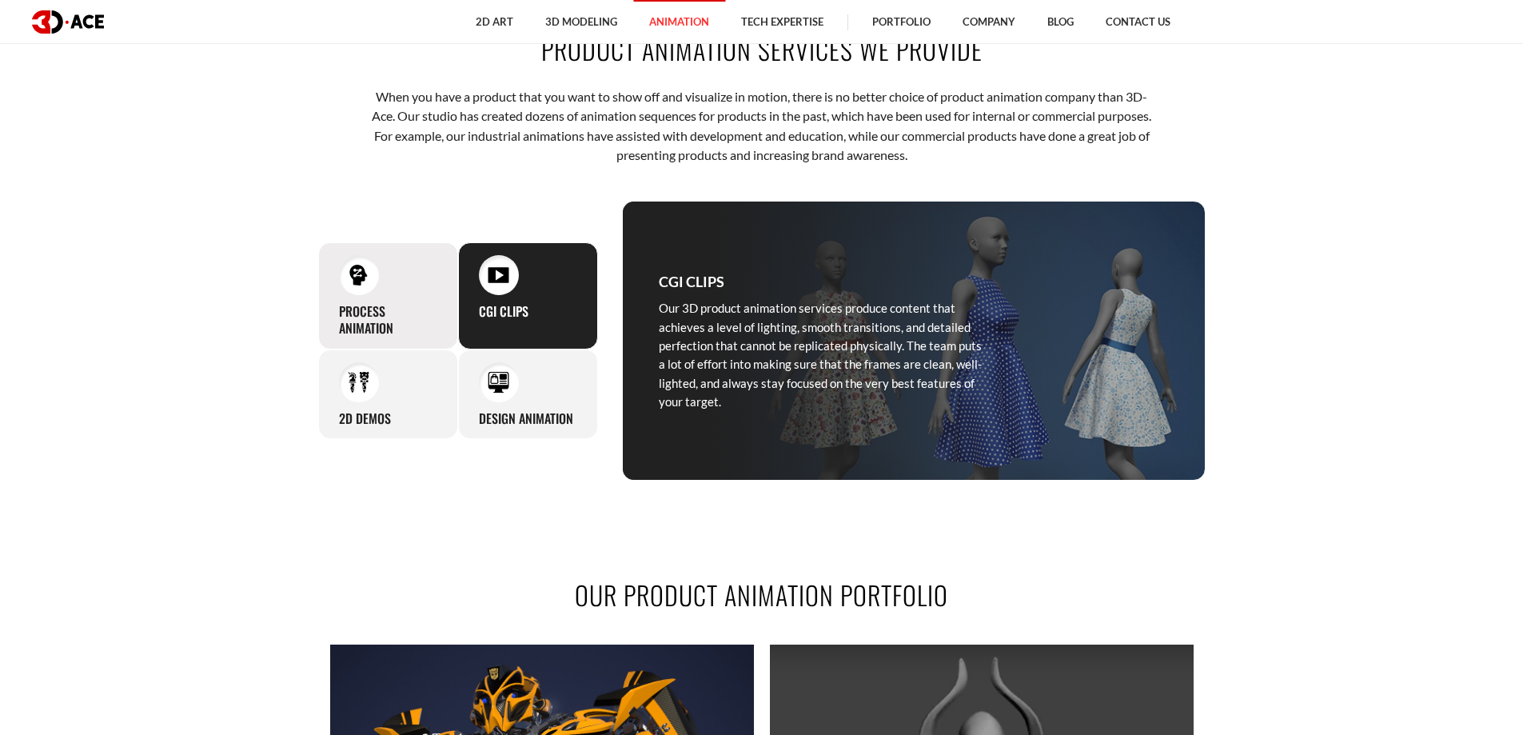
click at [396, 310] on h3 "Process animation" at bounding box center [388, 320] width 98 height 34
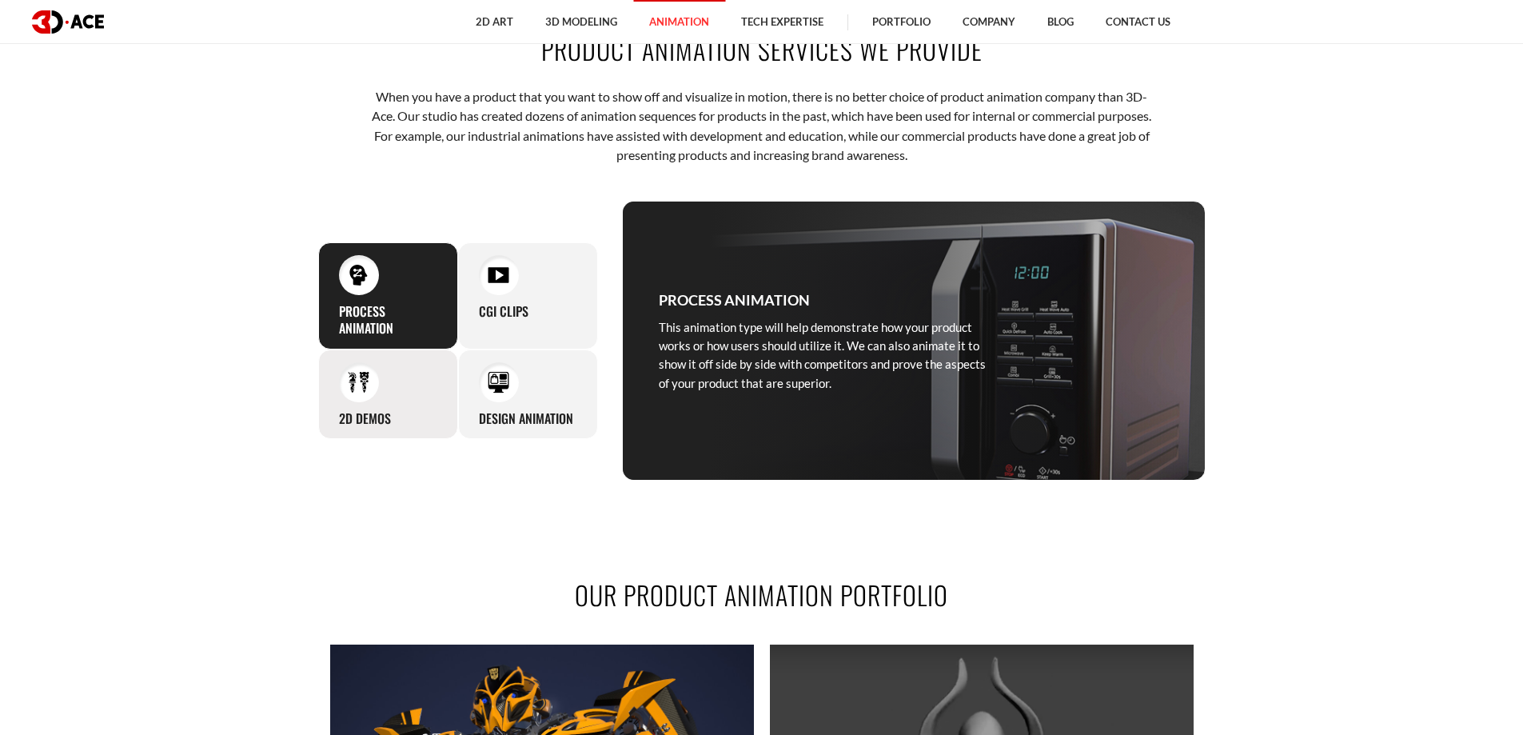
click at [387, 394] on div "2D demos You can count on us to use the unconventional 2D style to step away fr…" at bounding box center [388, 394] width 140 height 90
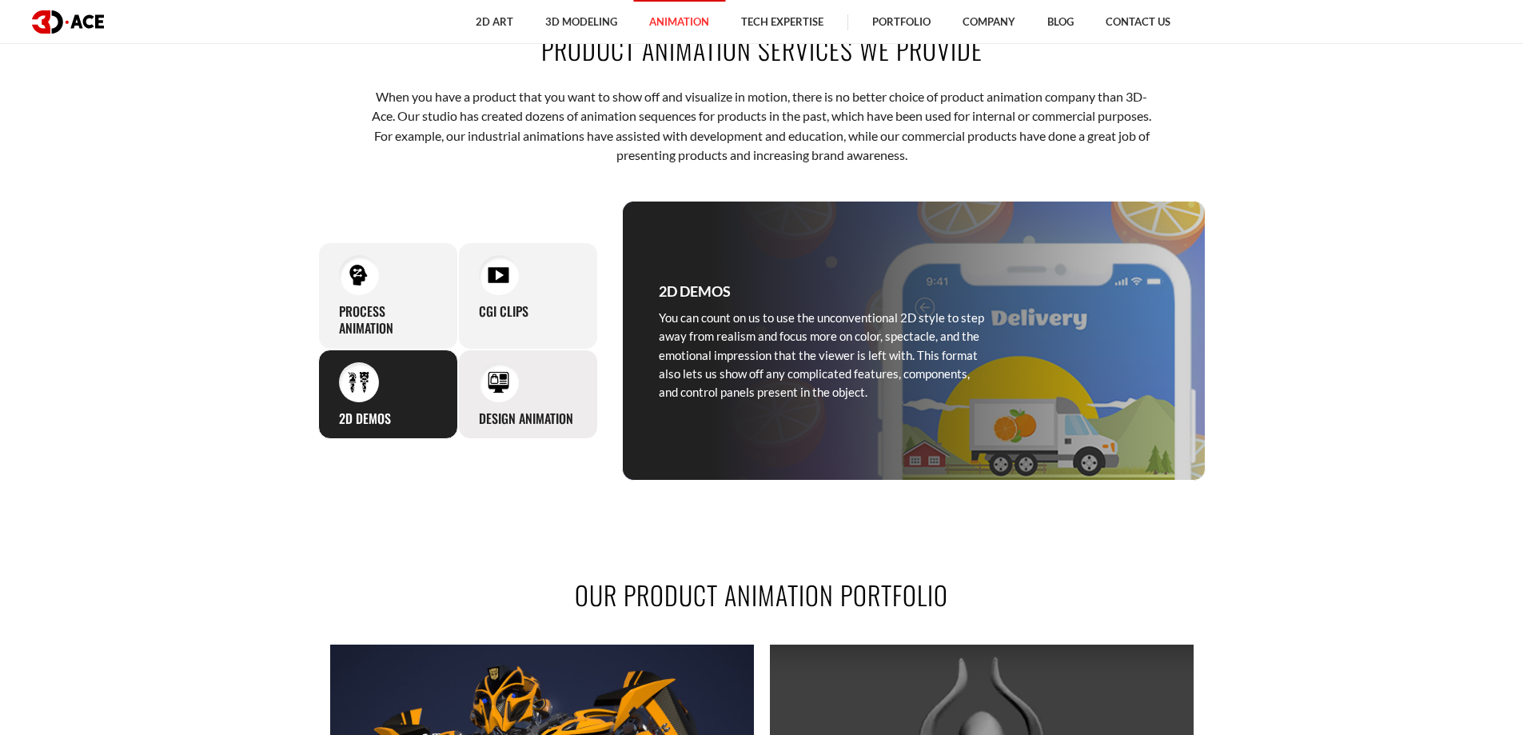
click at [503, 381] on img at bounding box center [499, 382] width 22 height 22
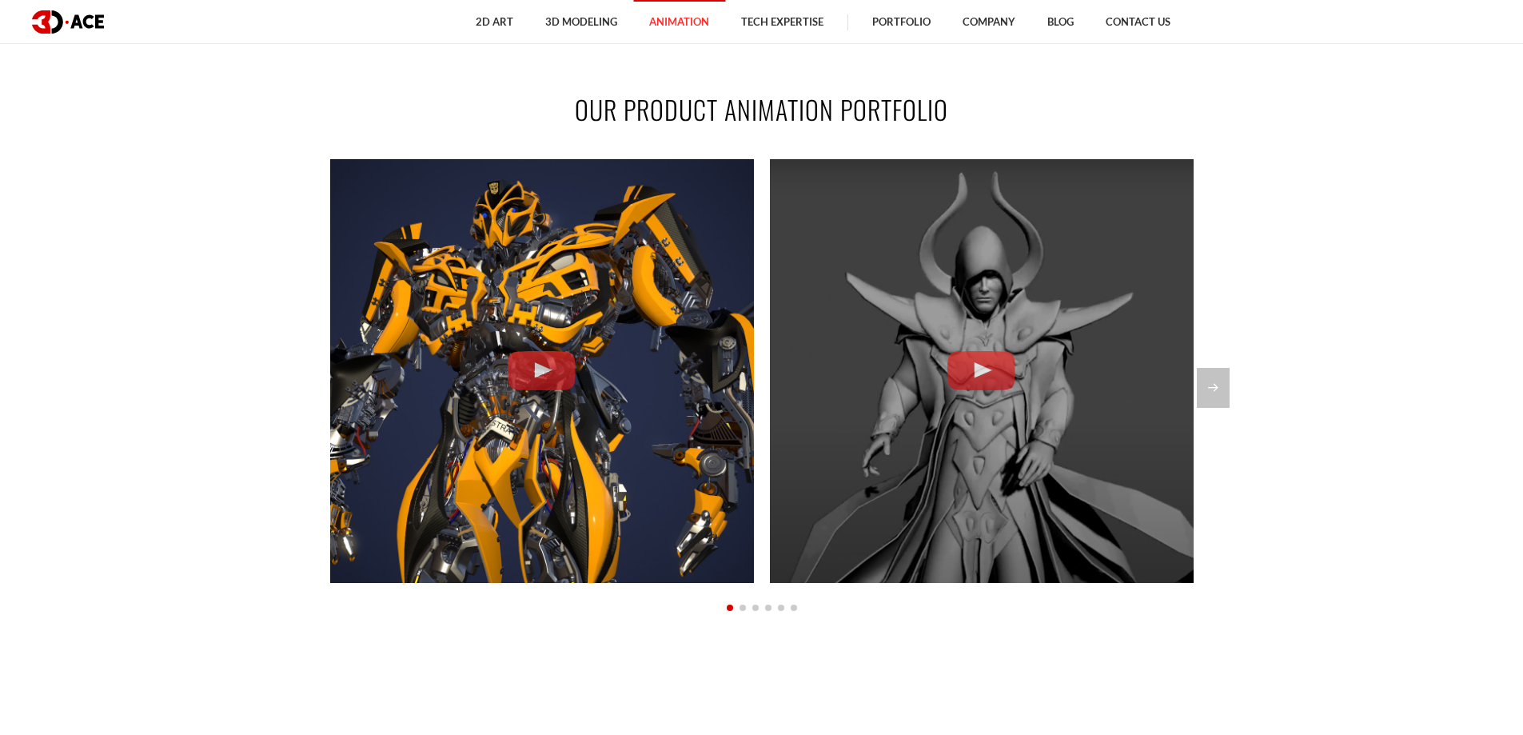
scroll to position [1439, 0]
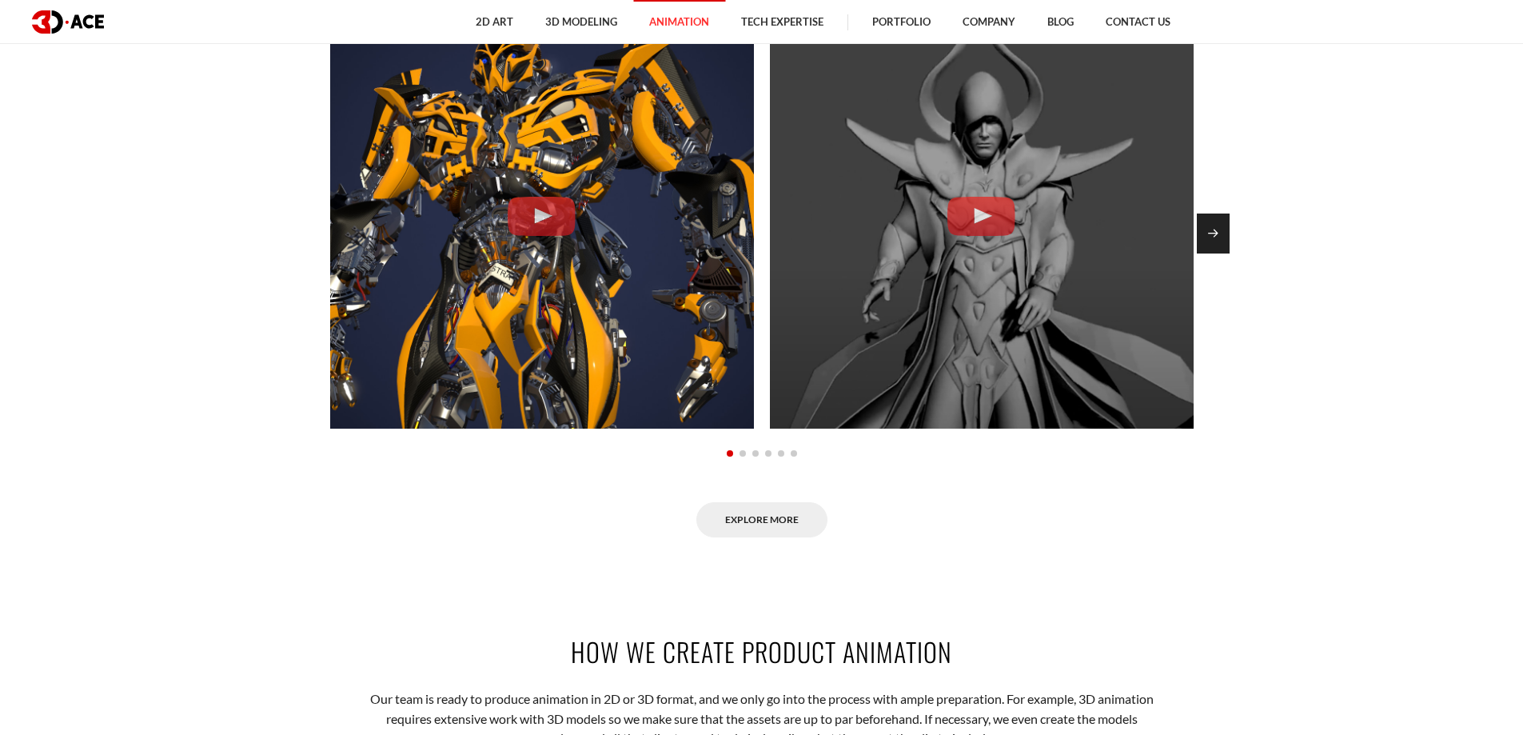
click at [1223, 241] on div "Next slide" at bounding box center [1213, 233] width 33 height 40
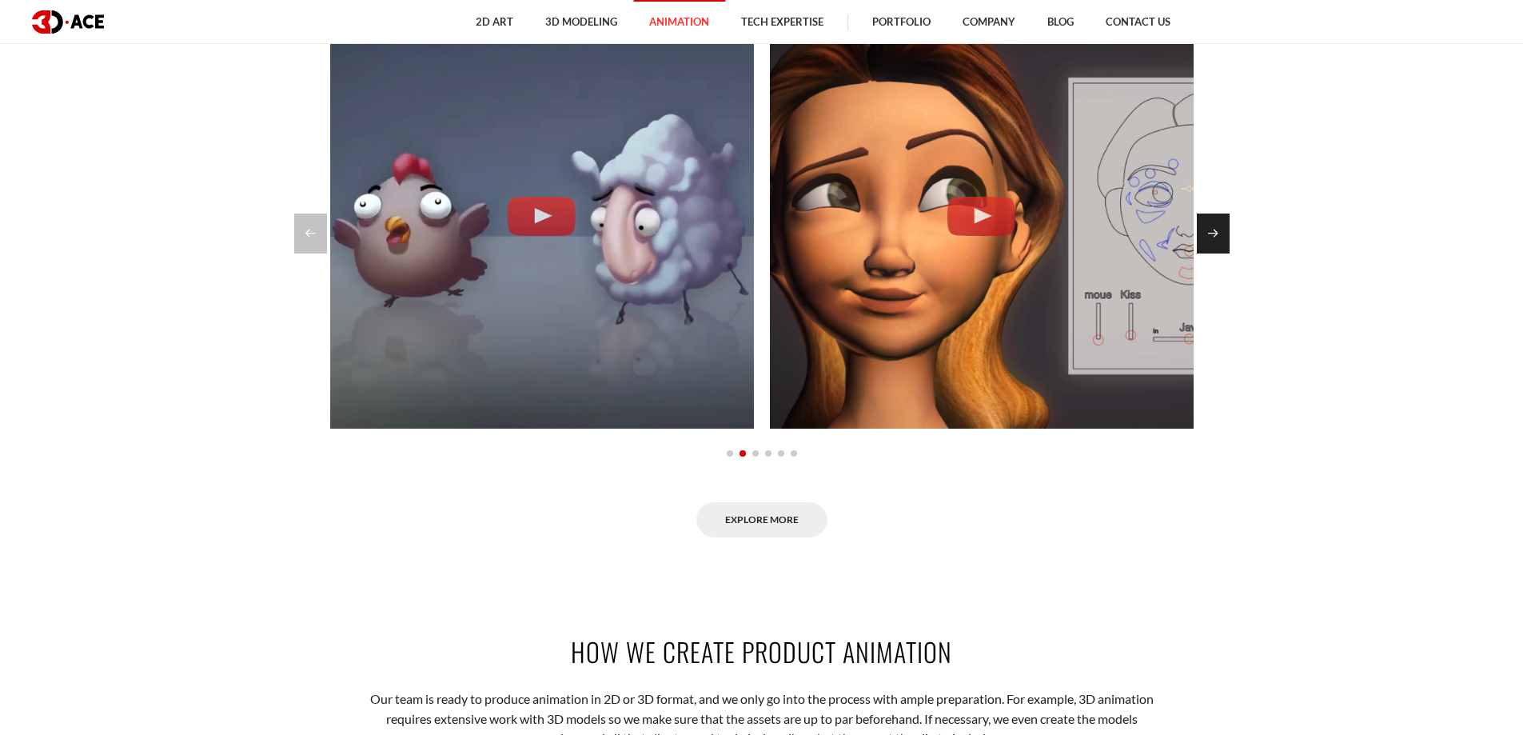
click at [1223, 241] on div "Next slide" at bounding box center [1213, 233] width 33 height 40
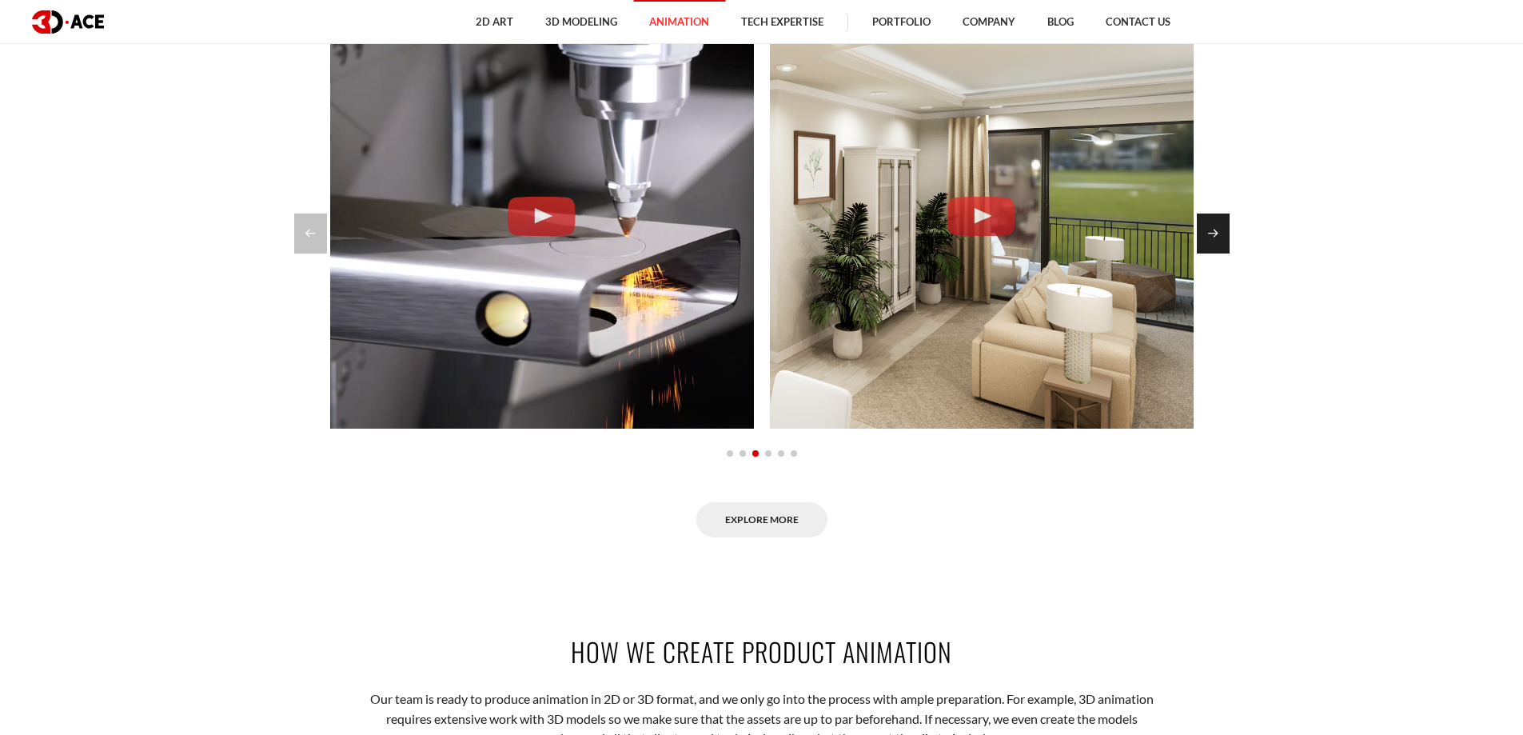
click at [1223, 241] on div "Next slide" at bounding box center [1213, 233] width 33 height 40
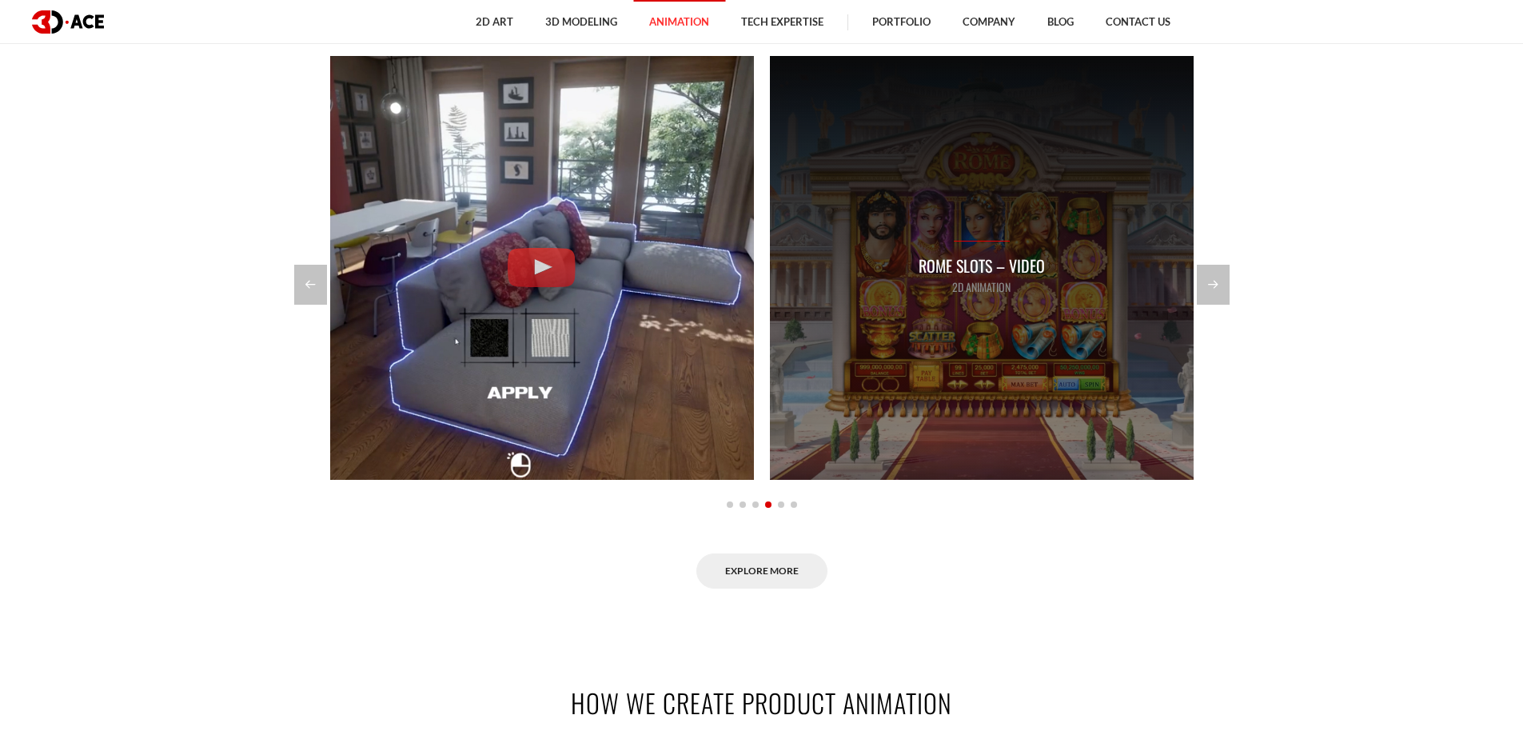
scroll to position [1359, 0]
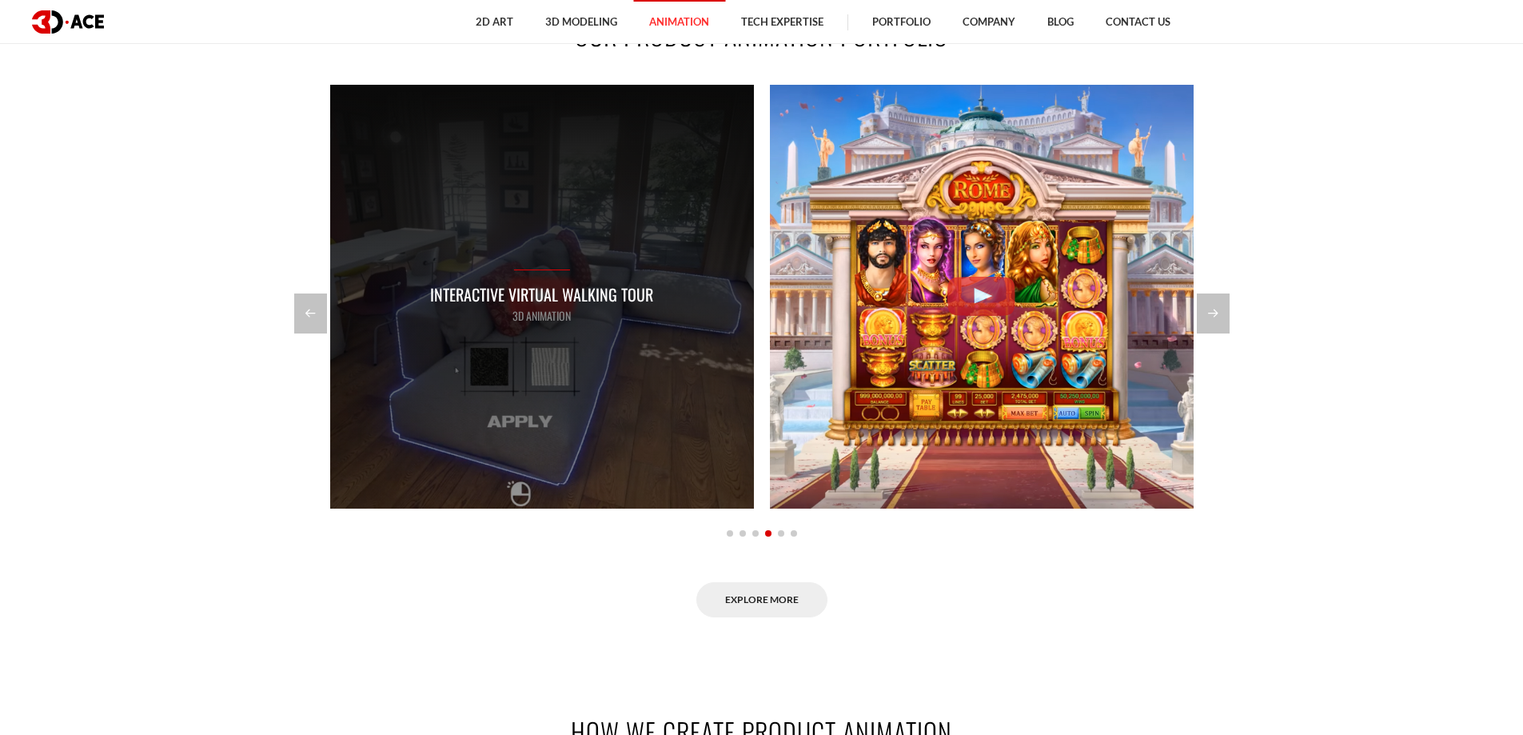
click at [592, 345] on div "Interactive Virtual Walking Tour 3D Animation" at bounding box center [542, 297] width 424 height 424
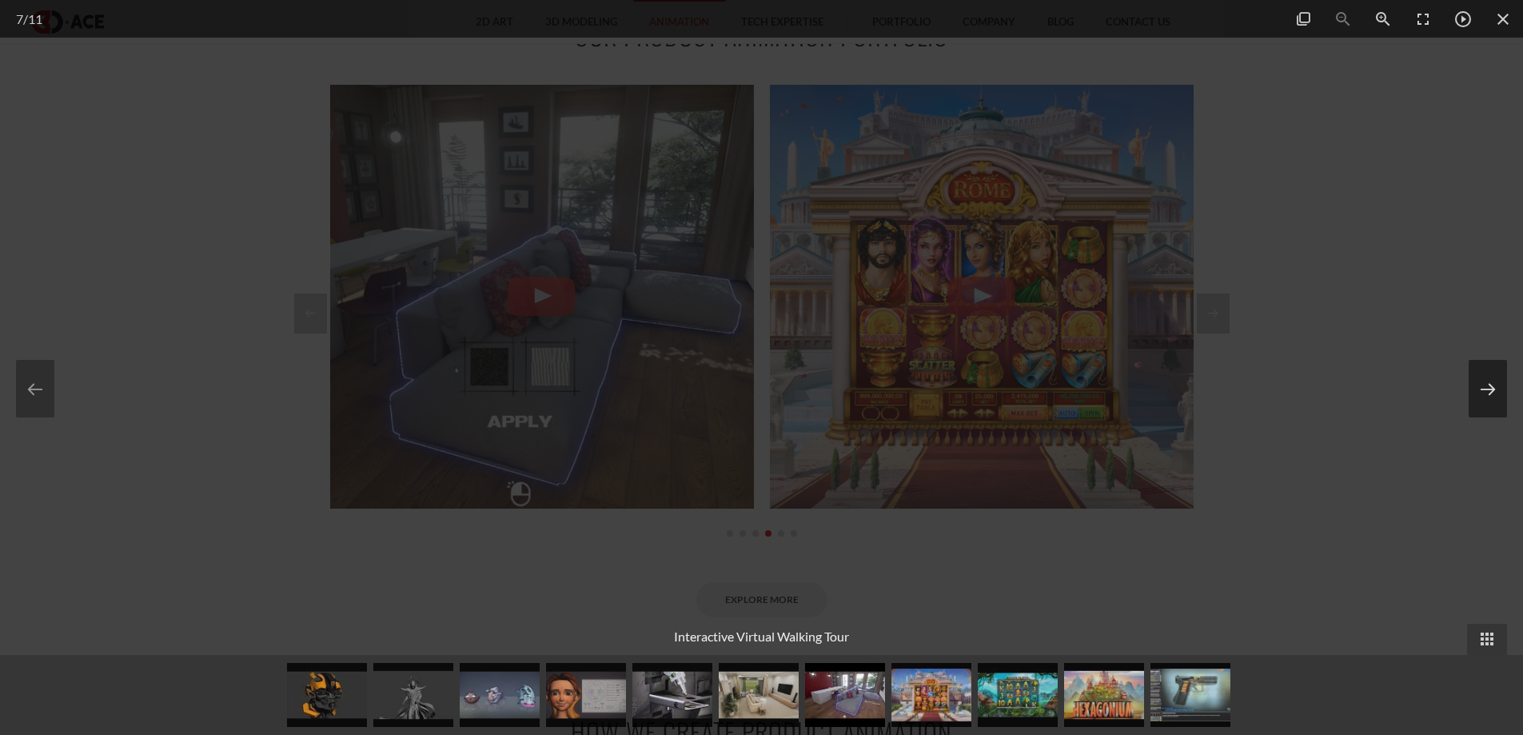
click at [1483, 388] on button at bounding box center [1488, 389] width 38 height 58
click at [1482, 388] on button at bounding box center [1488, 389] width 38 height 58
click at [1481, 390] on button at bounding box center [1488, 389] width 38 height 58
click at [1483, 396] on button at bounding box center [1488, 389] width 38 height 58
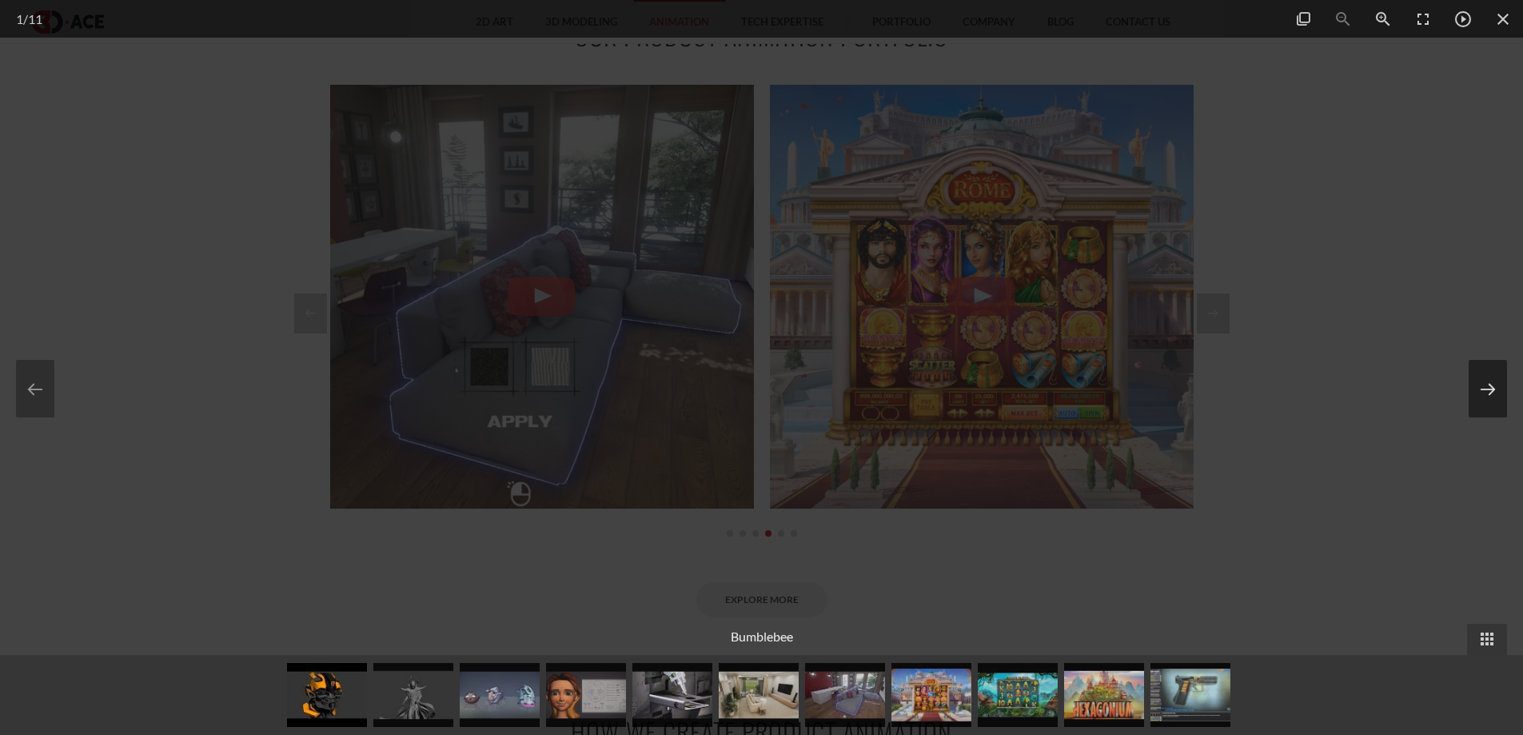
click at [1480, 393] on button at bounding box center [1488, 389] width 38 height 58
click at [1496, 382] on button at bounding box center [1488, 389] width 38 height 58
click at [1483, 392] on button at bounding box center [1488, 389] width 38 height 58
click at [1483, 397] on button at bounding box center [1488, 389] width 38 height 58
click at [1482, 385] on button at bounding box center [1488, 389] width 38 height 58
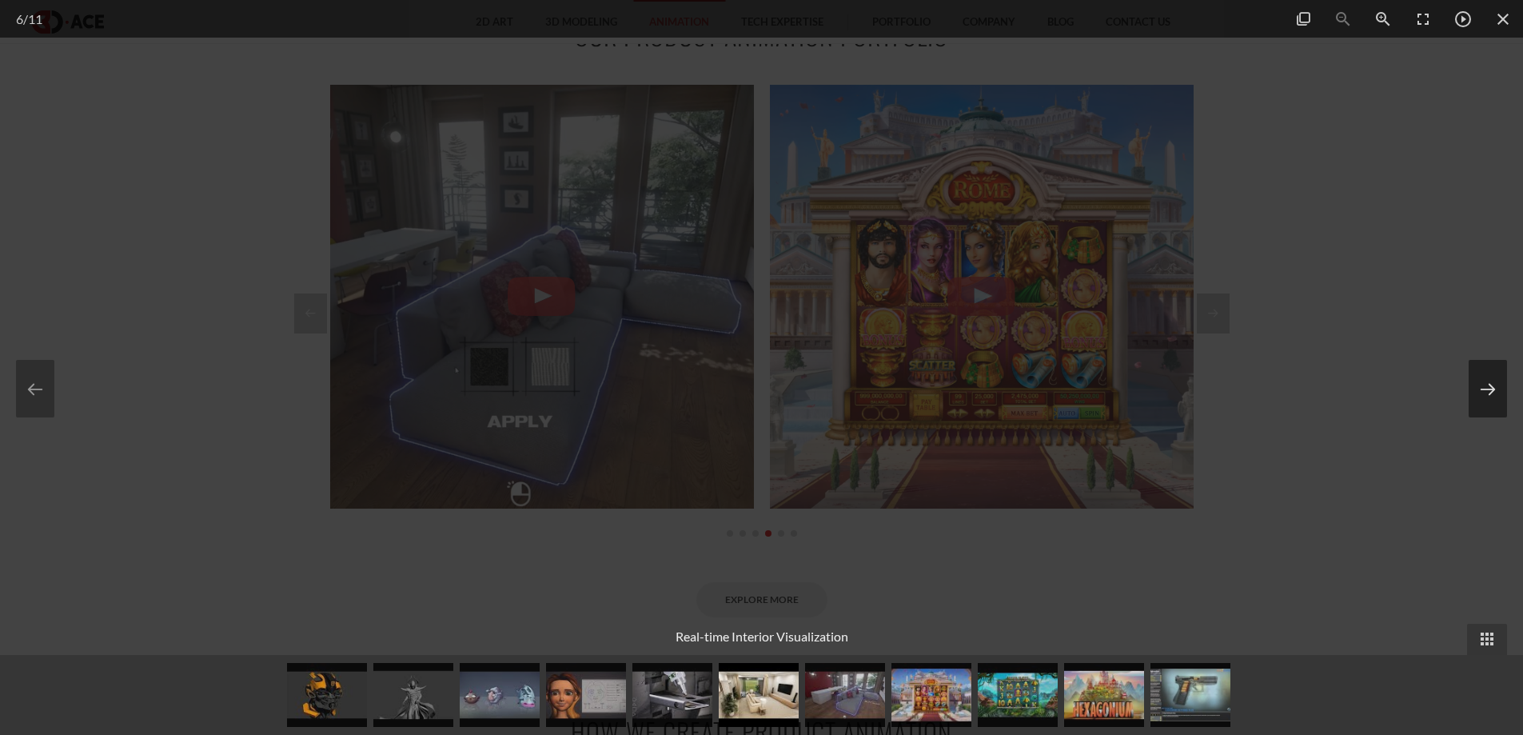
click at [1482, 385] on button at bounding box center [1488, 389] width 38 height 58
click at [1486, 386] on button at bounding box center [1488, 389] width 38 height 58
click at [1342, 325] on div at bounding box center [761, 367] width 1523 height 735
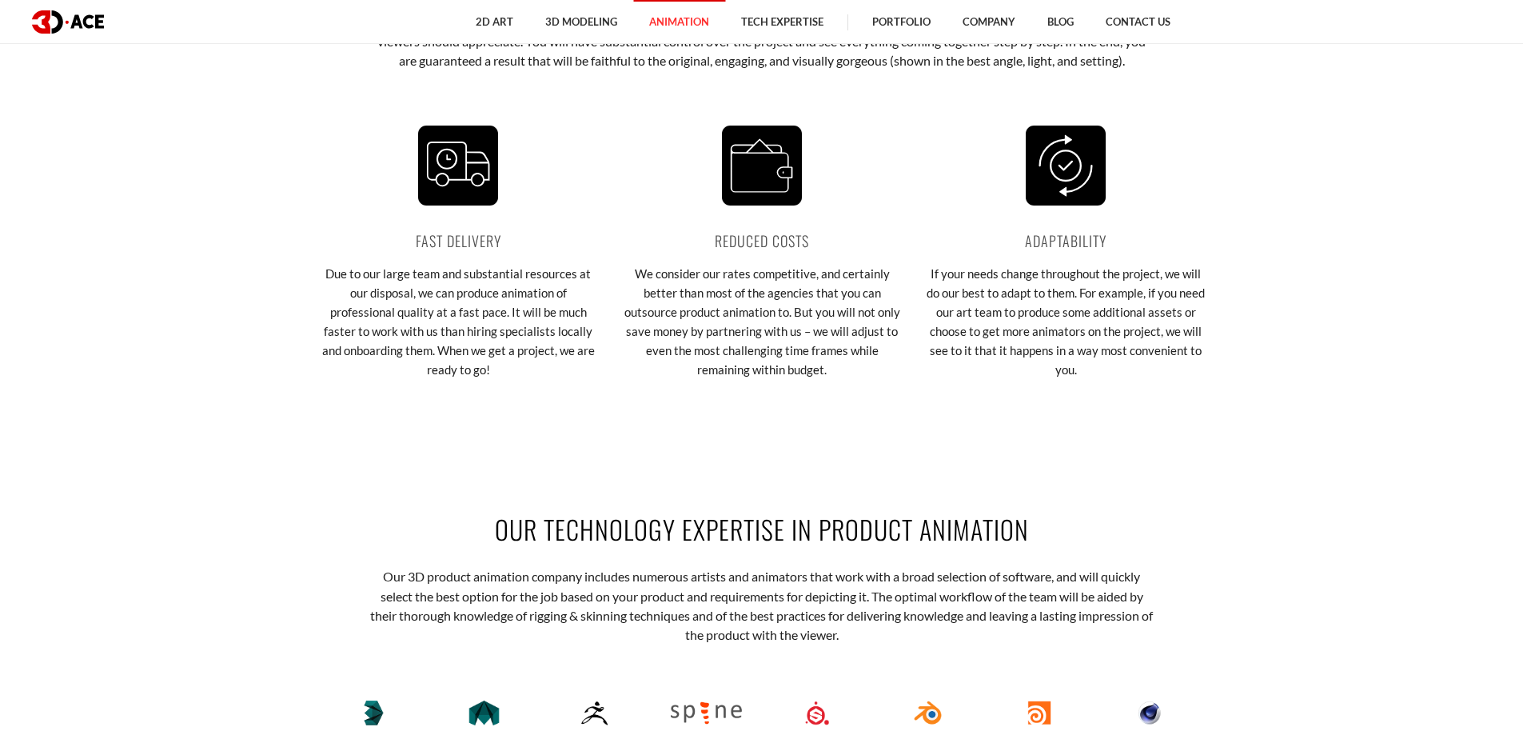
scroll to position [3043, 0]
click at [1306, 559] on section "Our Technology Expertise in Product Animation Our 3D product animation company …" at bounding box center [761, 681] width 1523 height 433
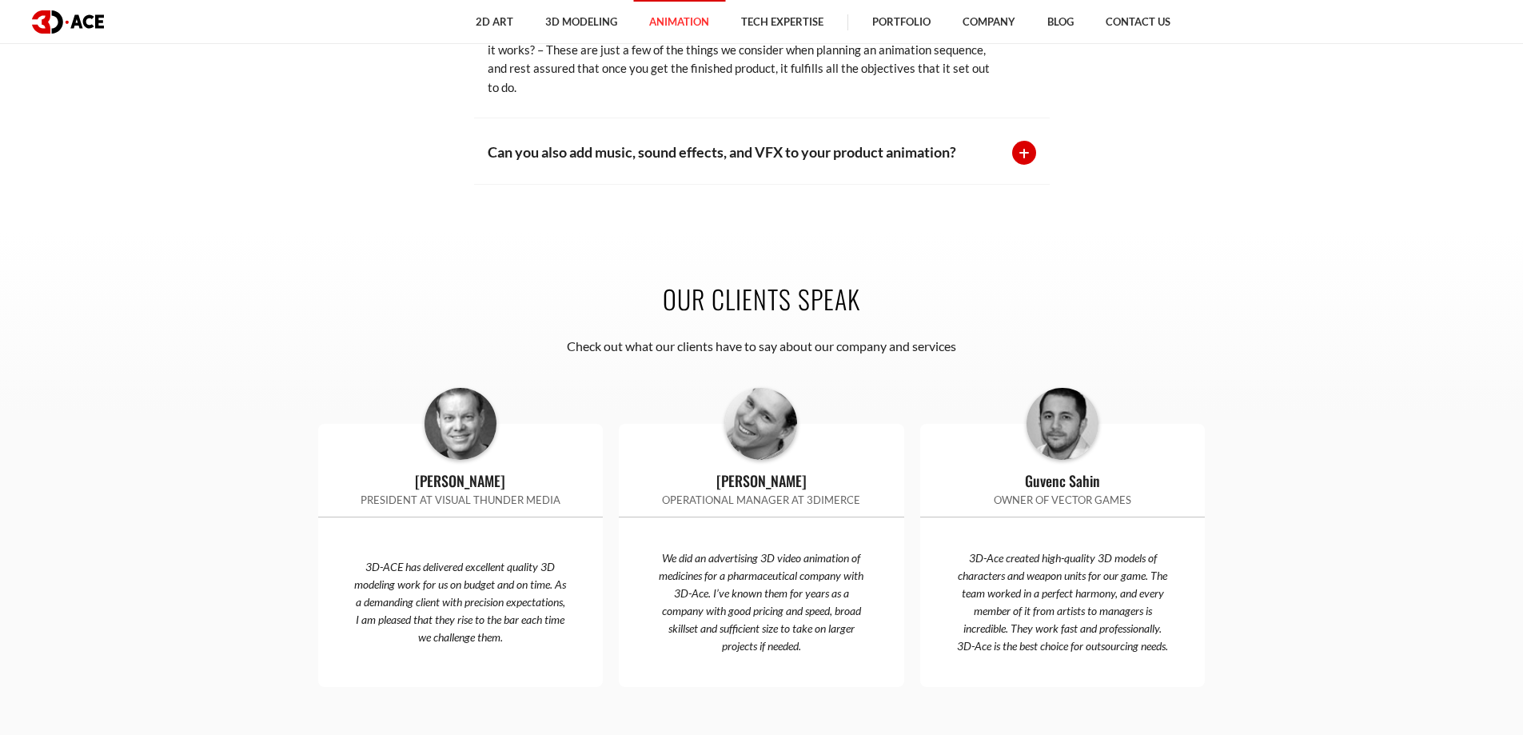
scroll to position [4142, 0]
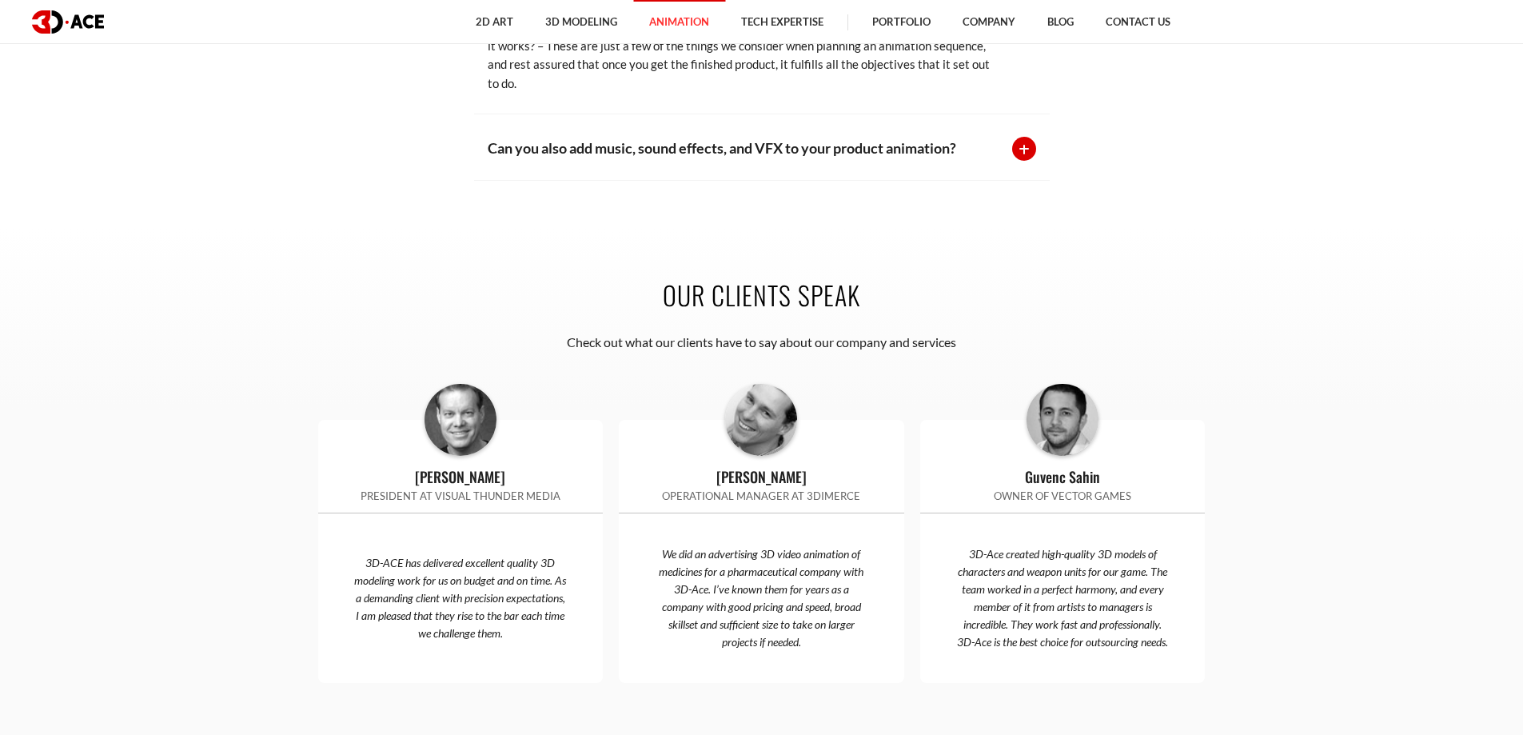
click at [965, 157] on p "Can you also add music, sound effects, and VFX to your product animation?" at bounding box center [742, 148] width 508 height 22
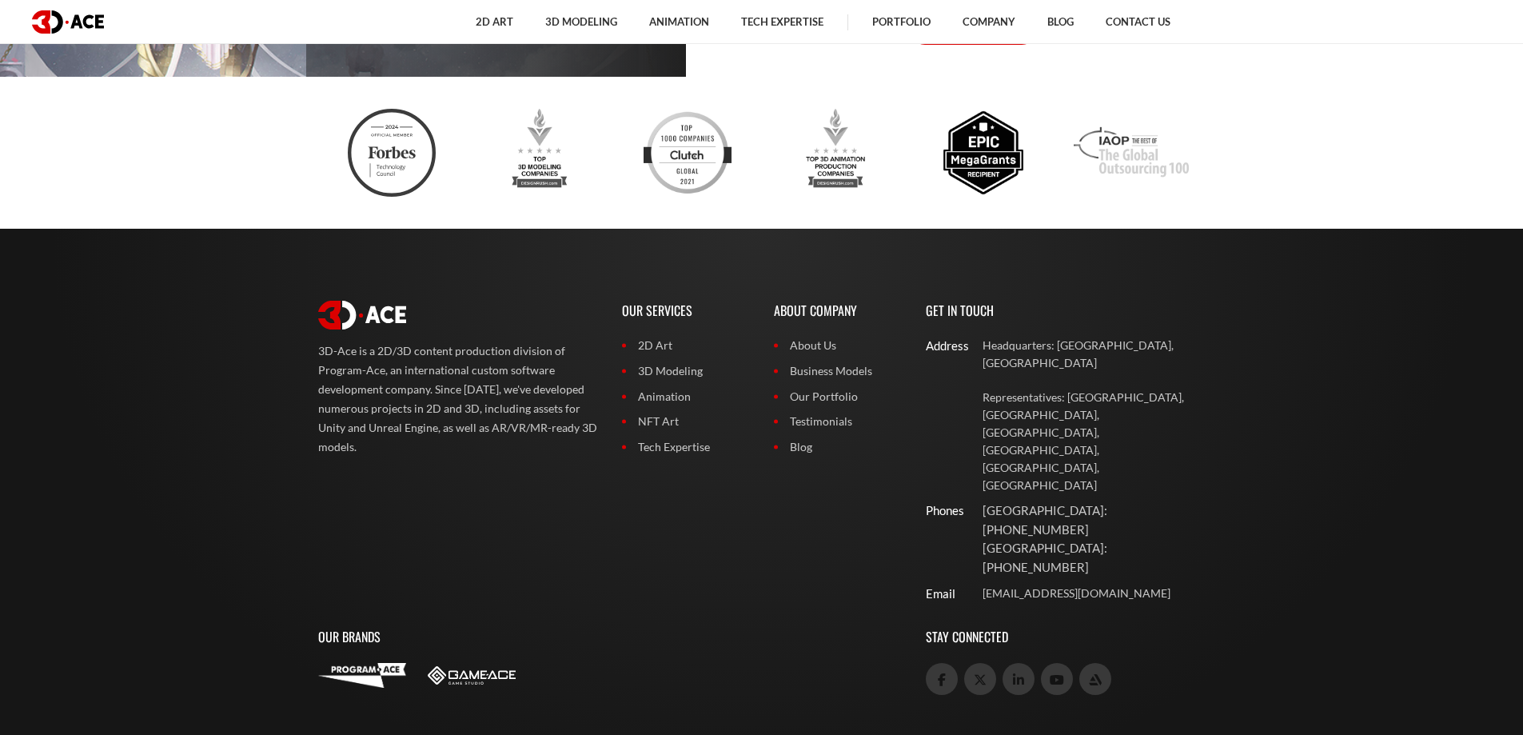
scroll to position [5885, 0]
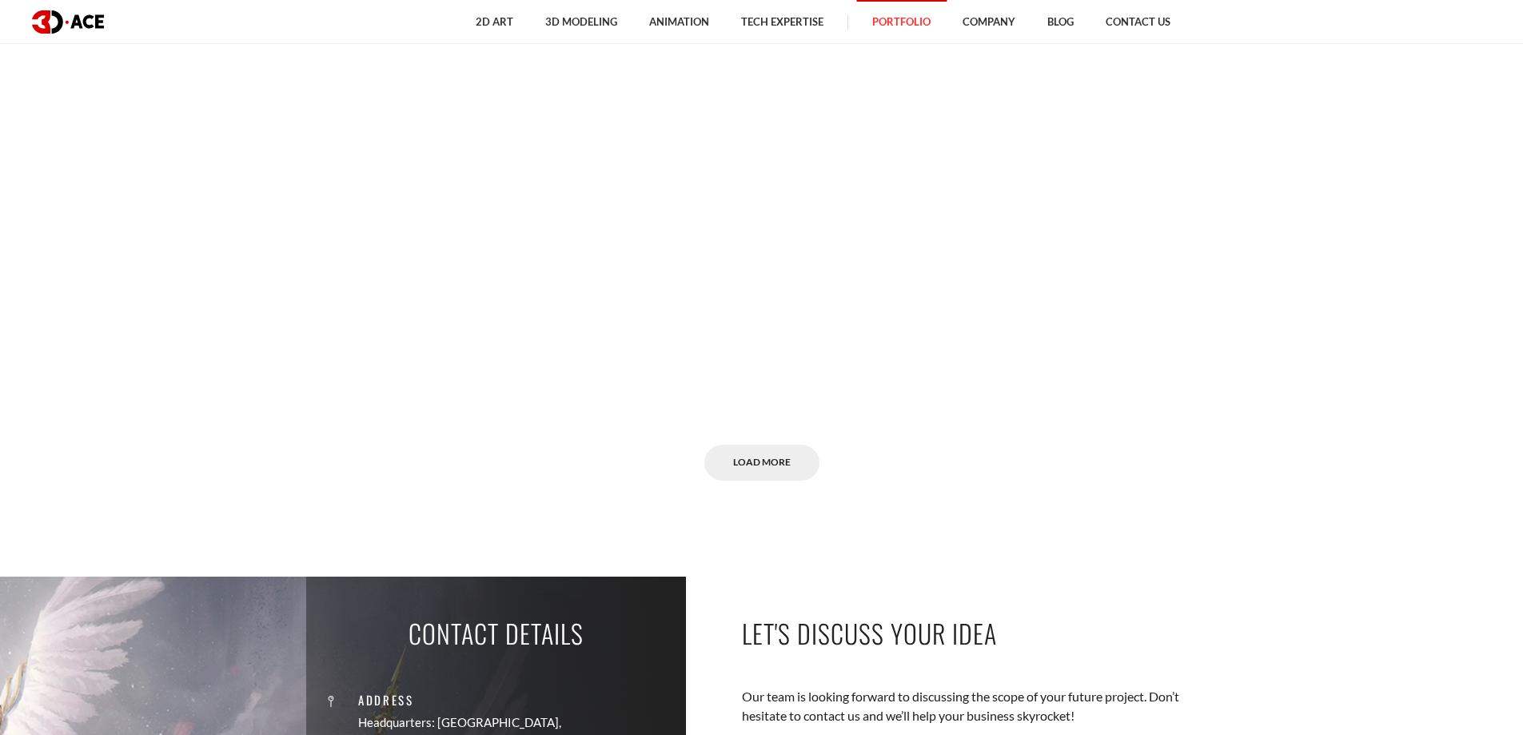
scroll to position [10474, 0]
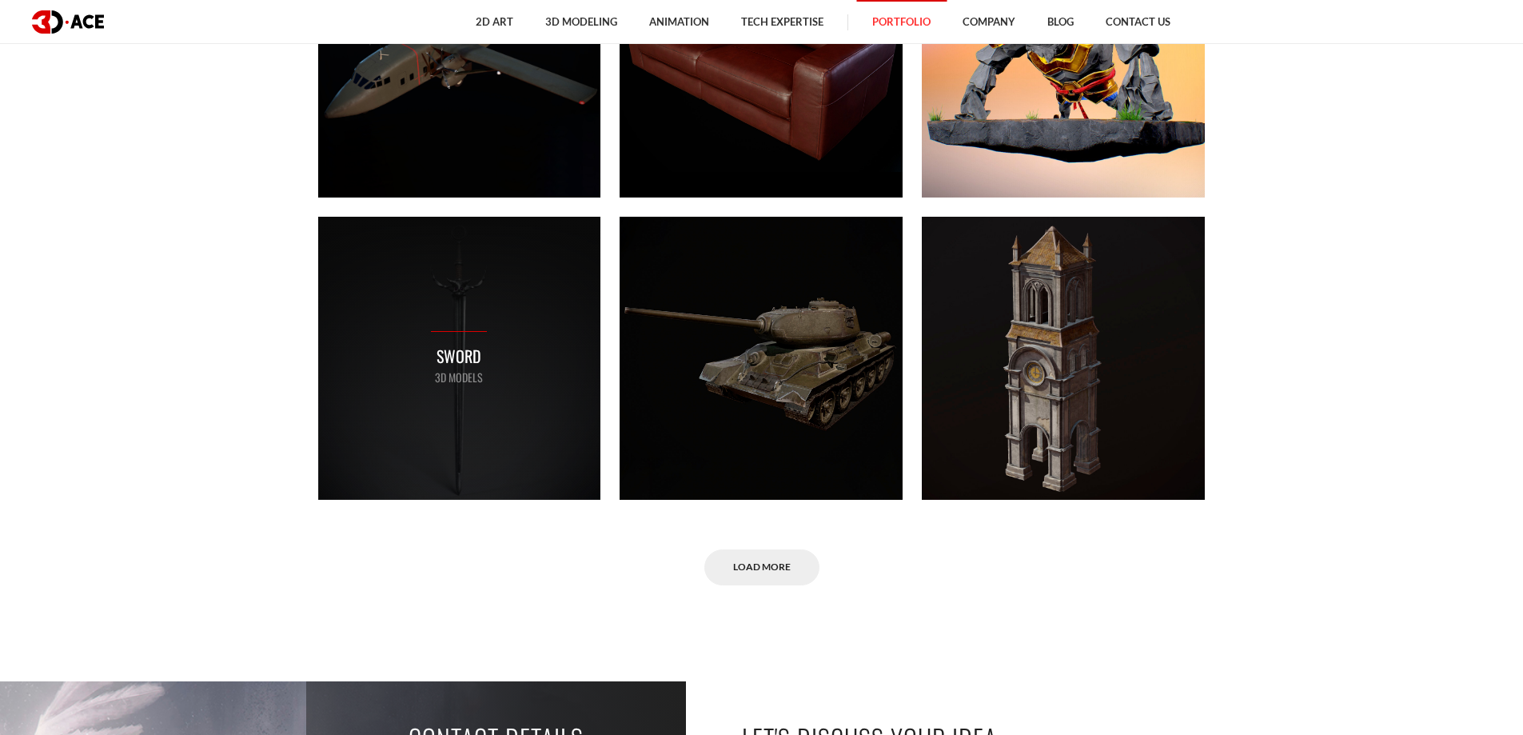
click at [536, 273] on div "Sword 3D MODELS" at bounding box center [459, 358] width 283 height 283
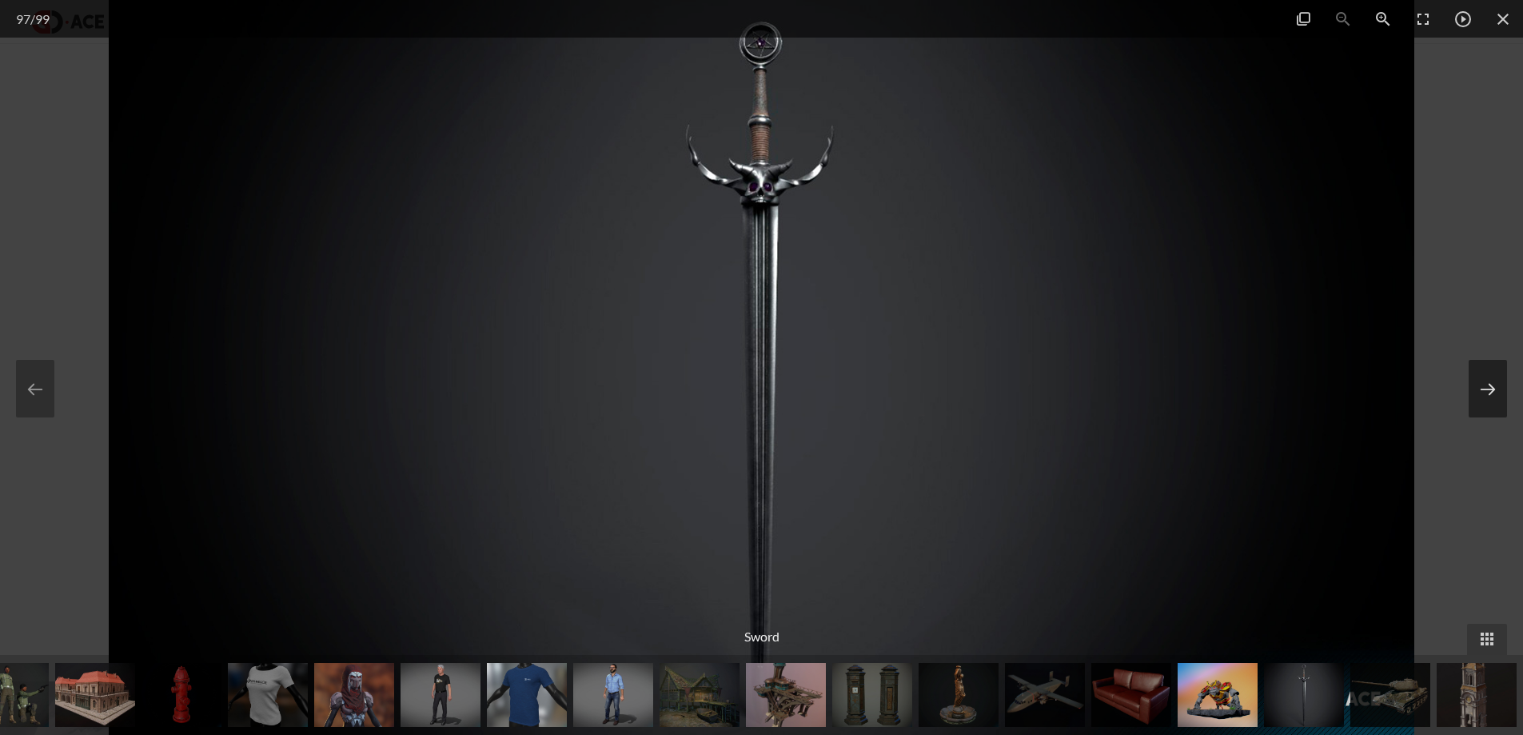
click at [1496, 397] on button at bounding box center [1488, 389] width 38 height 58
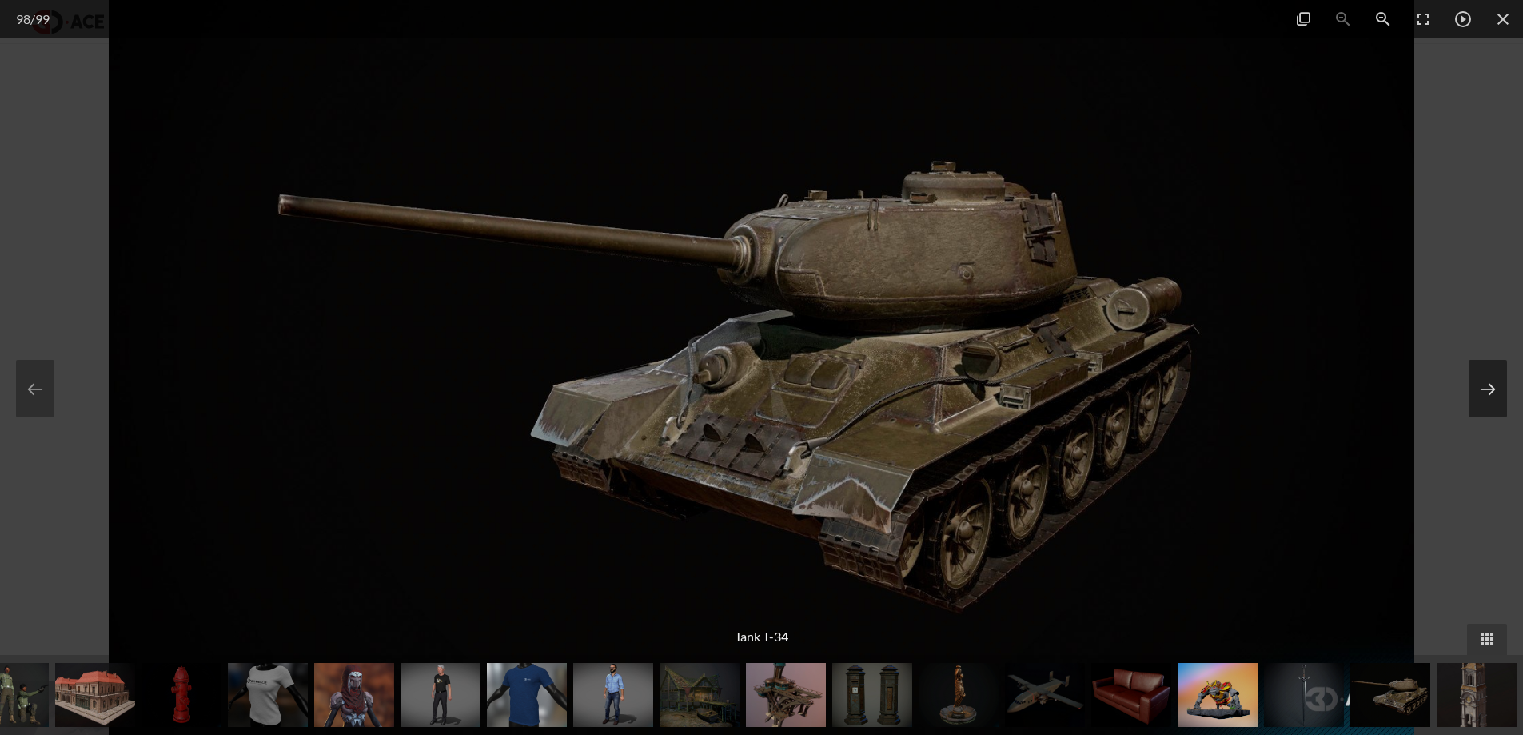
click at [1496, 397] on button at bounding box center [1488, 389] width 38 height 58
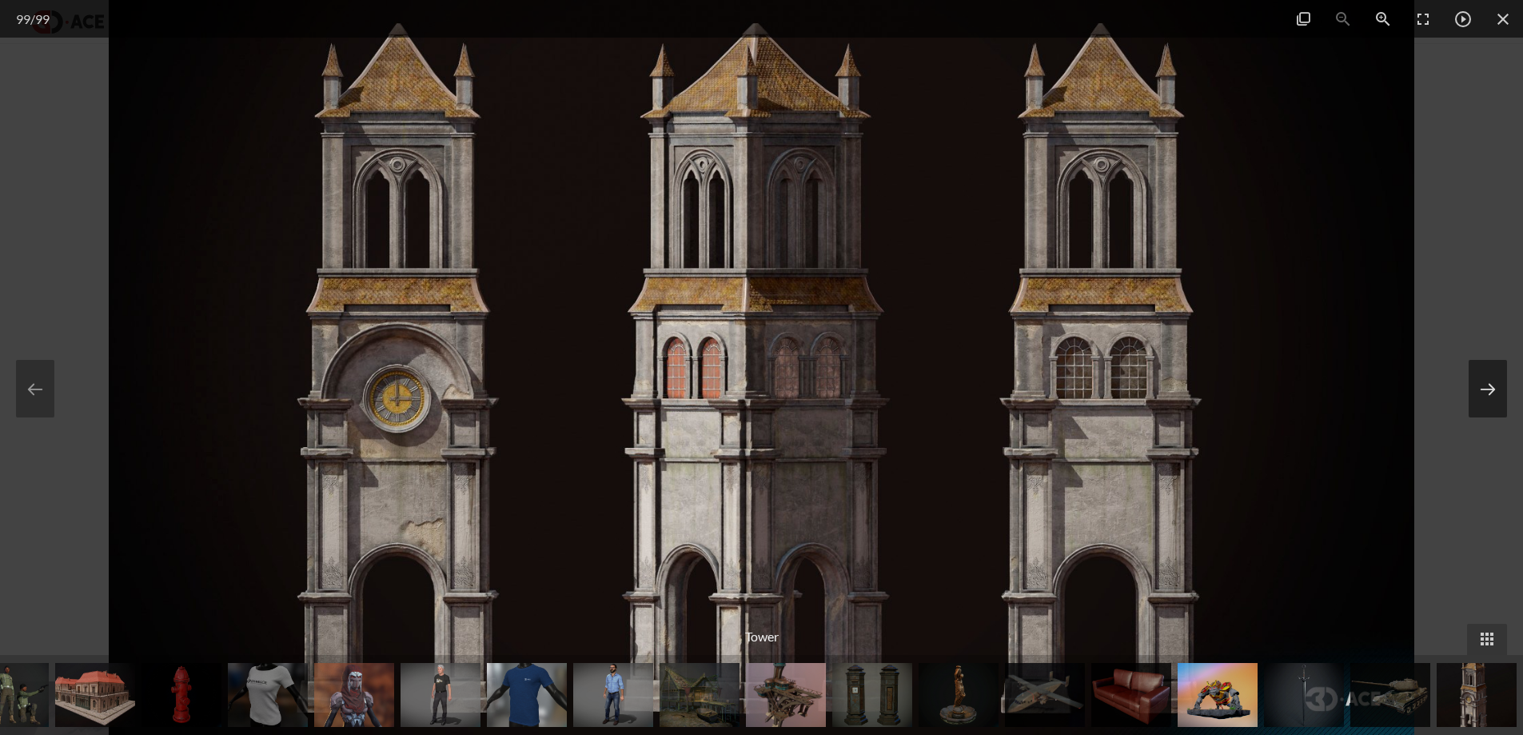
click at [1496, 397] on button at bounding box center [1488, 389] width 38 height 58
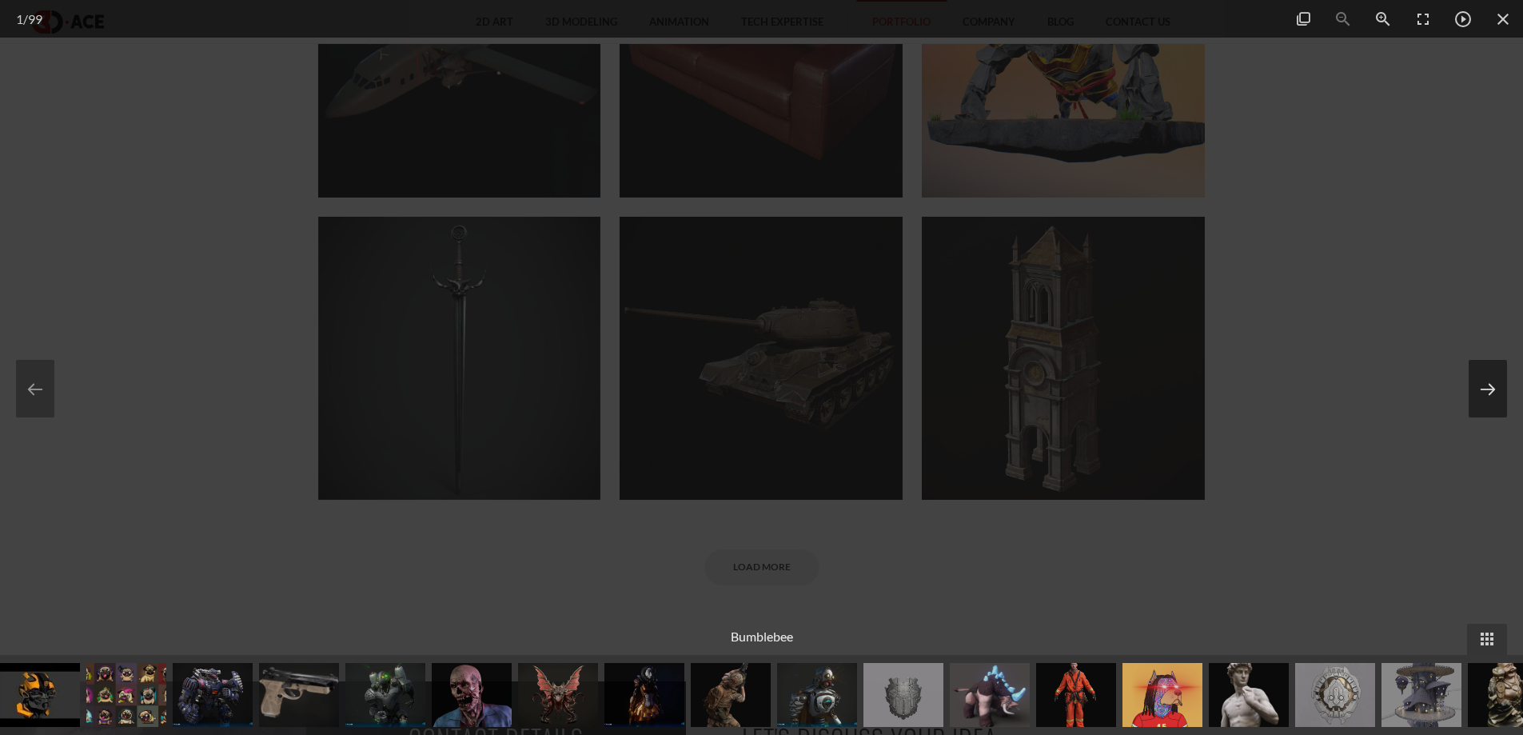
click at [1492, 377] on button at bounding box center [1488, 389] width 38 height 58
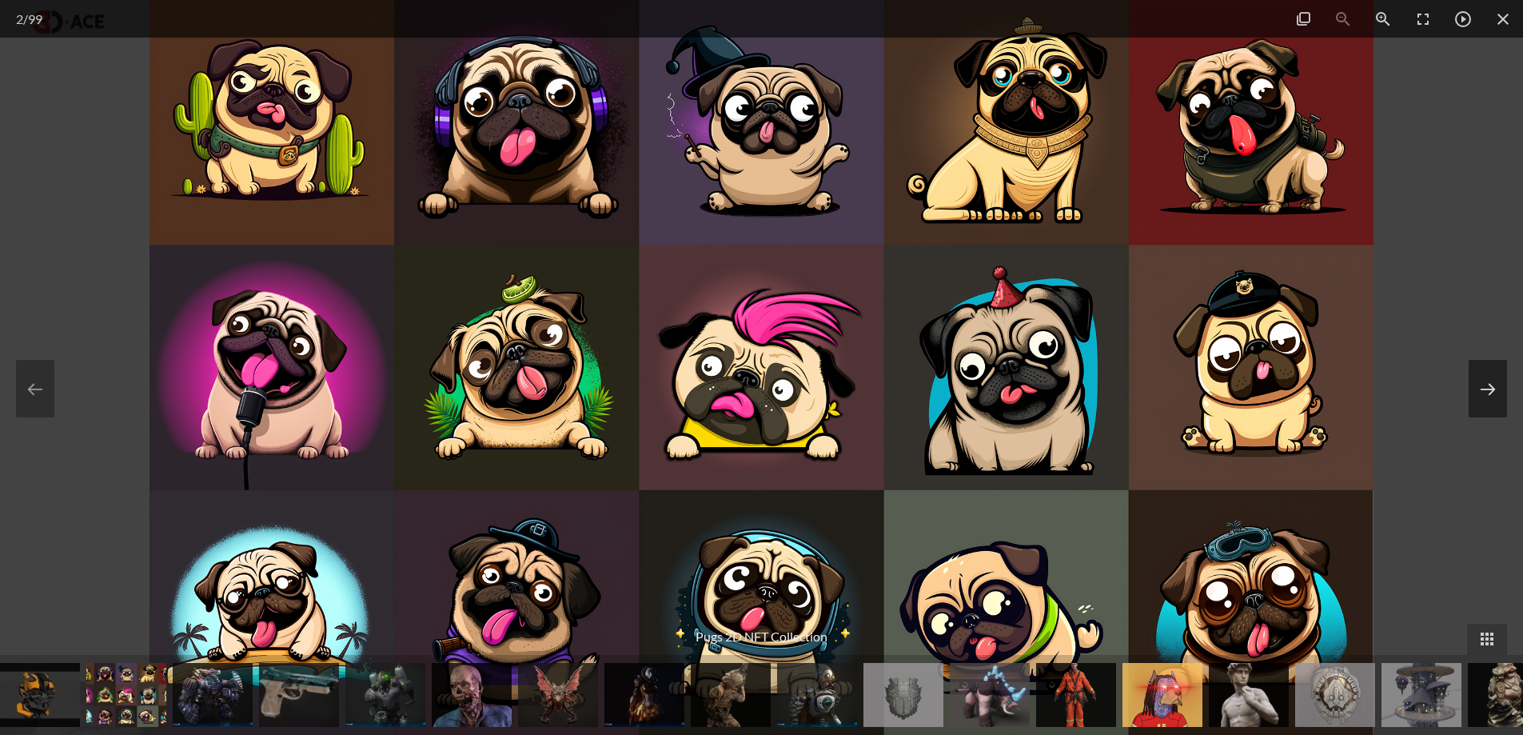
click at [1484, 375] on button at bounding box center [1488, 389] width 38 height 58
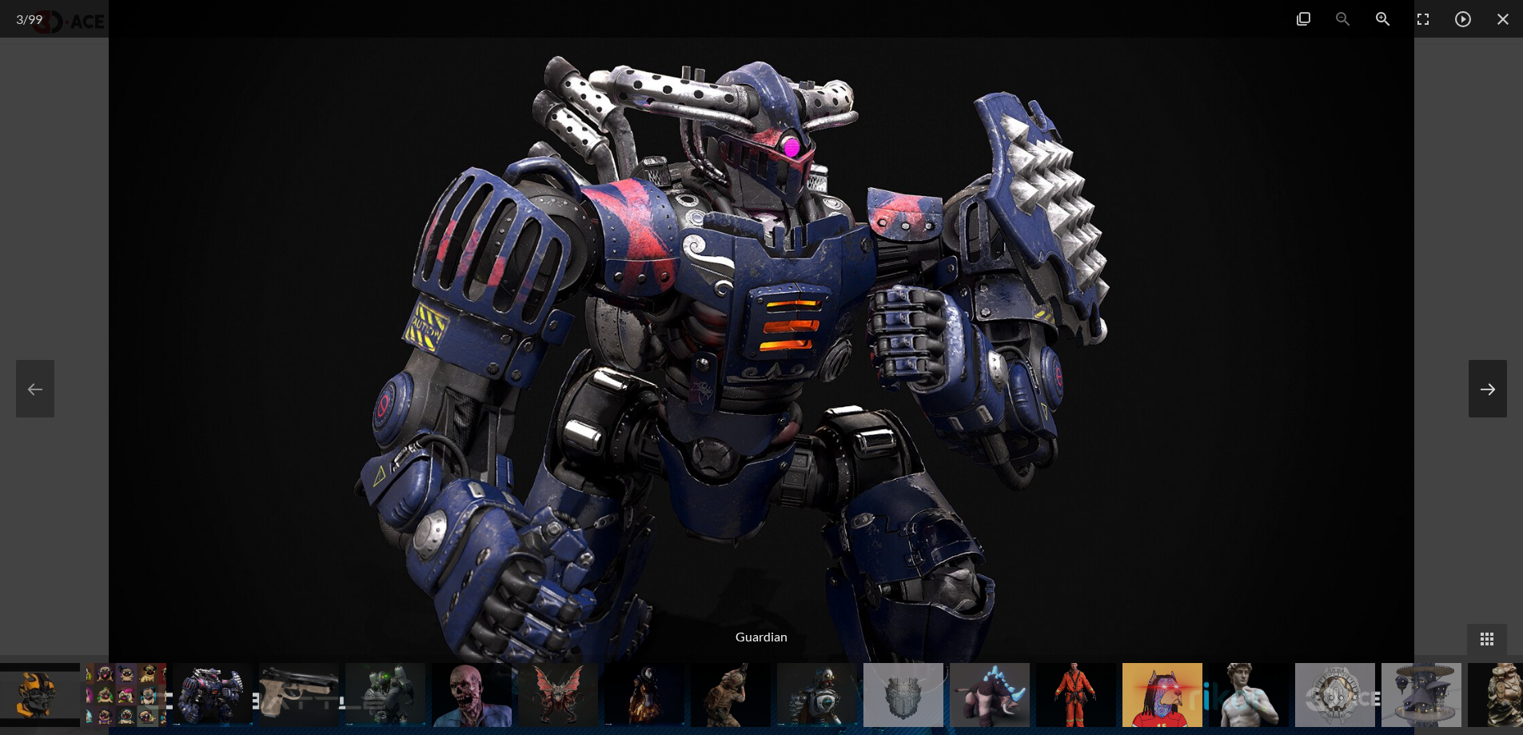
click at [1484, 375] on button at bounding box center [1488, 389] width 38 height 58
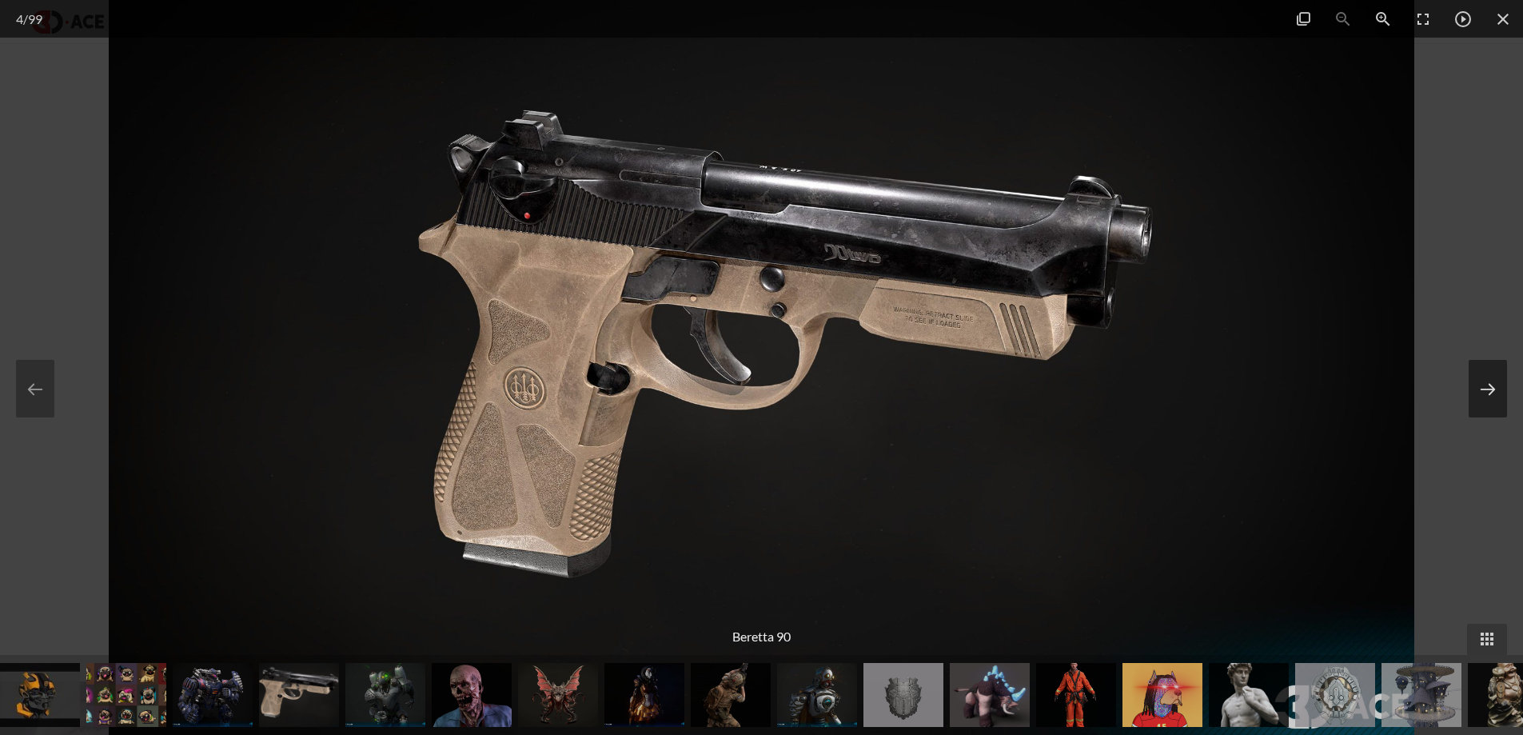
click at [1484, 375] on button at bounding box center [1488, 389] width 38 height 58
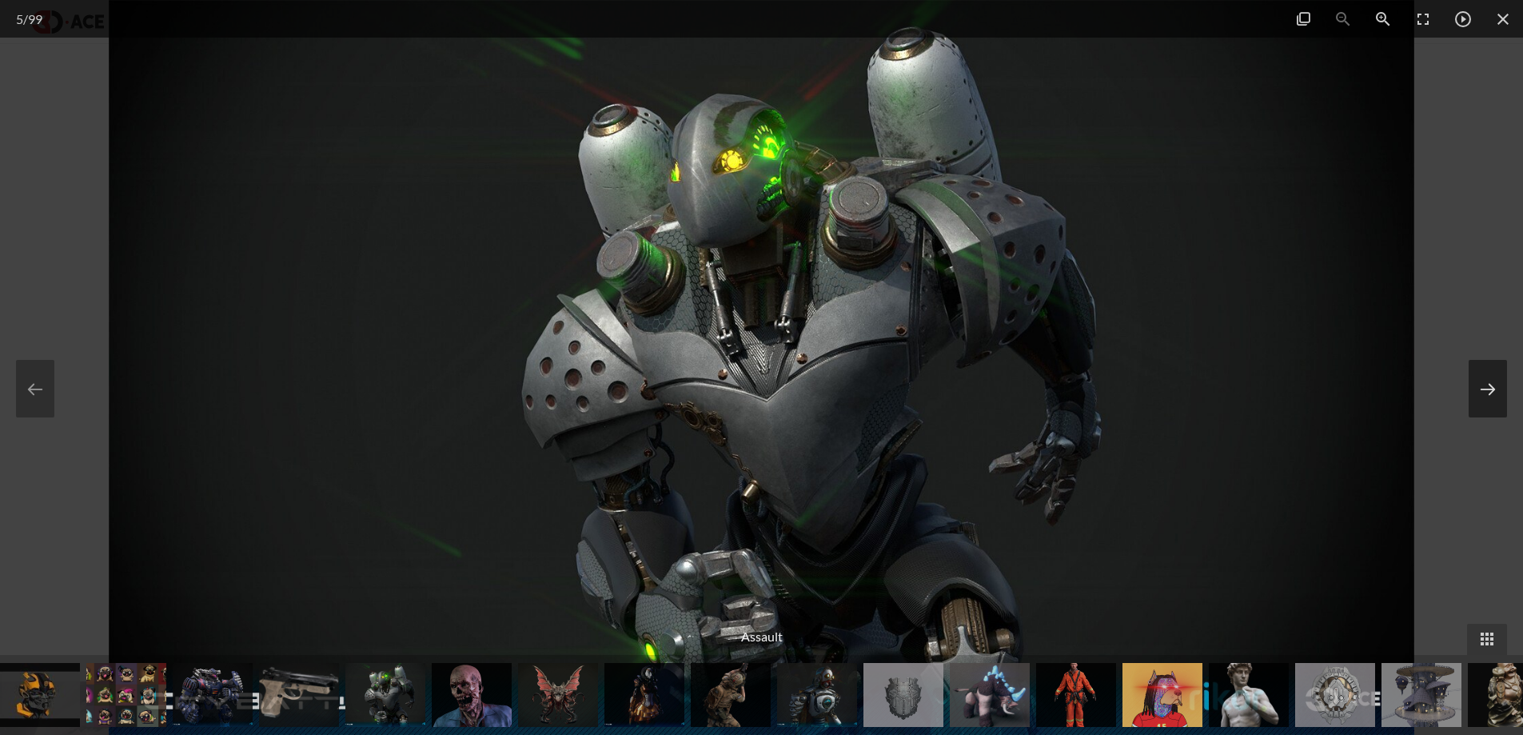
click at [1484, 375] on button at bounding box center [1488, 389] width 38 height 58
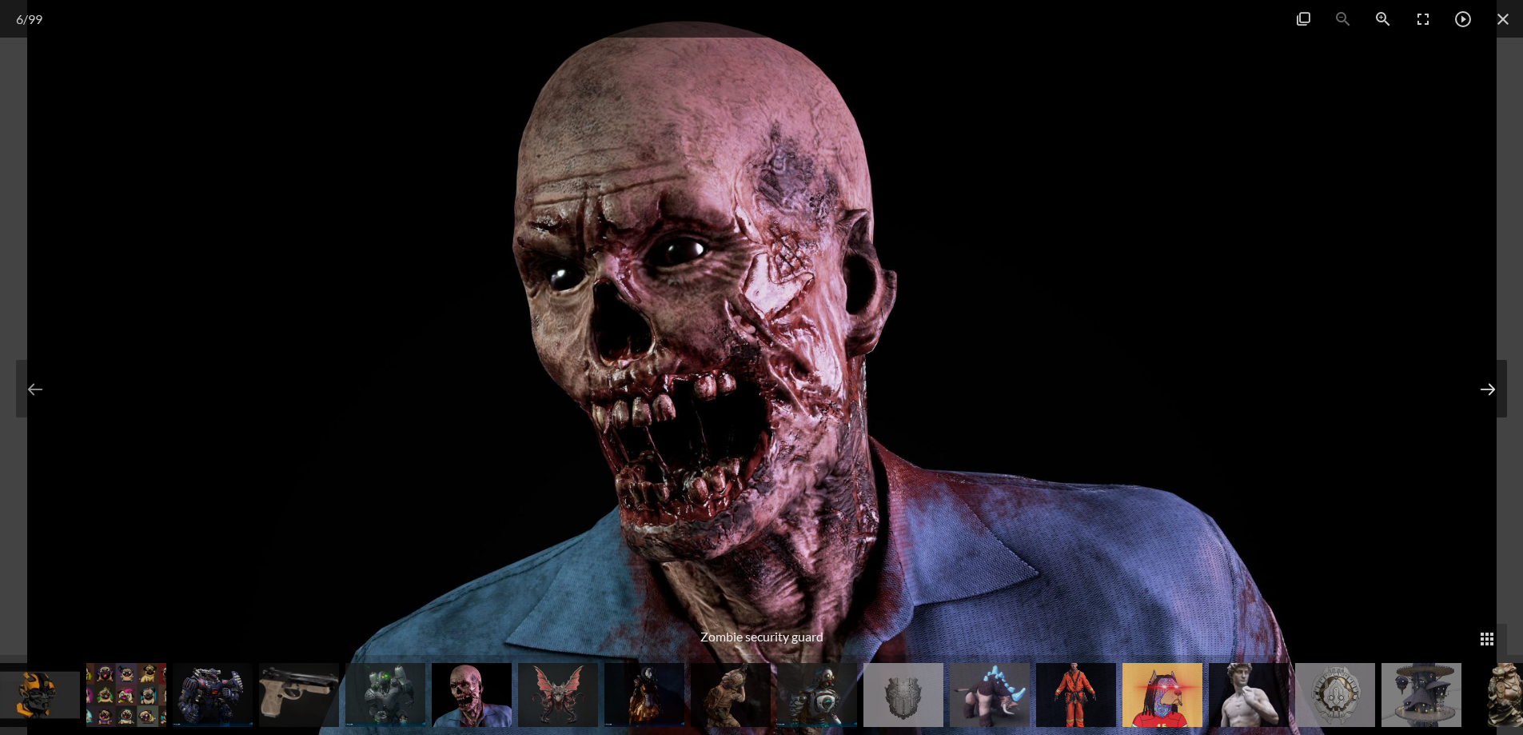
click at [1484, 374] on button at bounding box center [1488, 389] width 38 height 58
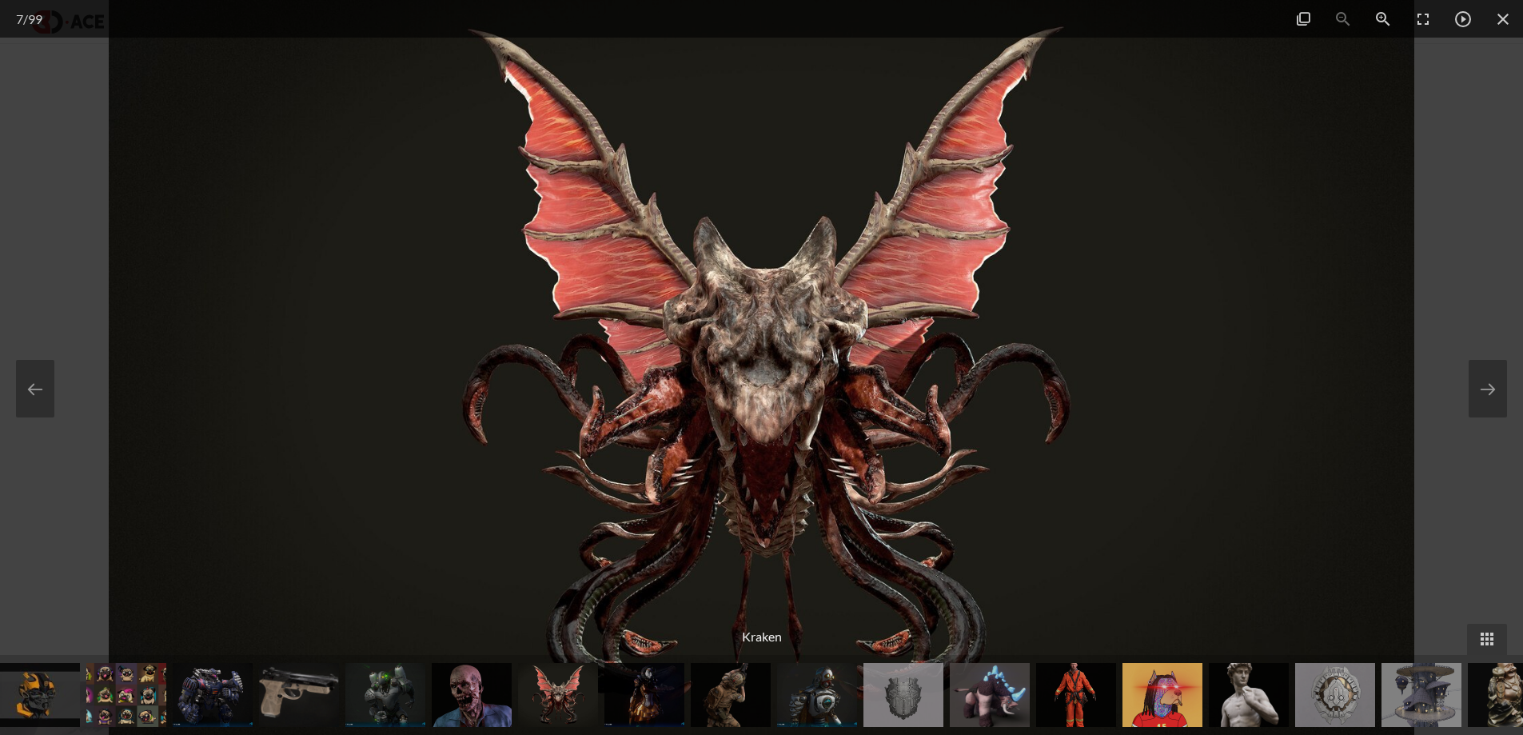
click at [1466, 236] on div at bounding box center [761, 367] width 1523 height 735
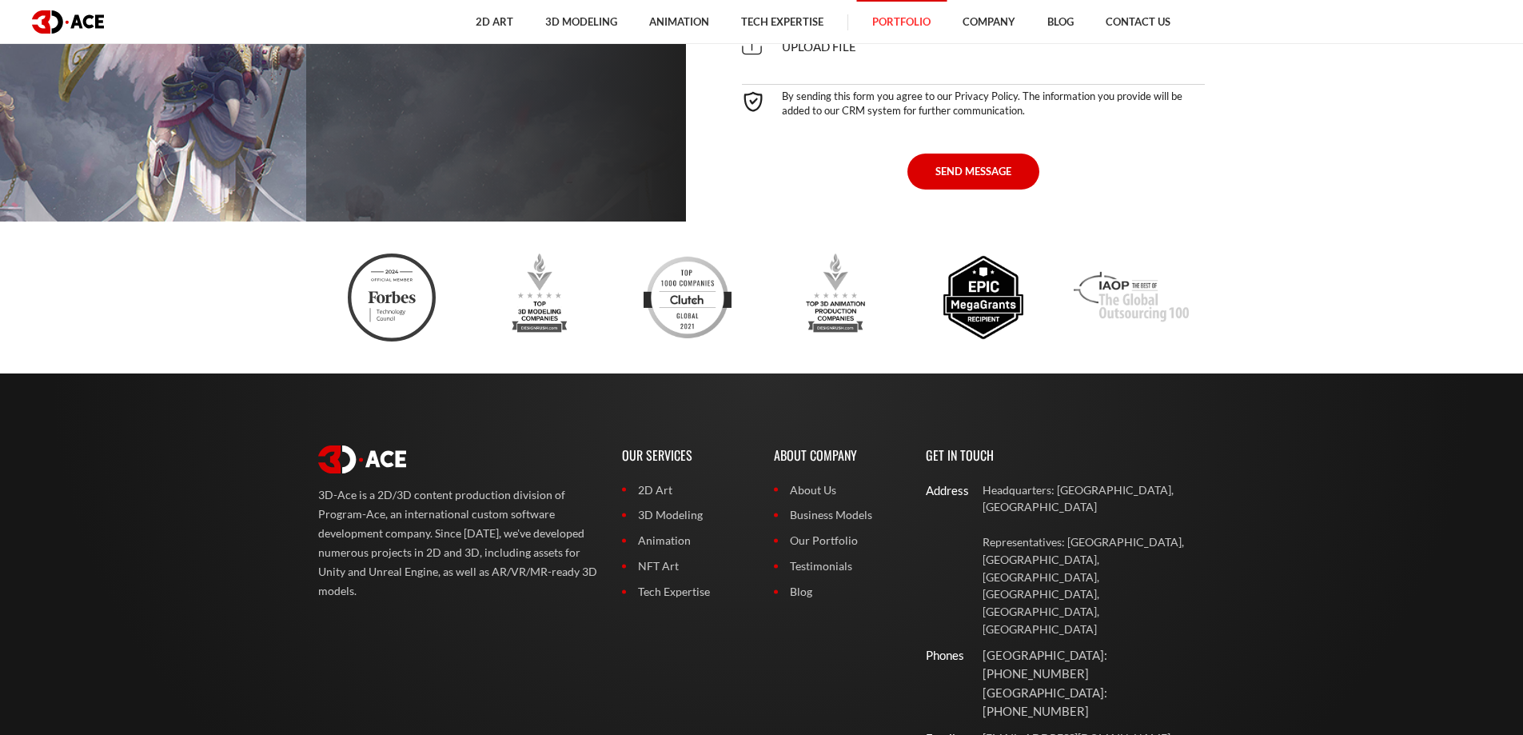
scroll to position [11723, 0]
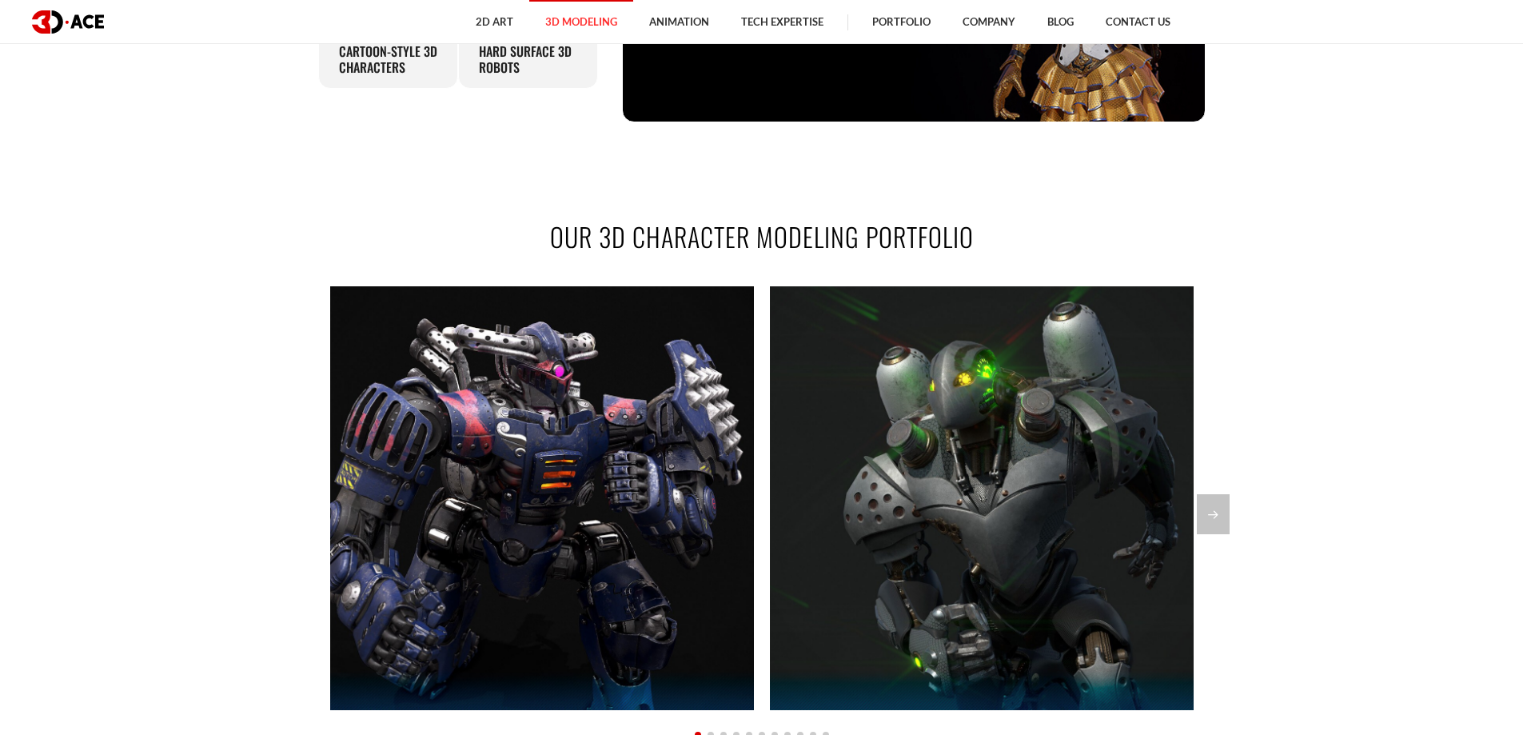
scroll to position [560, 0]
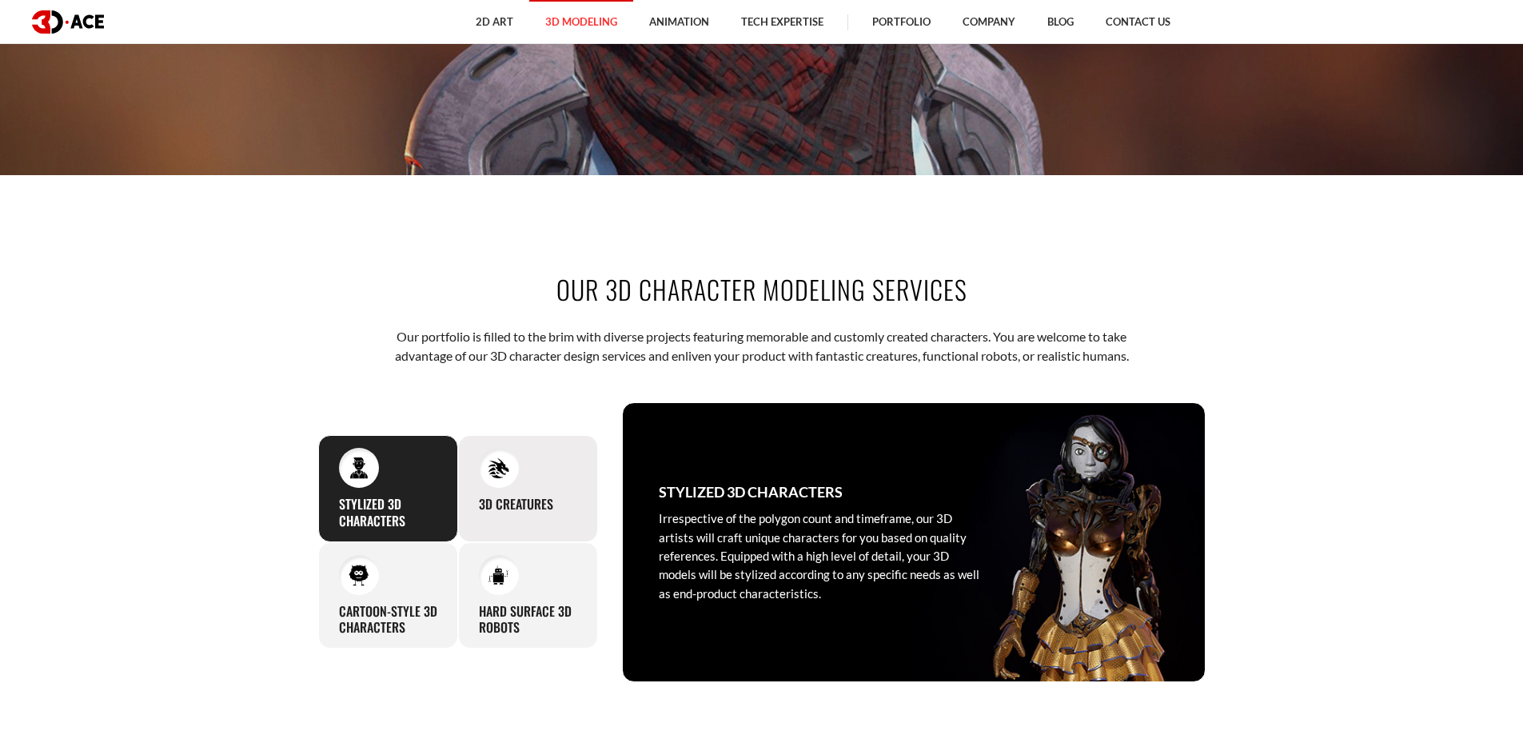
click at [488, 504] on h3 "3D Creatures" at bounding box center [516, 504] width 74 height 17
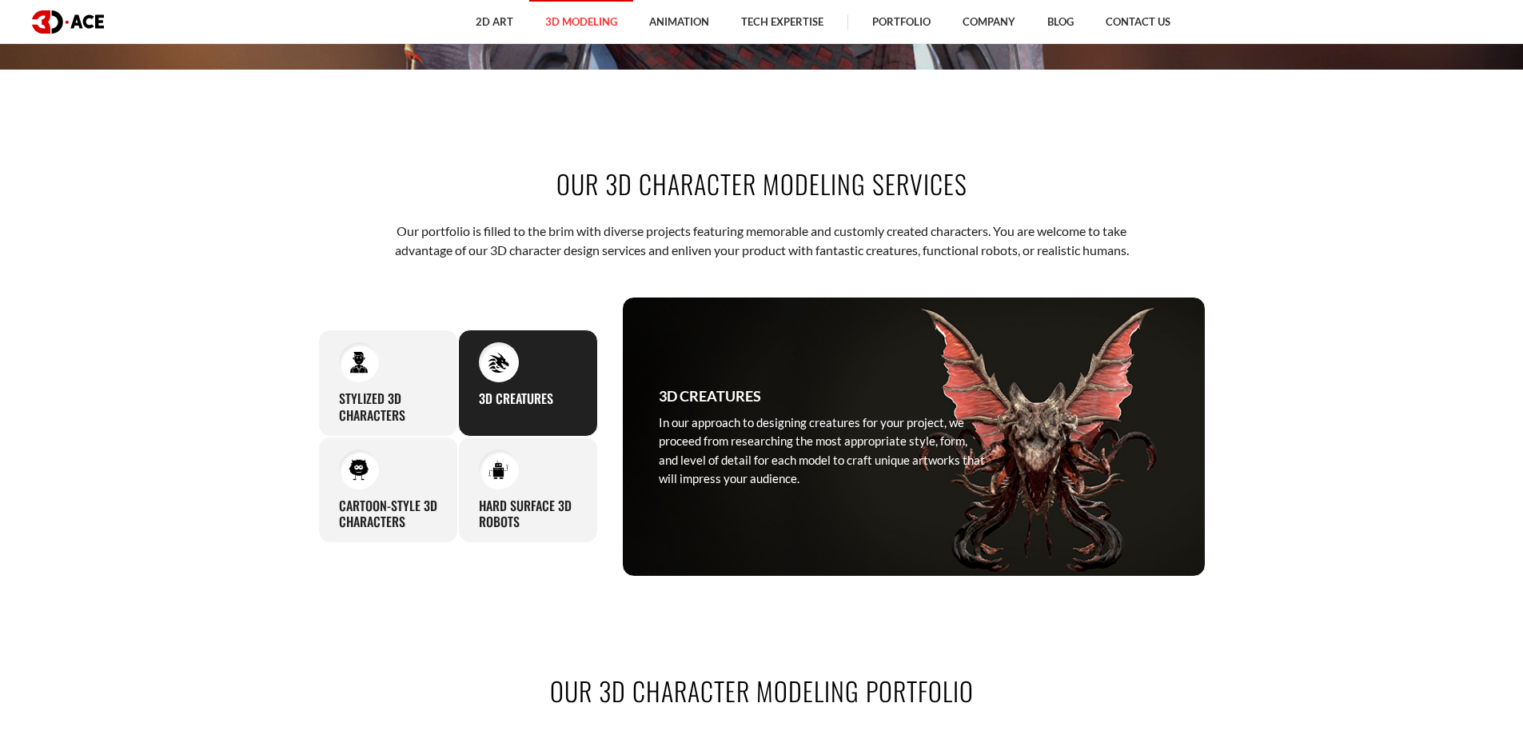
scroll to position [800, 0]
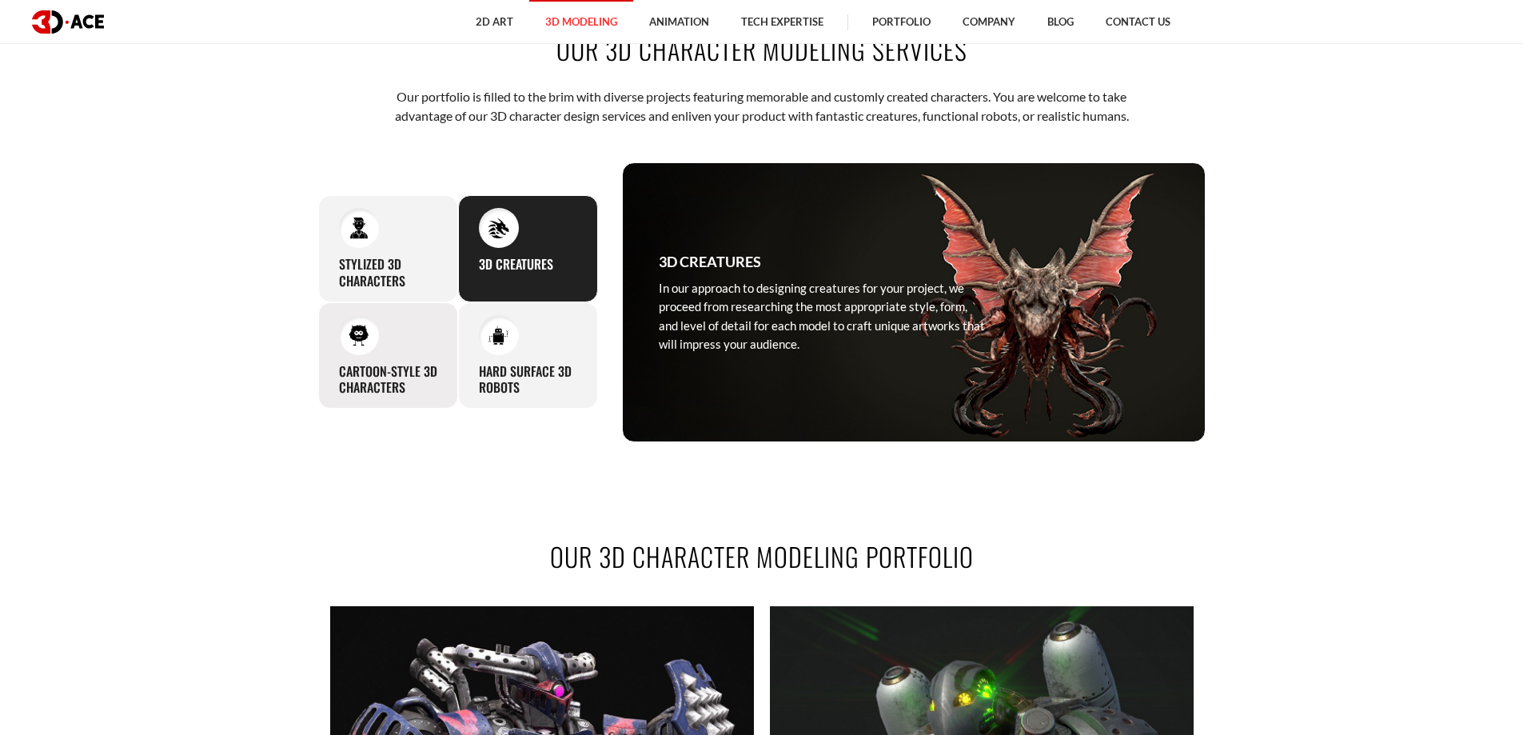
drag, startPoint x: 393, startPoint y: 275, endPoint x: 384, endPoint y: 335, distance: 60.6
click at [392, 275] on h3 "Stylized 3D Characters" at bounding box center [388, 273] width 98 height 34
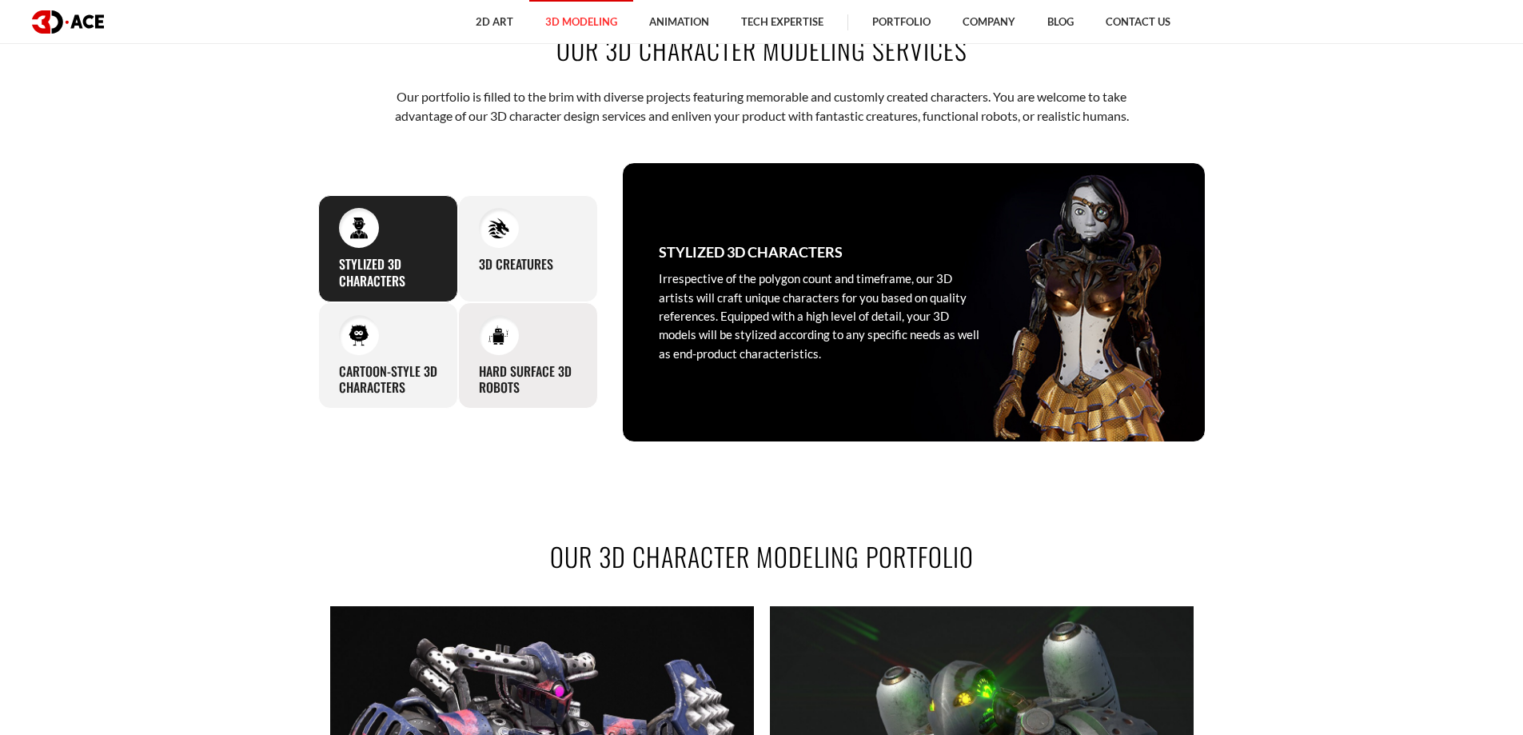
drag, startPoint x: 384, startPoint y: 361, endPoint x: 467, endPoint y: 379, distance: 85.0
click at [385, 363] on h3 "Cartoon-Style 3D Characters" at bounding box center [388, 380] width 98 height 34
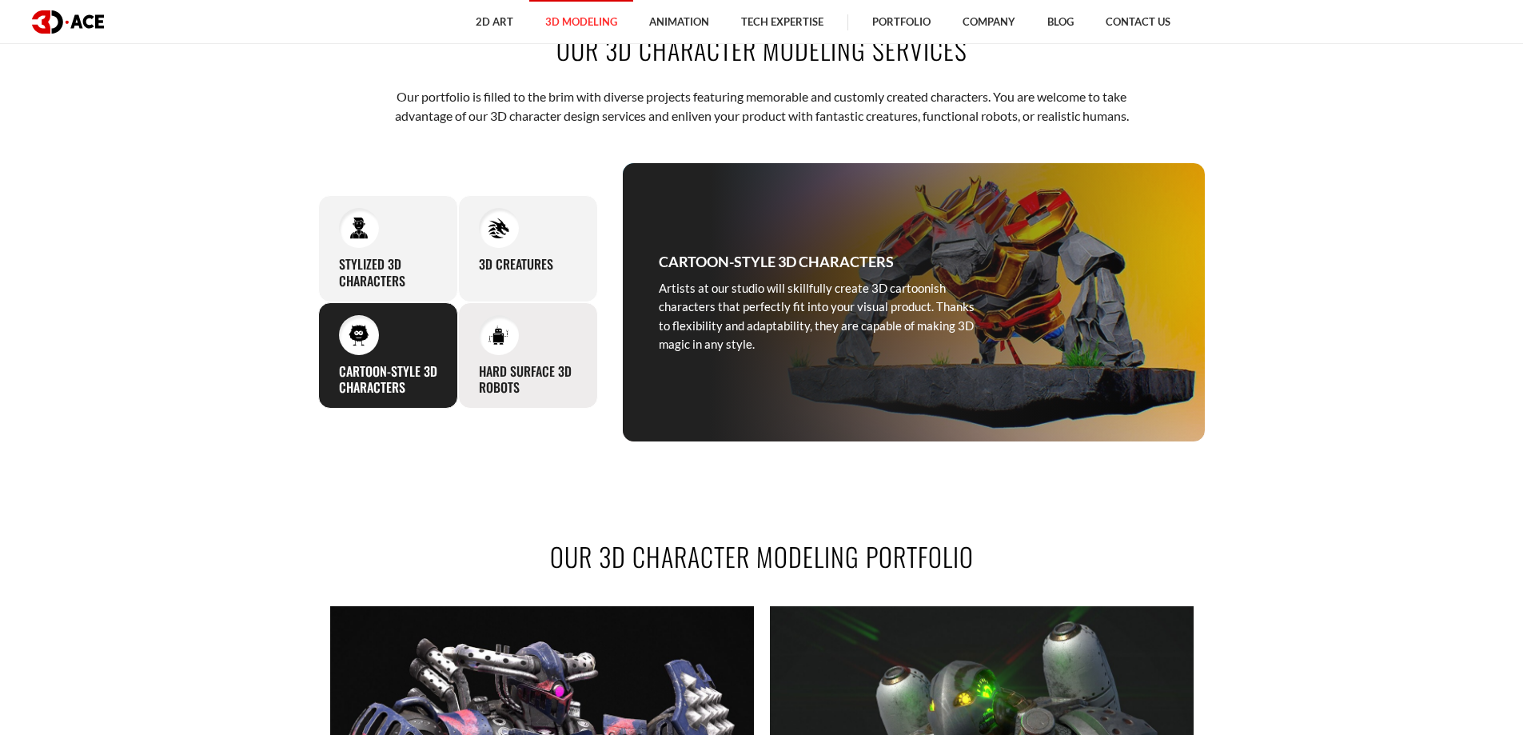
click at [495, 365] on h3 "Hard Surface 3D Robots" at bounding box center [528, 380] width 98 height 34
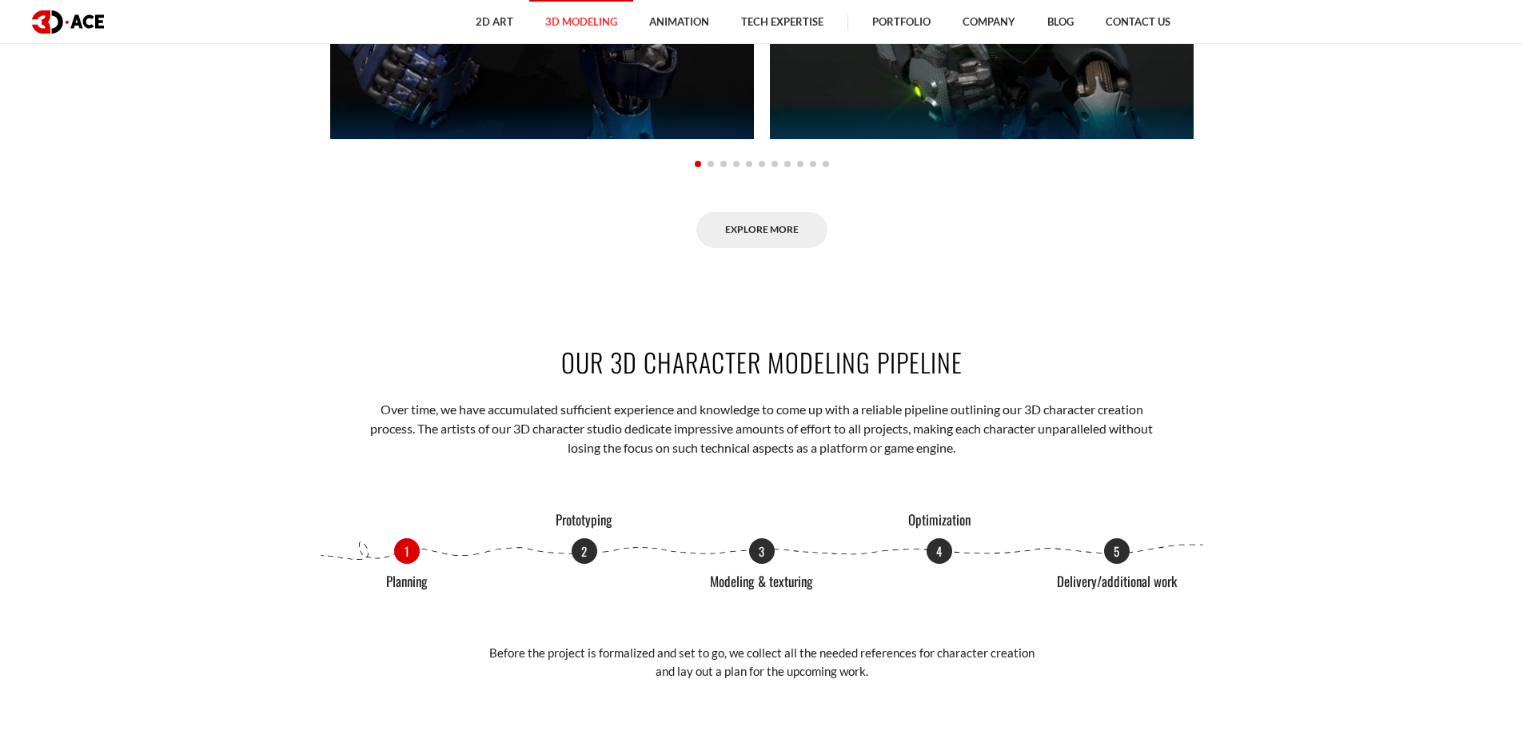
scroll to position [1759, 0]
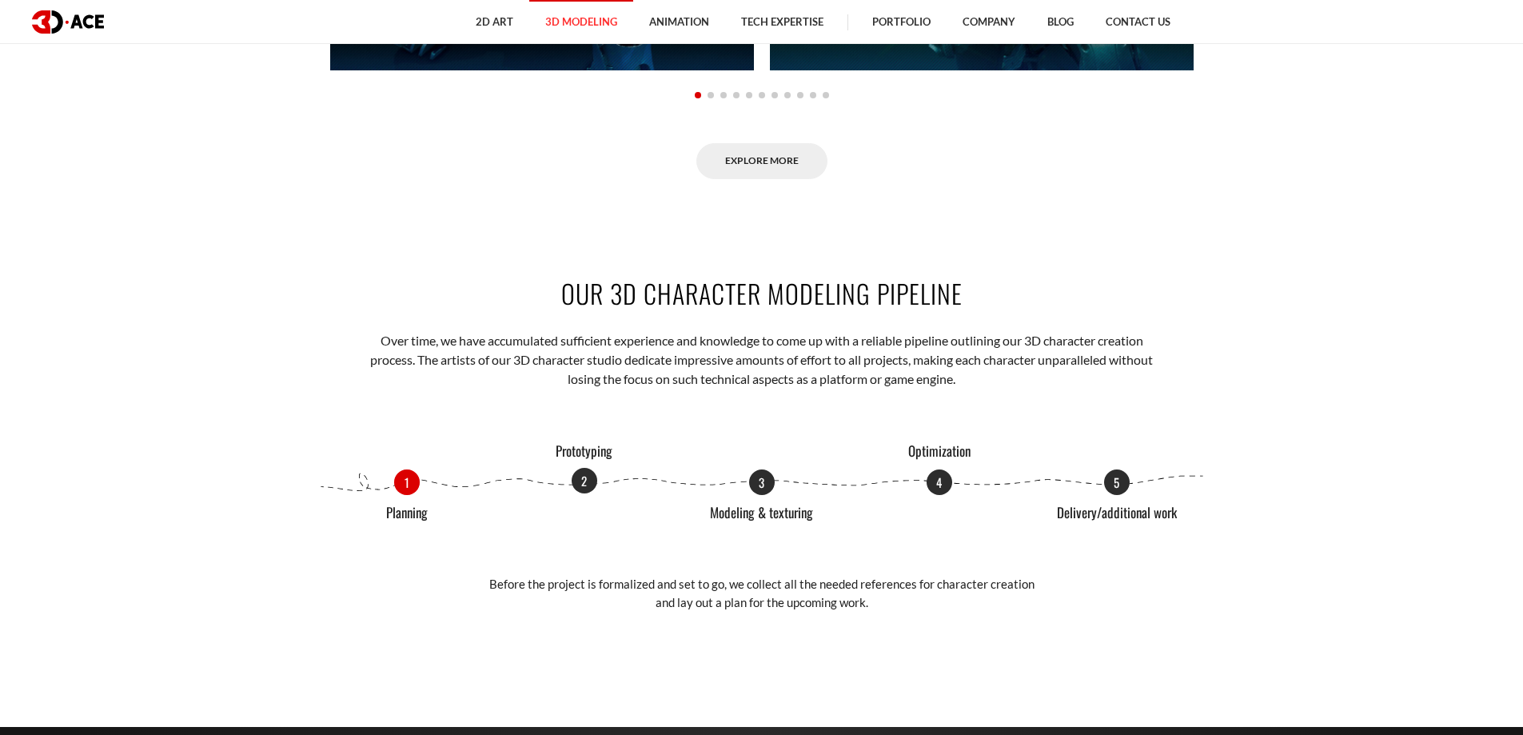
click at [590, 482] on p "2" at bounding box center [585, 481] width 26 height 26
click at [766, 475] on p "3" at bounding box center [762, 481] width 26 height 26
